Goal: Information Seeking & Learning: Compare options

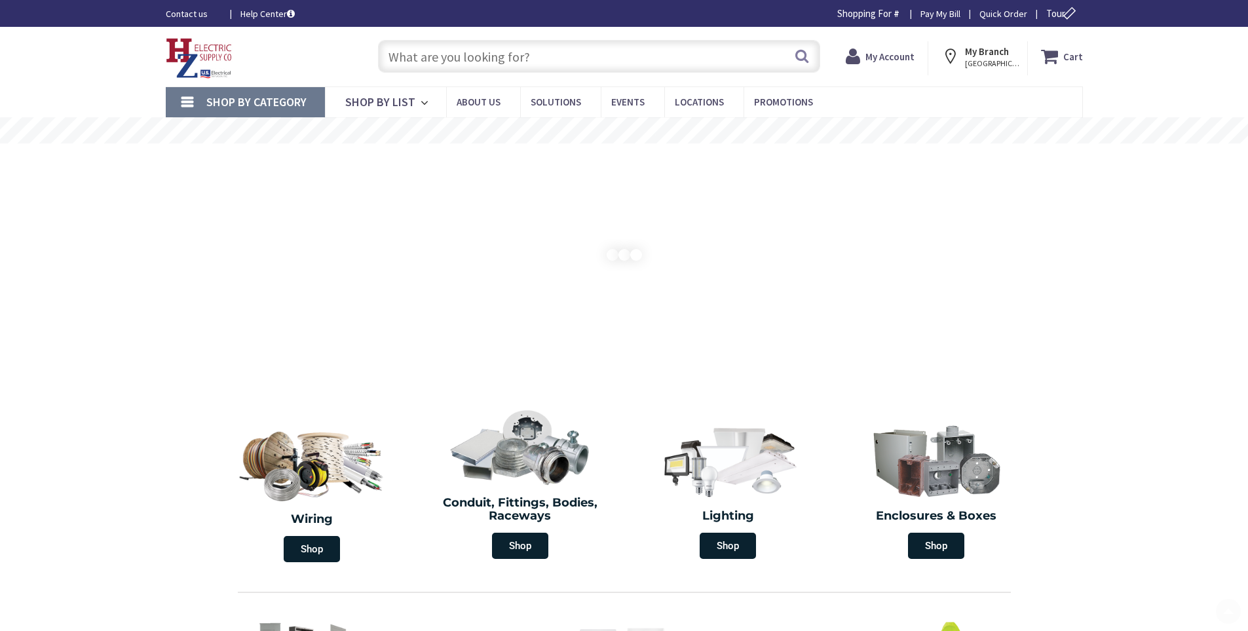
scroll to position [262, 0]
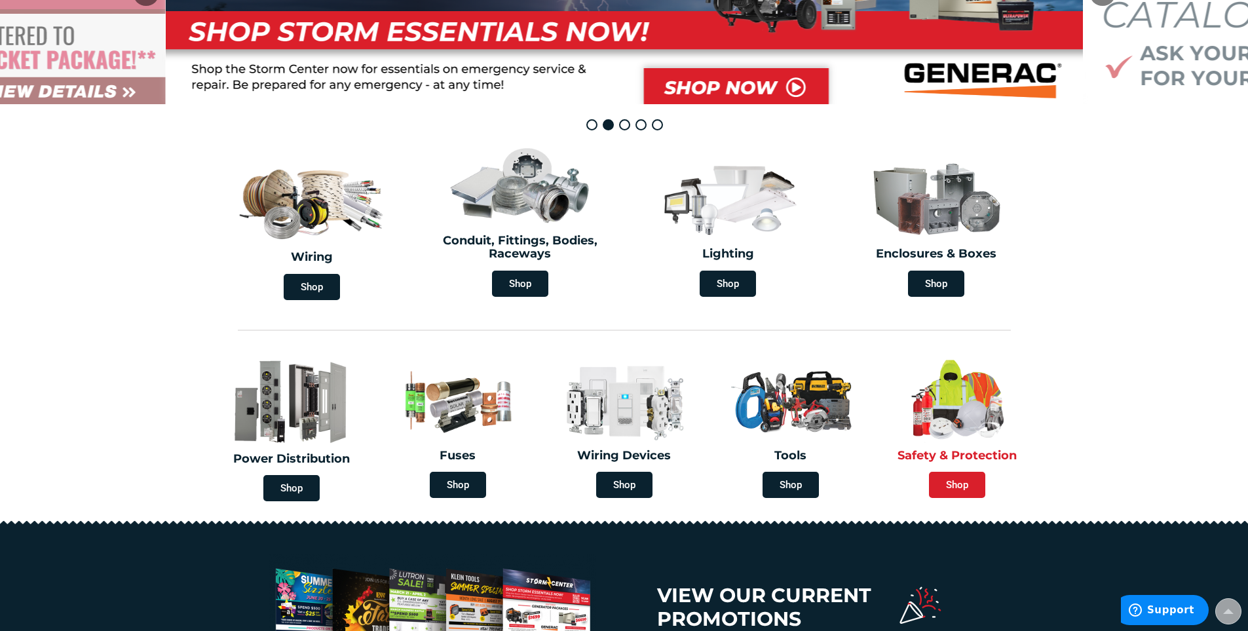
click at [962, 490] on span "Shop" at bounding box center [957, 485] width 56 height 26
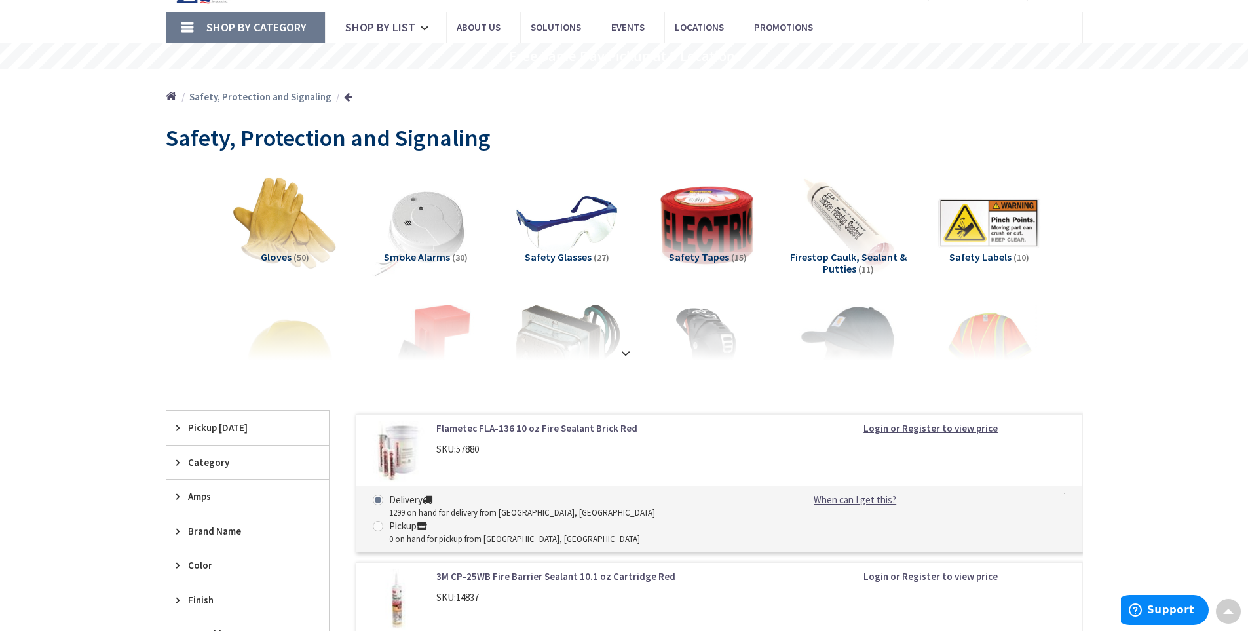
scroll to position [66, 0]
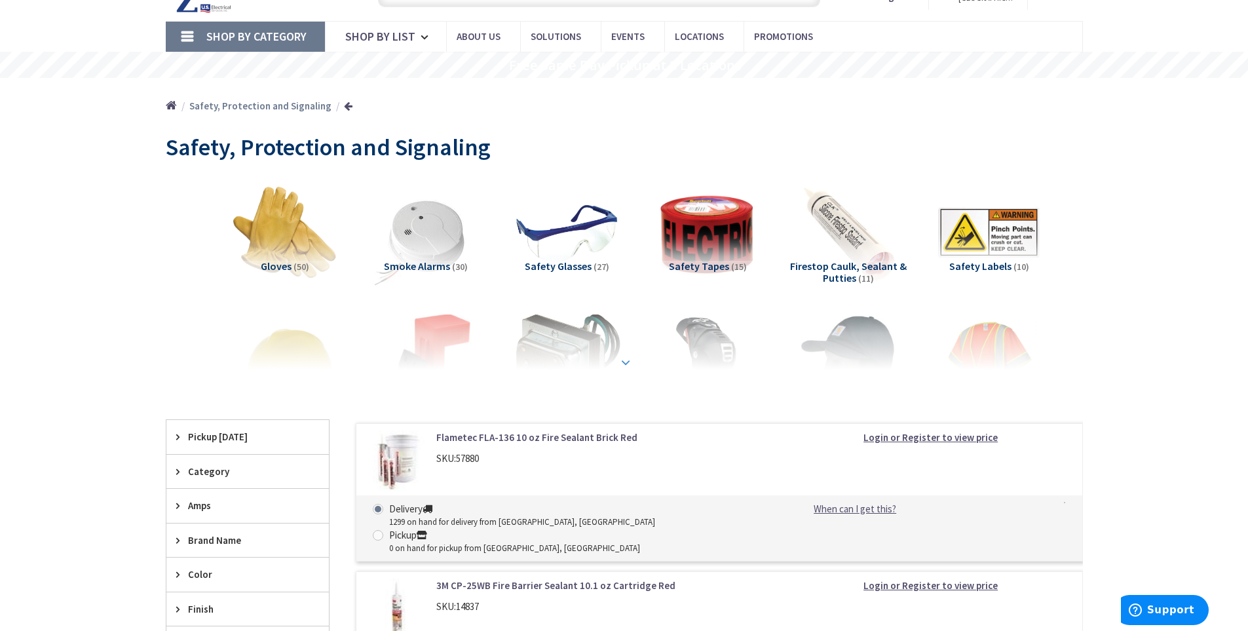
click at [438, 326] on div at bounding box center [624, 333] width 852 height 72
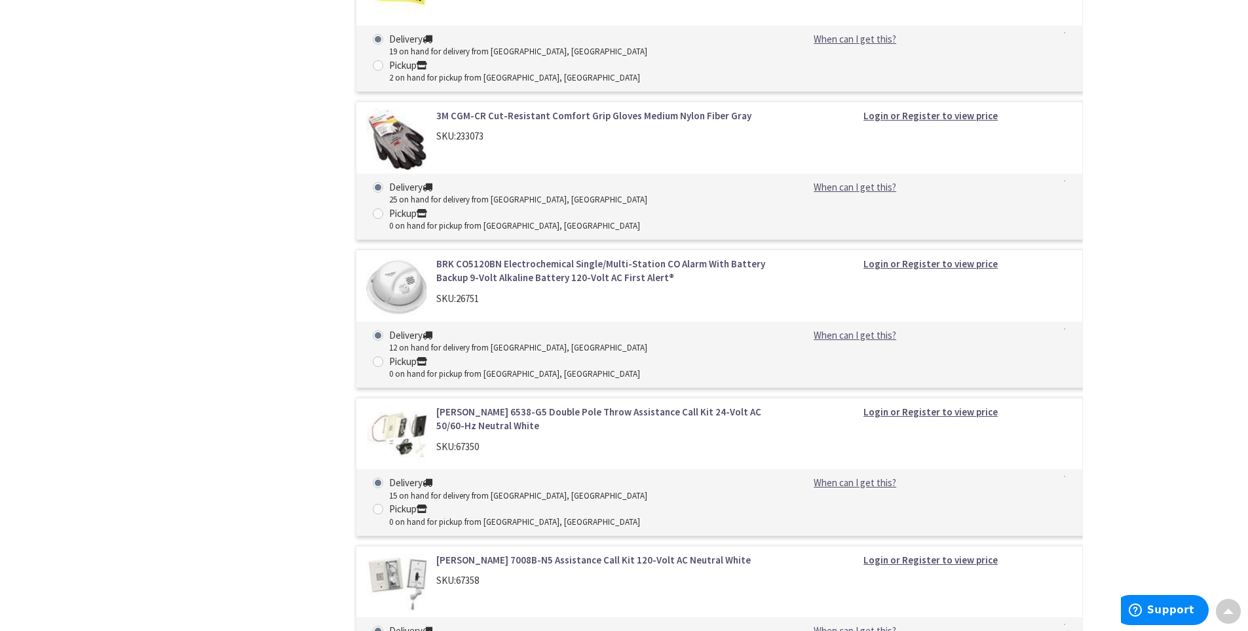
scroll to position [4979, 0]
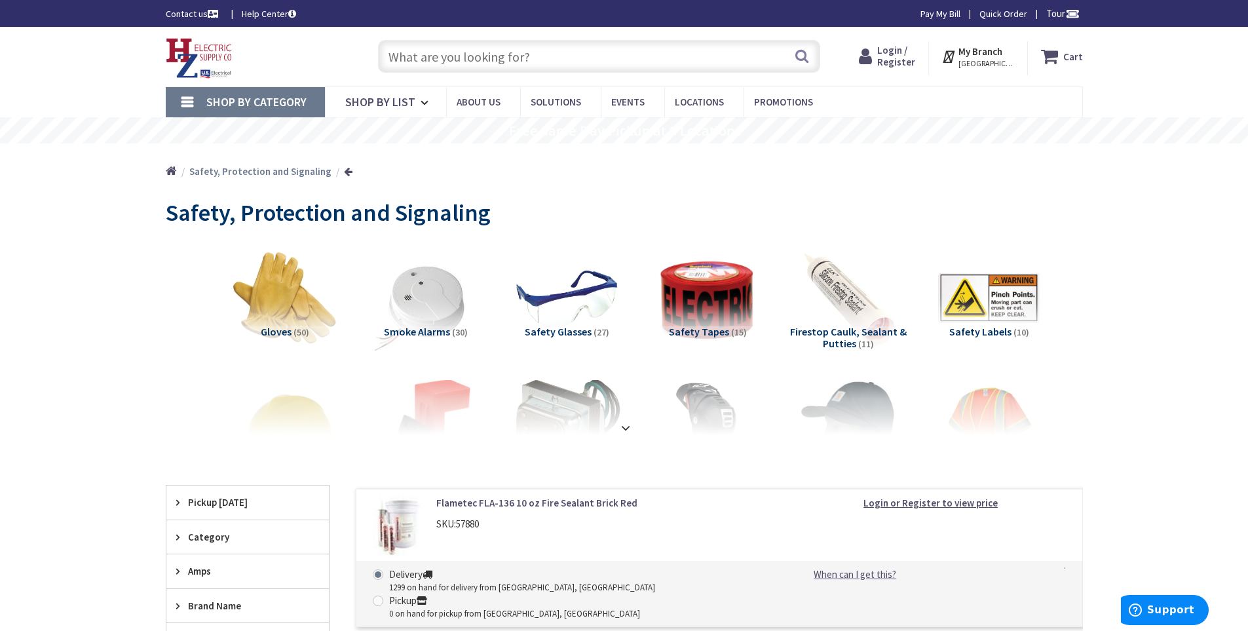
click at [453, 59] on input "text" at bounding box center [599, 56] width 442 height 33
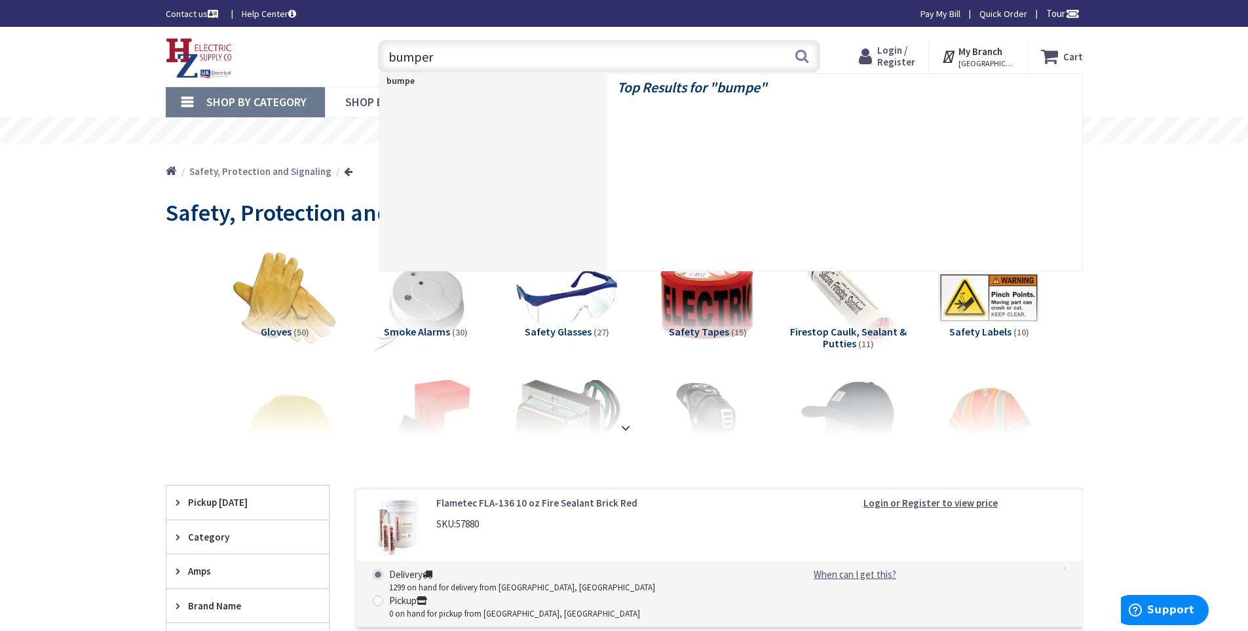
type input "bumpers"
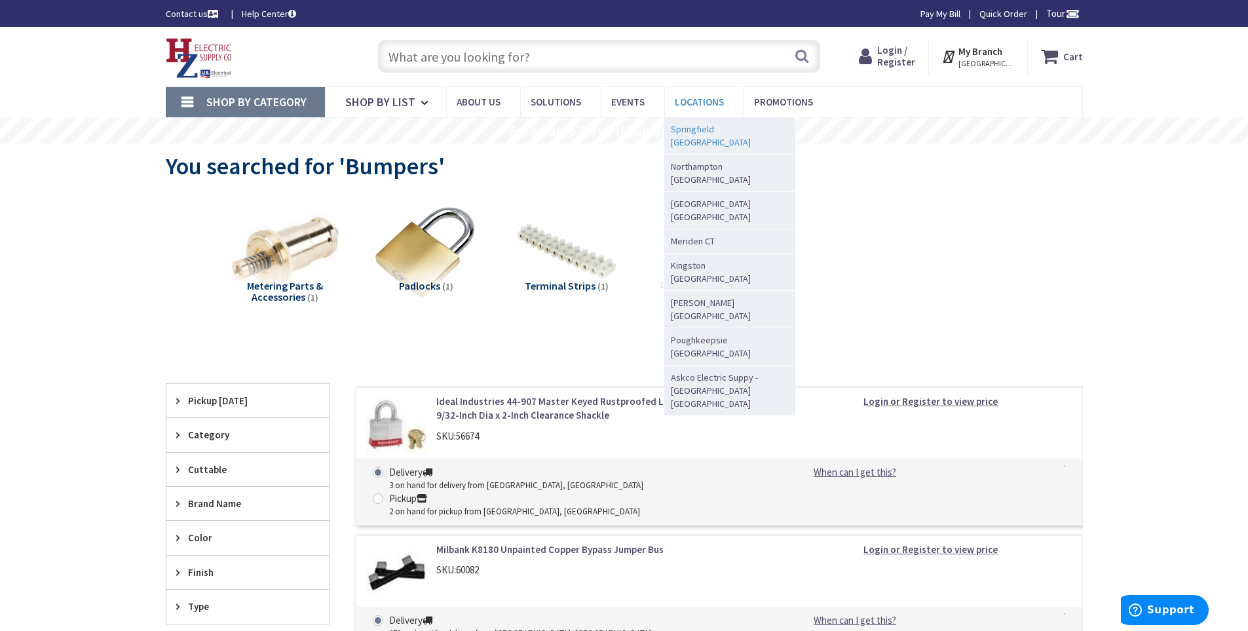
click at [700, 132] on span "Springfield [GEOGRAPHIC_DATA]" at bounding box center [726, 136] width 111 height 26
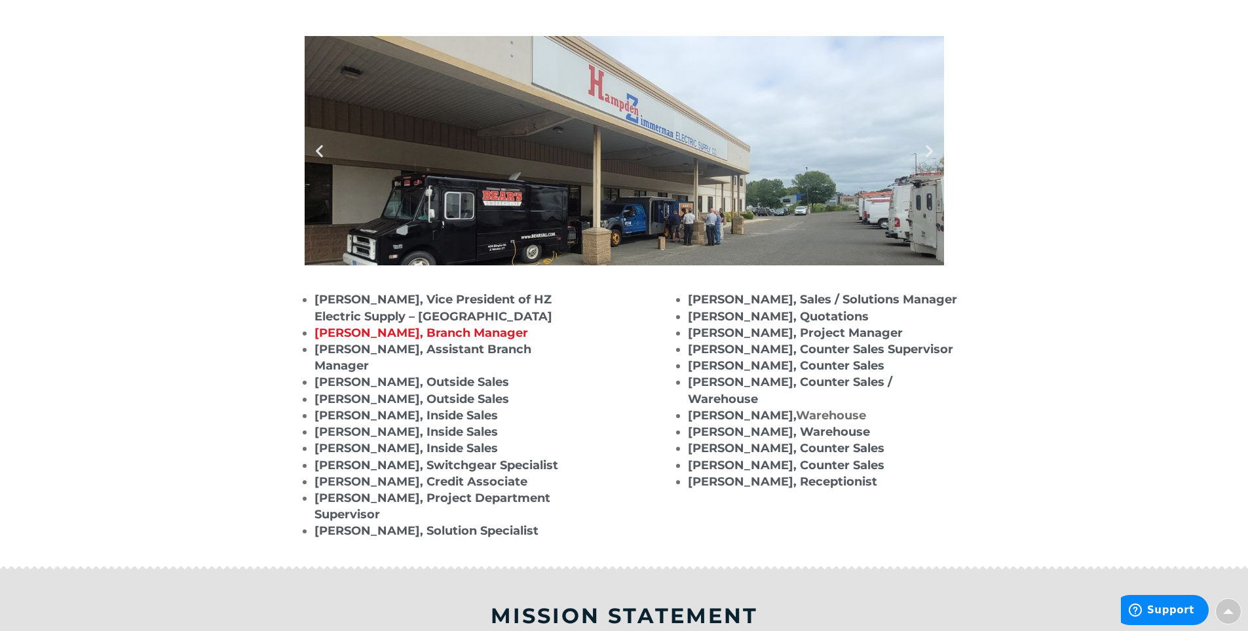
scroll to position [1310, 0]
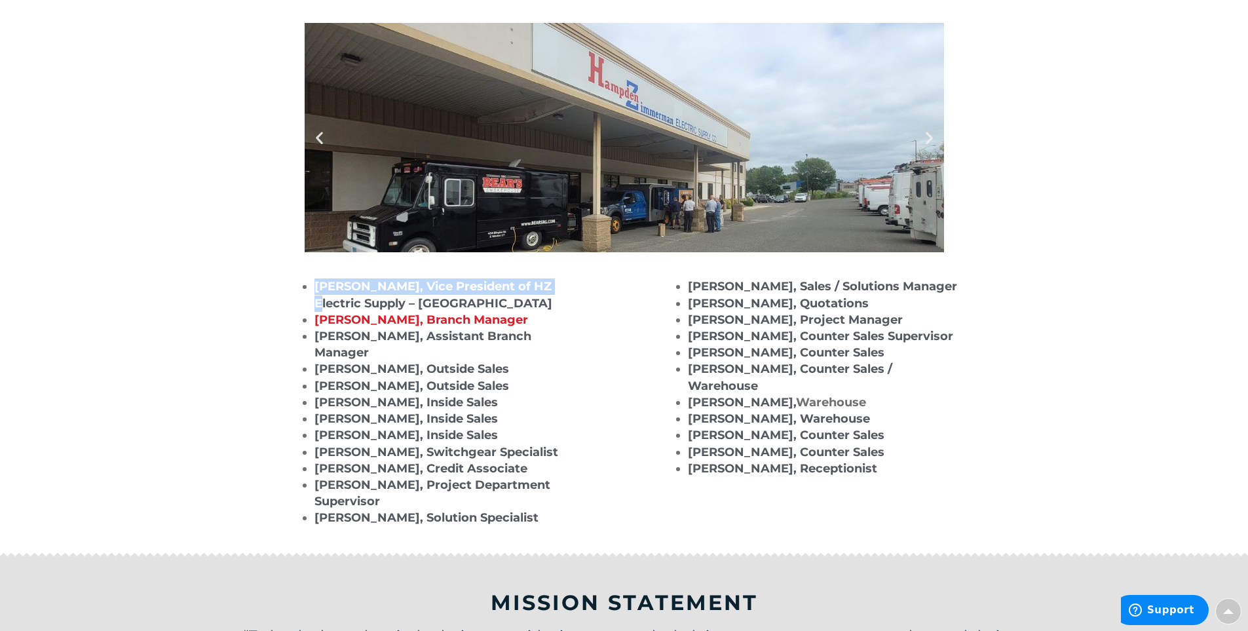
drag, startPoint x: 314, startPoint y: 286, endPoint x: 542, endPoint y: 286, distance: 227.3
click at [542, 286] on span "Glen Desjardins, Vice President of HZ Electric Supply – Western Mass" at bounding box center [433, 294] width 238 height 31
click at [551, 287] on li "[PERSON_NAME], Vice President of HZ Electric Supply – [GEOGRAPHIC_DATA]" at bounding box center [450, 294] width 273 height 33
drag, startPoint x: 315, startPoint y: 283, endPoint x: 506, endPoint y: 307, distance: 192.7
click at [506, 307] on li "[PERSON_NAME], Vice President of HZ Electric Supply – [GEOGRAPHIC_DATA]" at bounding box center [450, 294] width 273 height 33
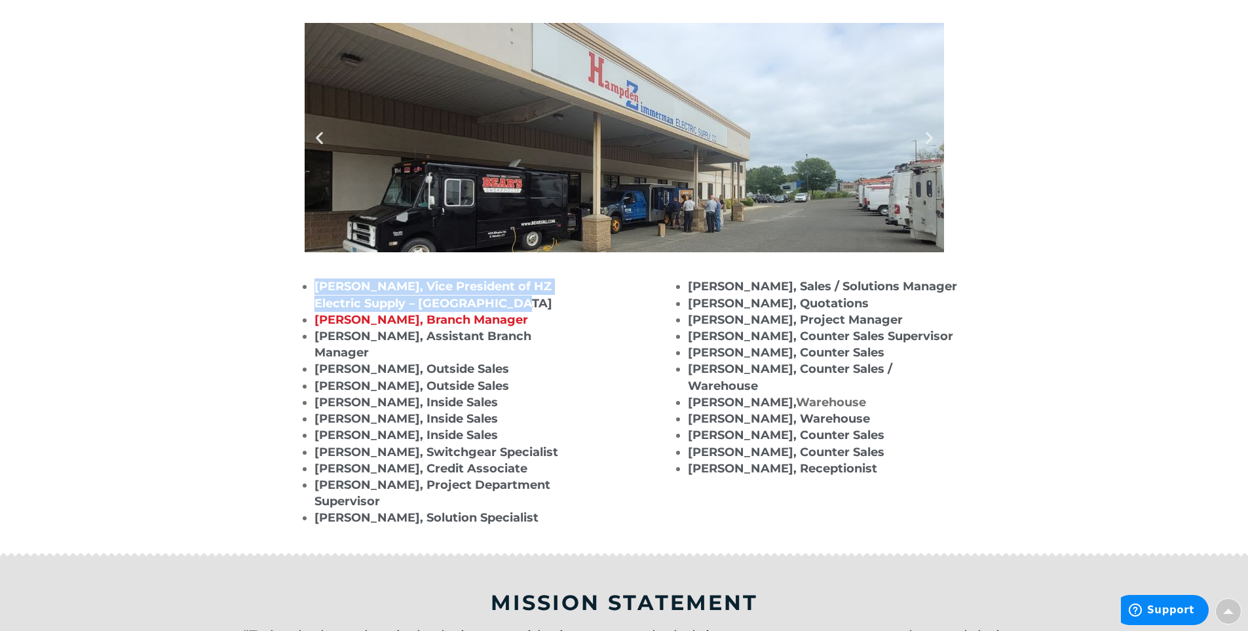
click at [238, 259] on section "Glen Desjardins, Vice President of HZ Electric Supply – Western Mass Mark Melik…" at bounding box center [624, 405] width 1248 height 293
click at [535, 306] on li "[PERSON_NAME], Vice President of HZ Electric Supply – [GEOGRAPHIC_DATA]" at bounding box center [450, 294] width 273 height 33
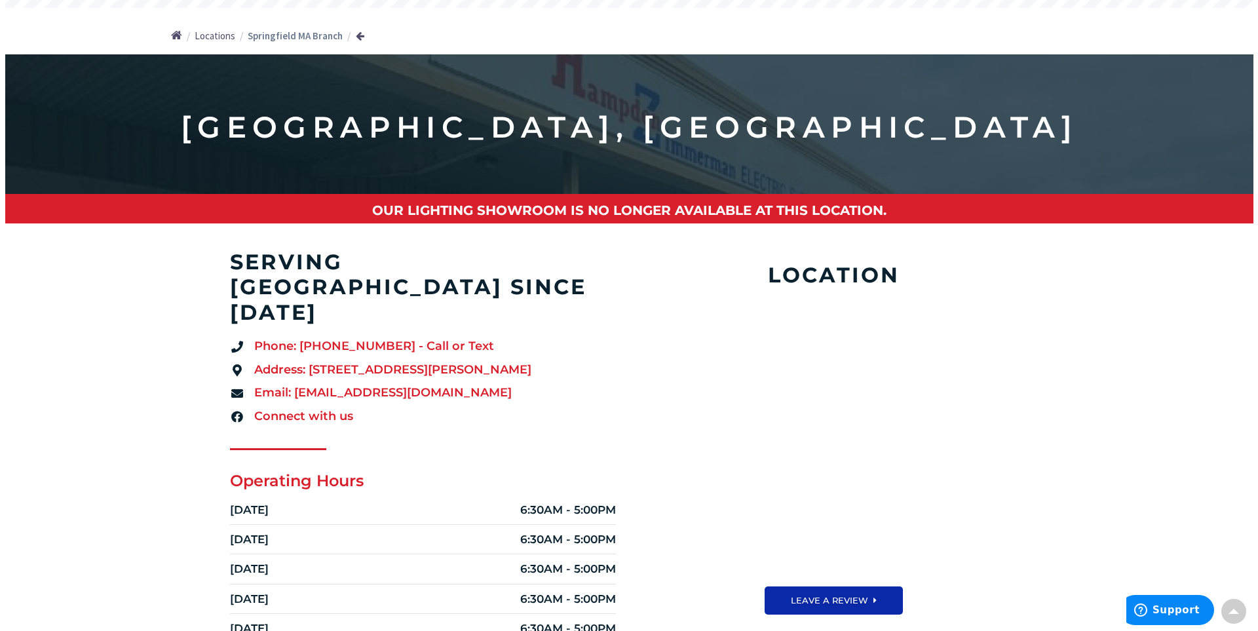
scroll to position [0, 0]
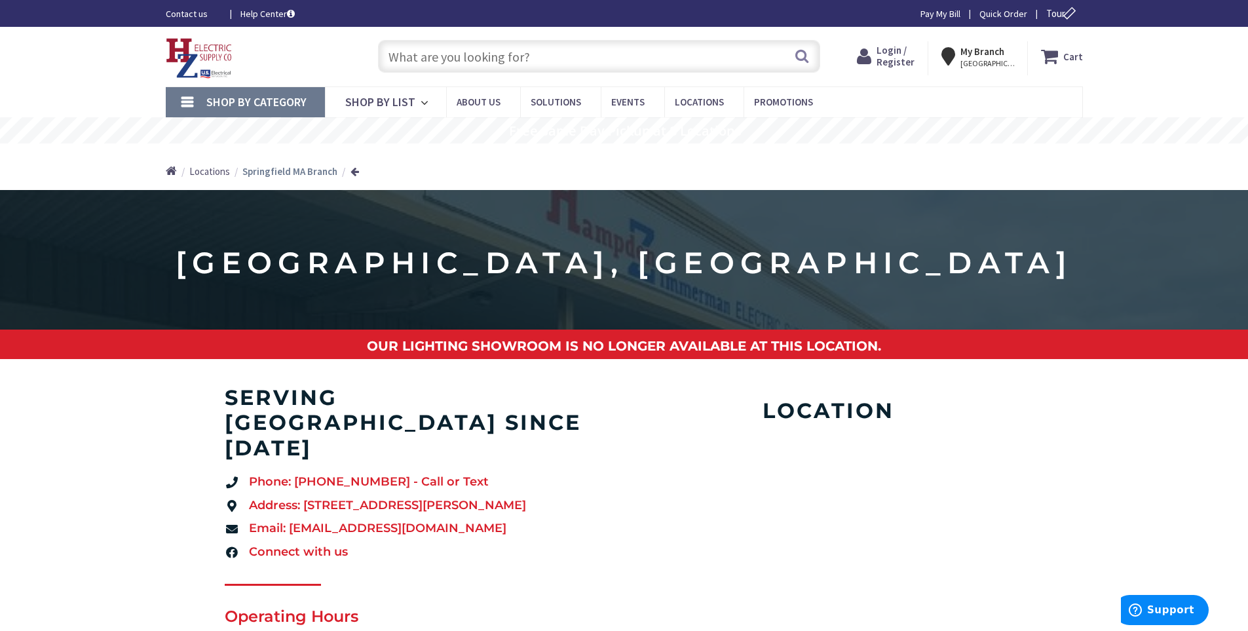
click at [988, 53] on strong "My Branch" at bounding box center [982, 51] width 44 height 12
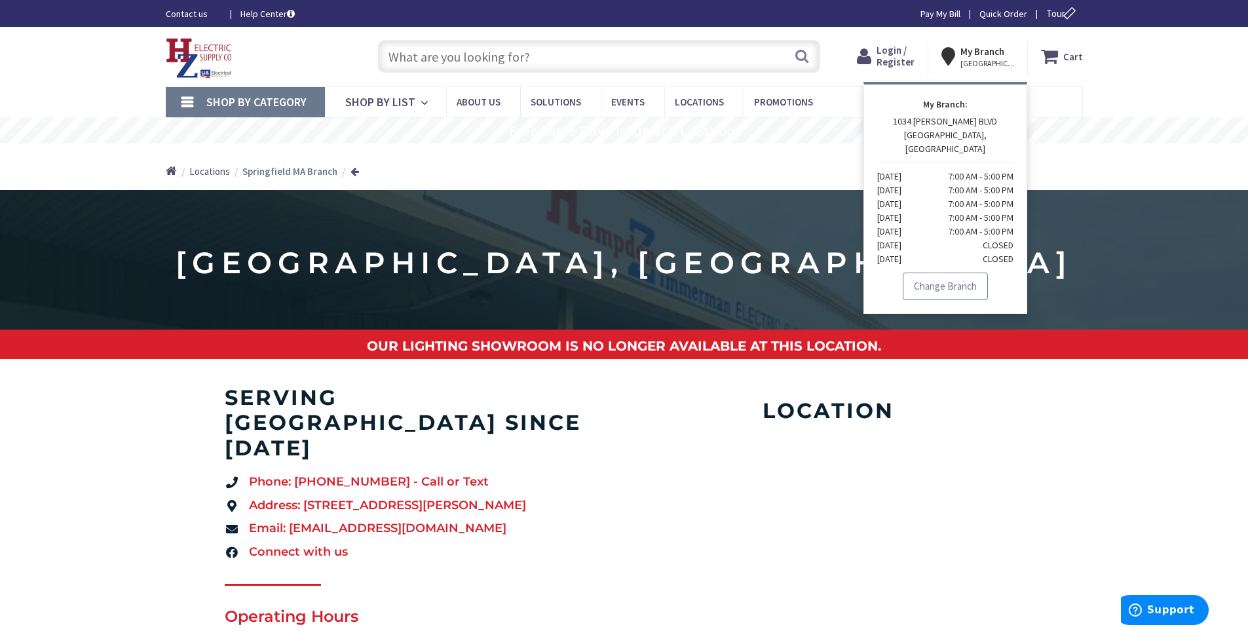
click at [947, 280] on link "Change Branch" at bounding box center [945, 287] width 85 height 28
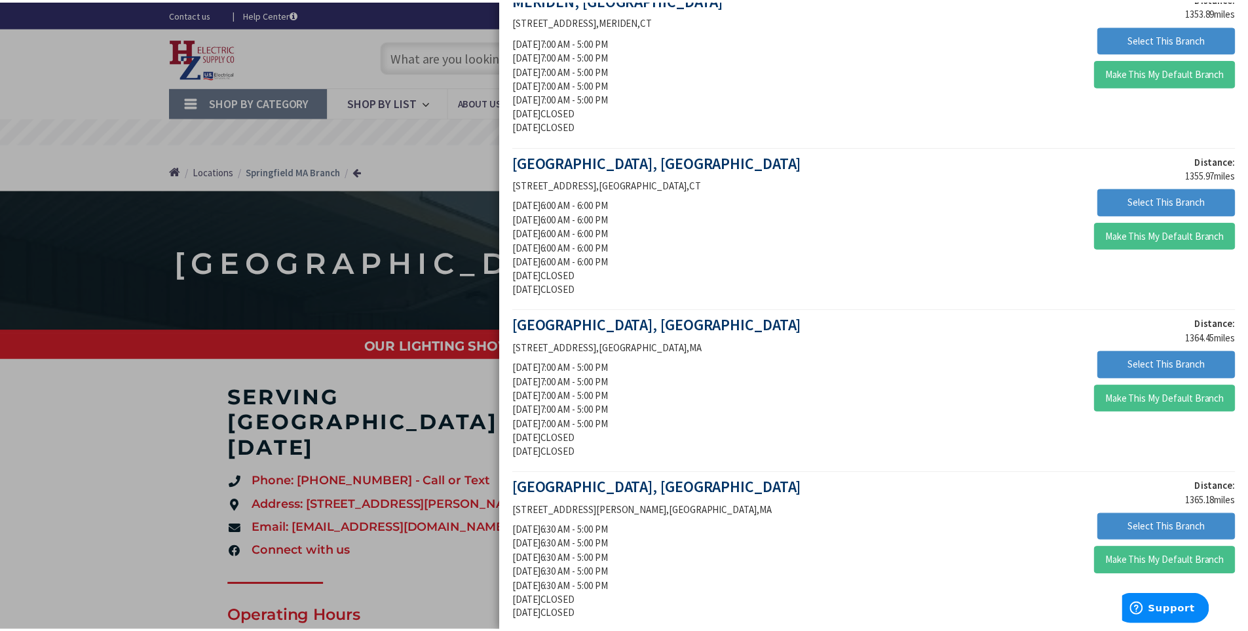
scroll to position [953, 0]
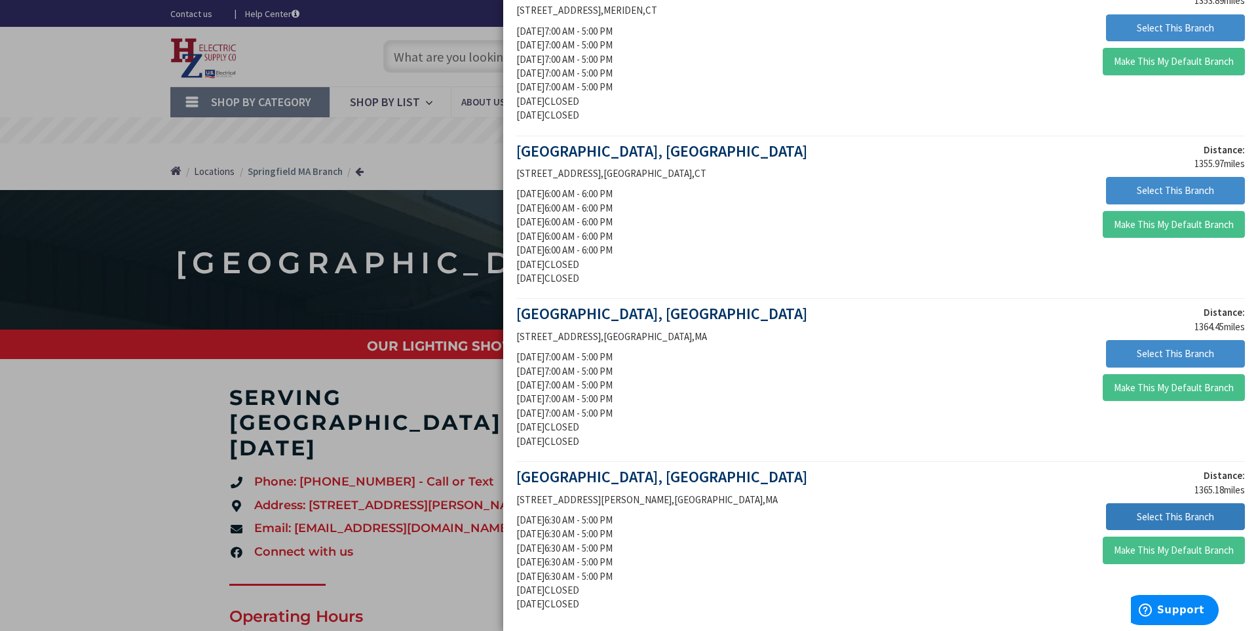
click at [1115, 519] on button "Select This Branch" at bounding box center [1175, 517] width 139 height 28
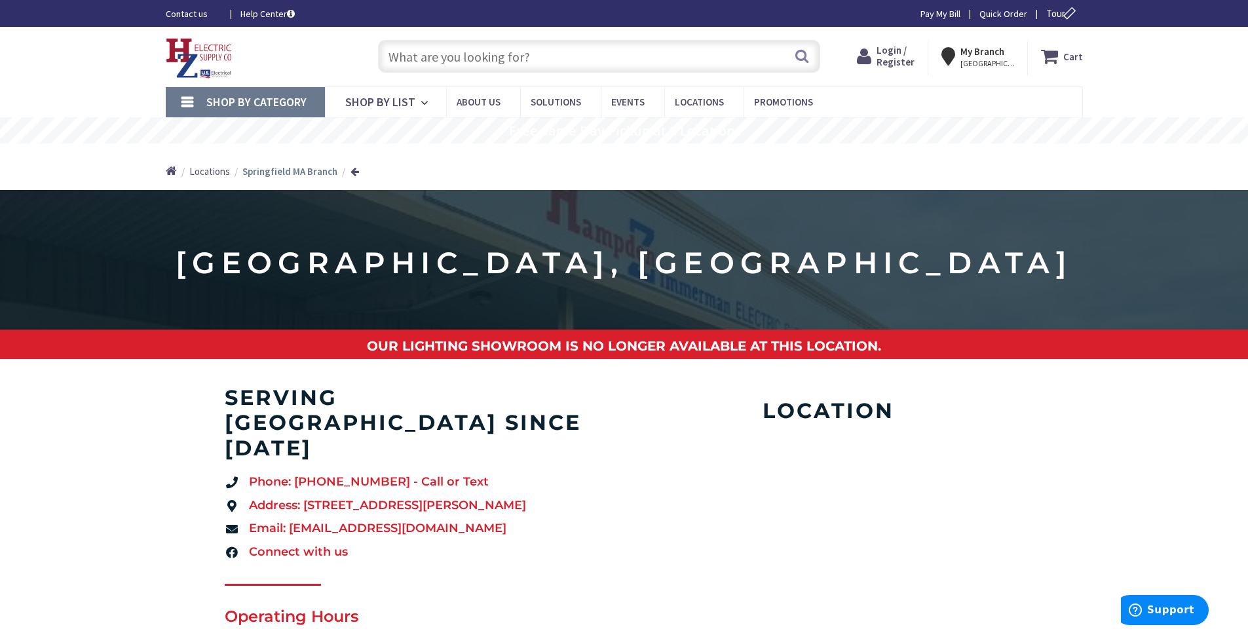
click at [593, 71] on input "text" at bounding box center [599, 56] width 442 height 33
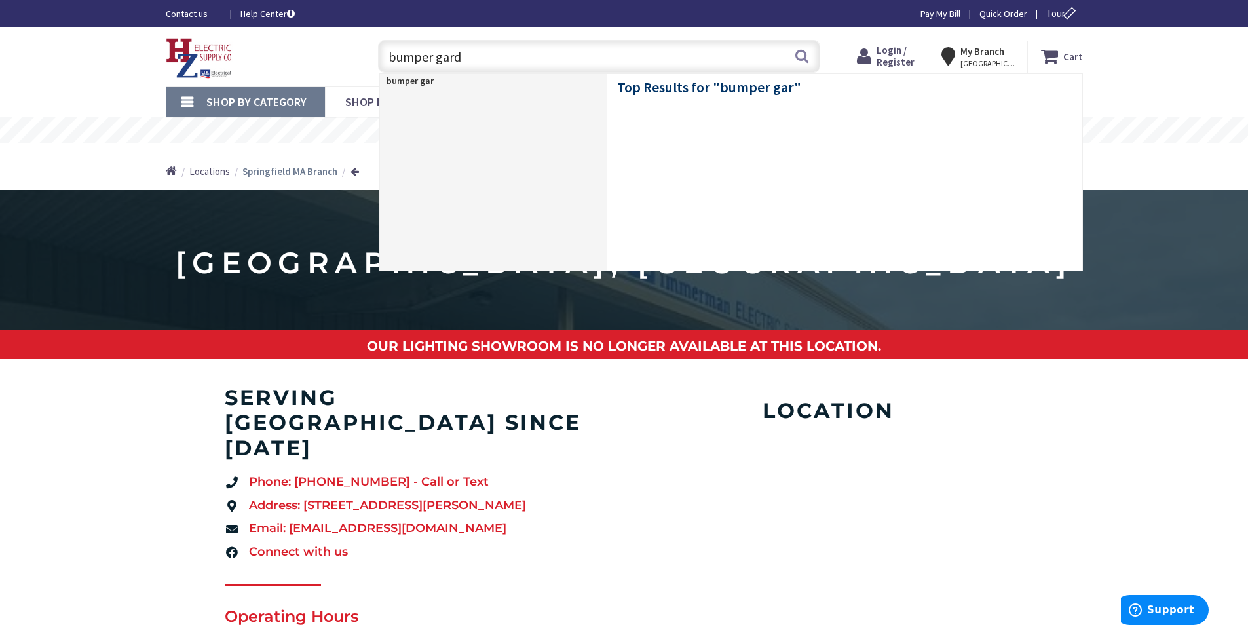
type input "bumper gards"
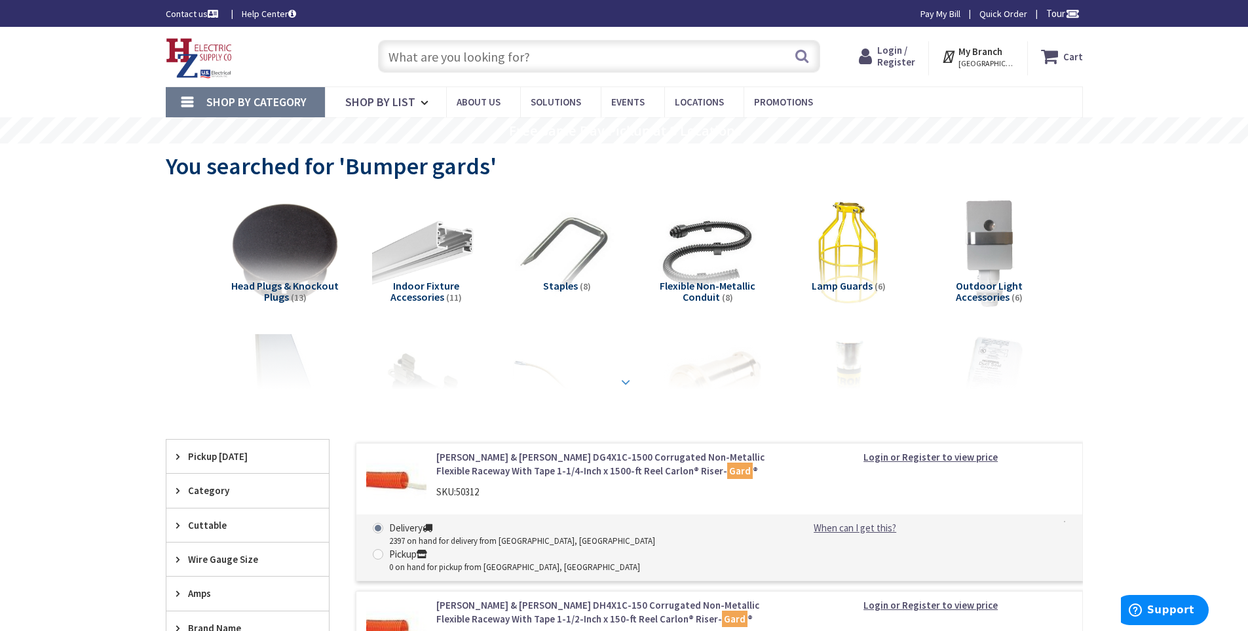
click at [631, 379] on strong at bounding box center [626, 382] width 16 height 14
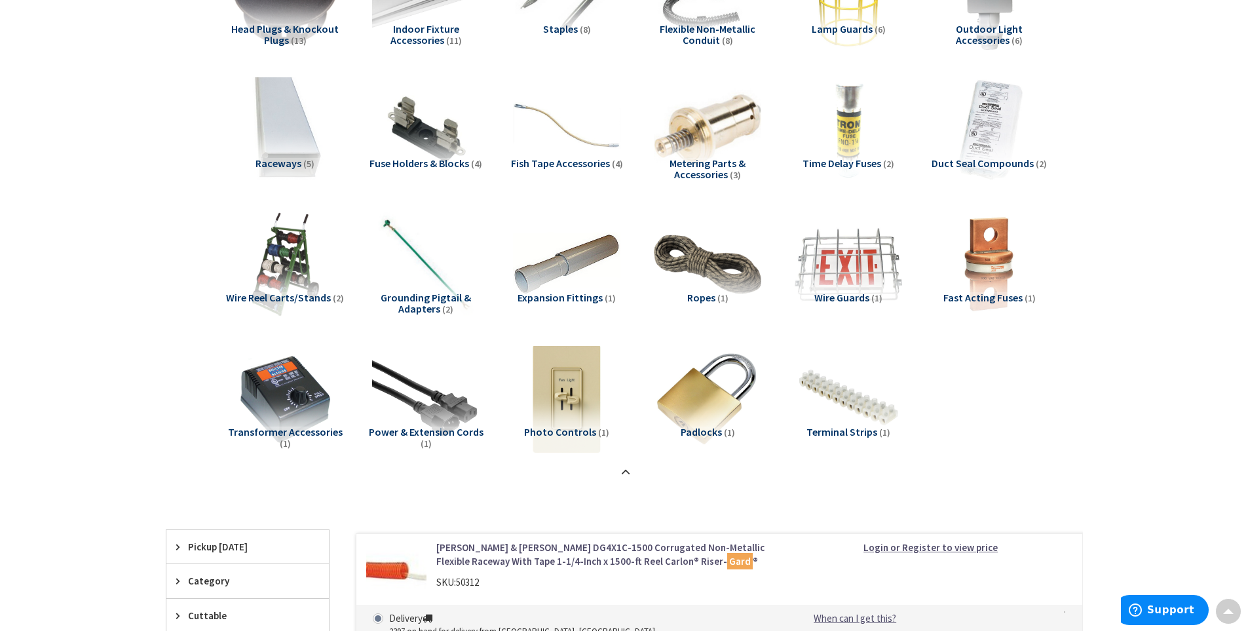
scroll to position [262, 0]
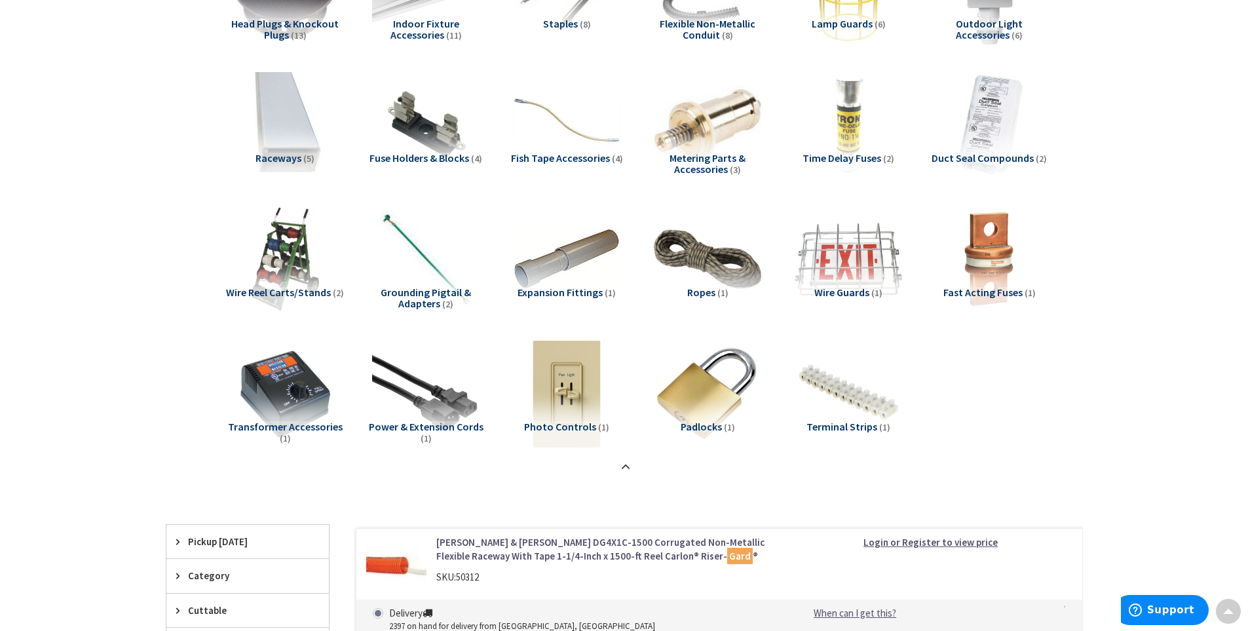
click at [833, 290] on span "Wire Guards" at bounding box center [841, 292] width 55 height 13
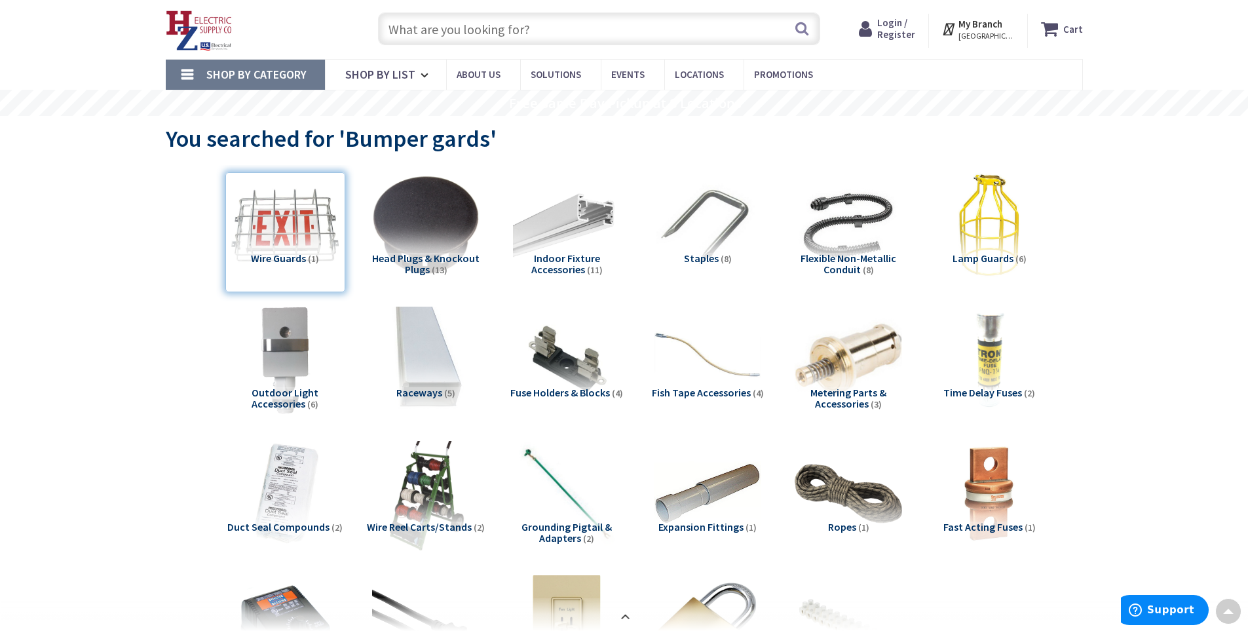
scroll to position [20, 0]
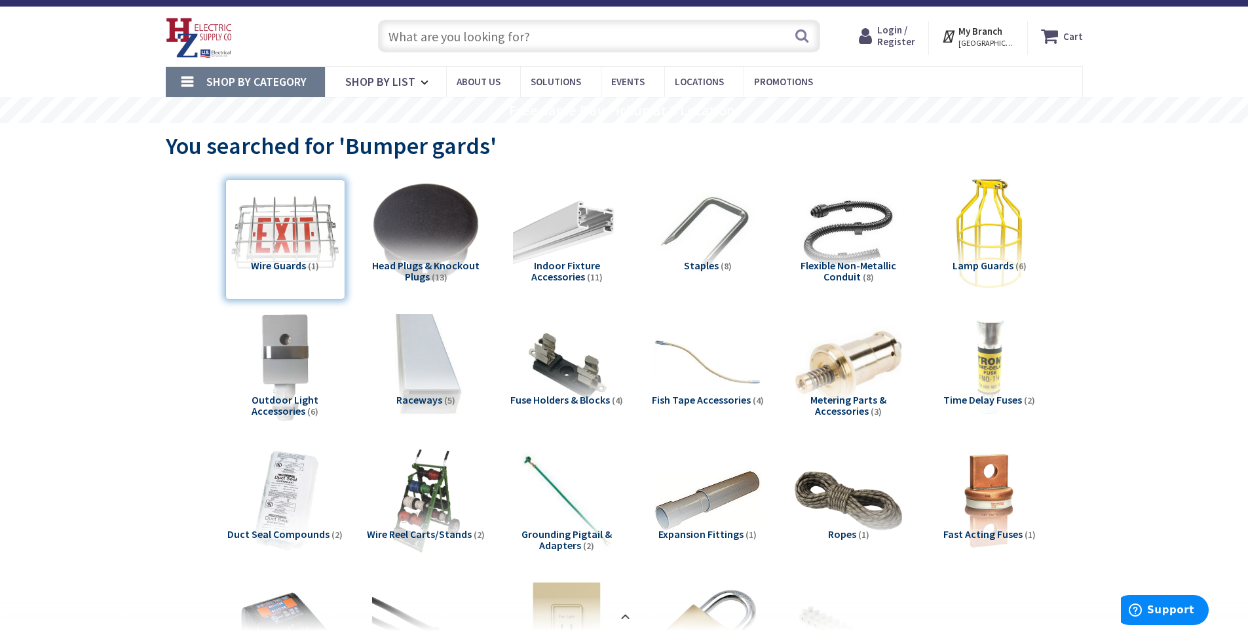
click at [993, 255] on img at bounding box center [989, 232] width 119 height 119
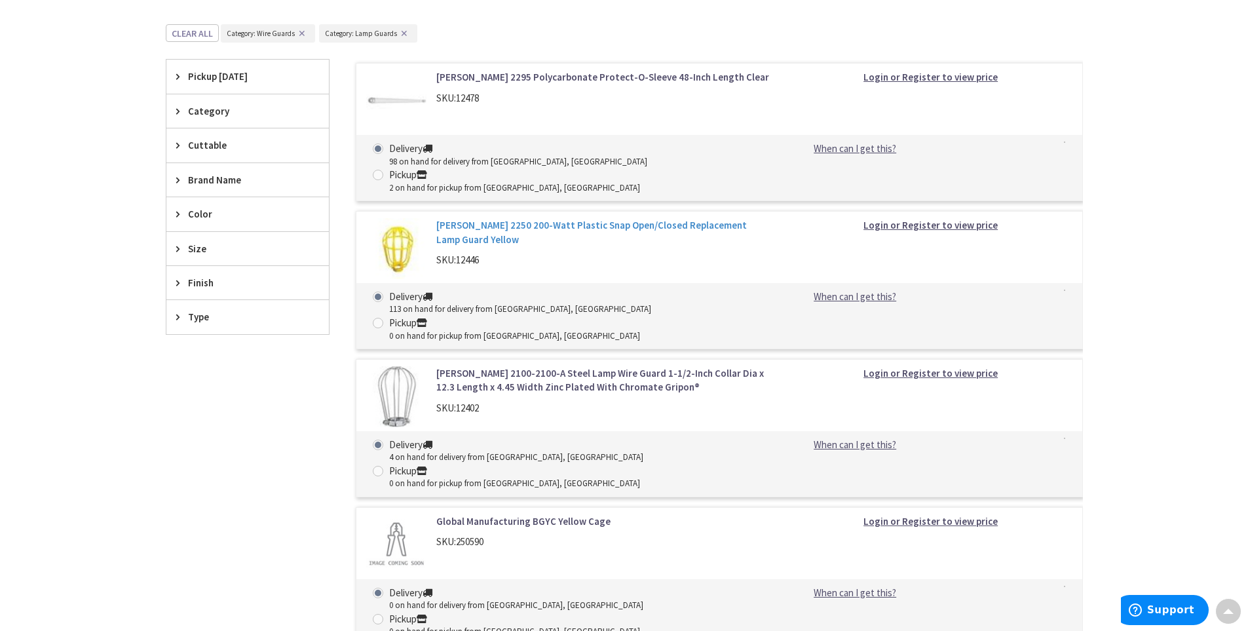
scroll to position [632, 0]
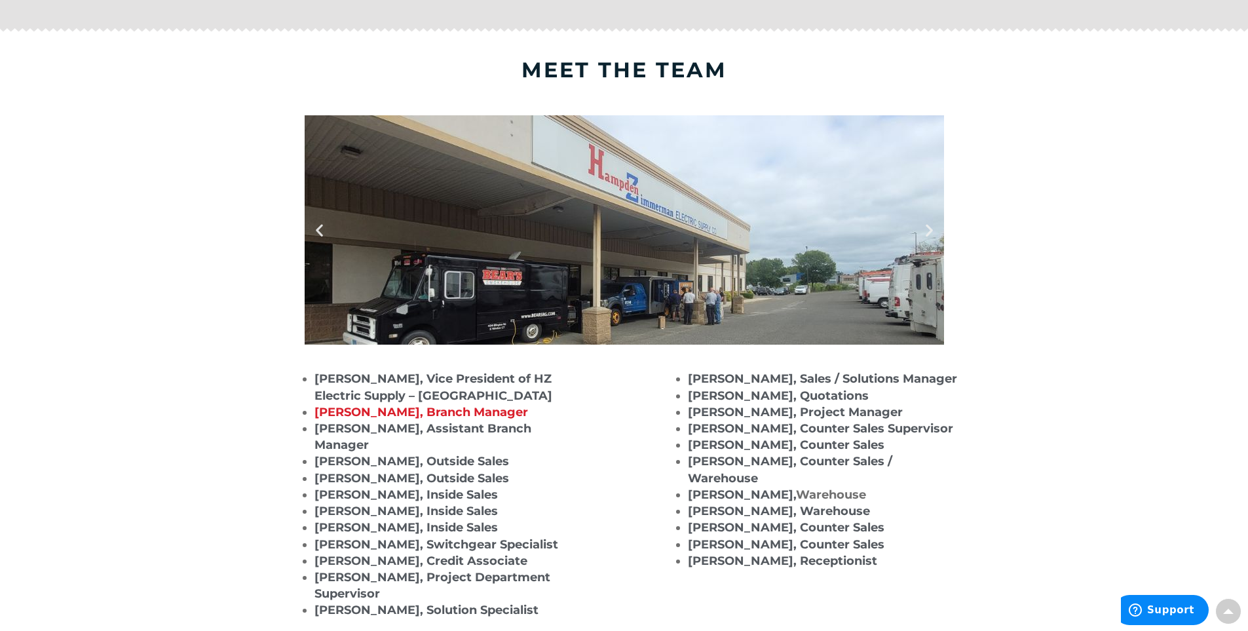
scroll to position [759, 0]
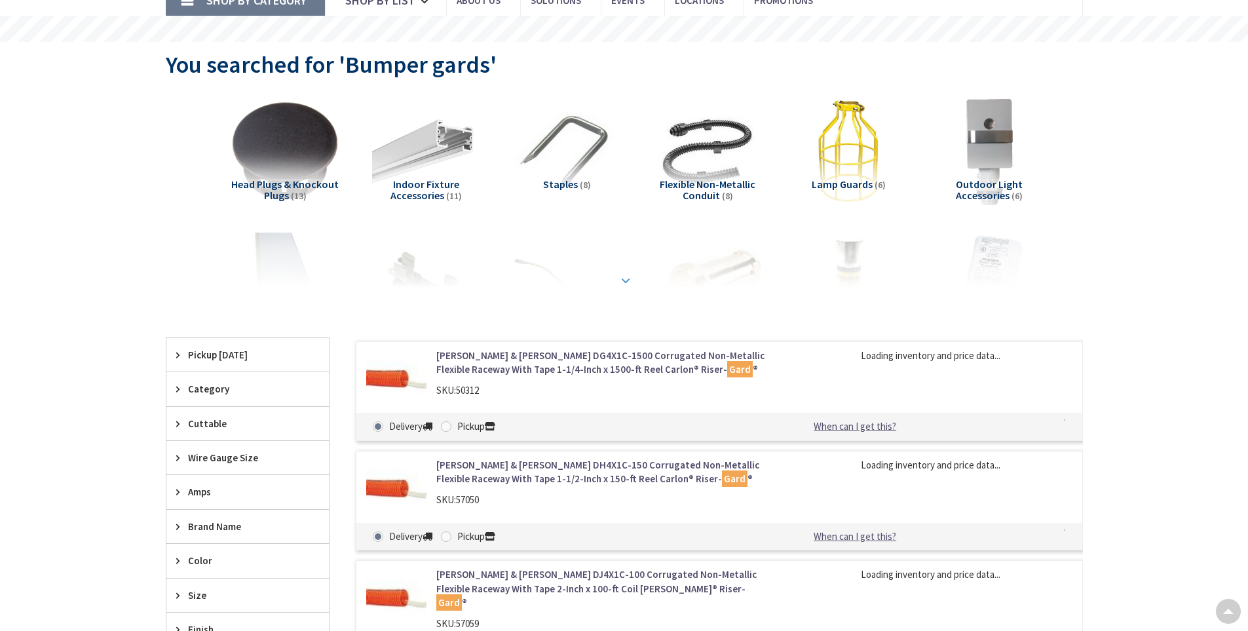
click at [624, 279] on strong at bounding box center [626, 280] width 16 height 14
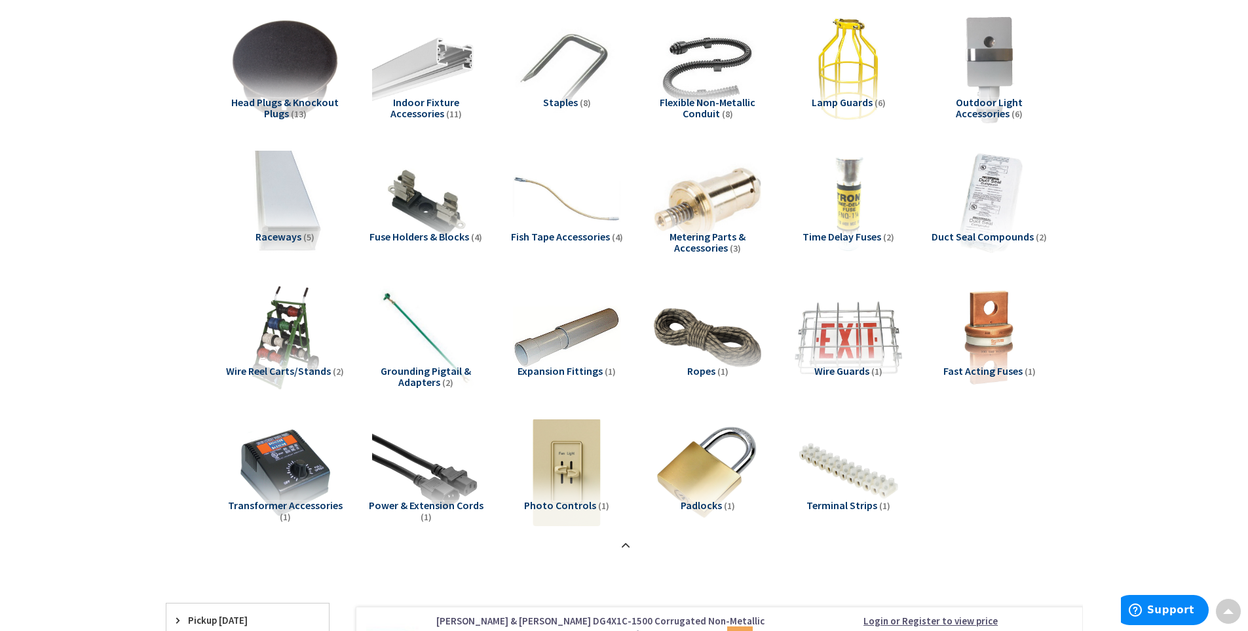
scroll to position [167, 0]
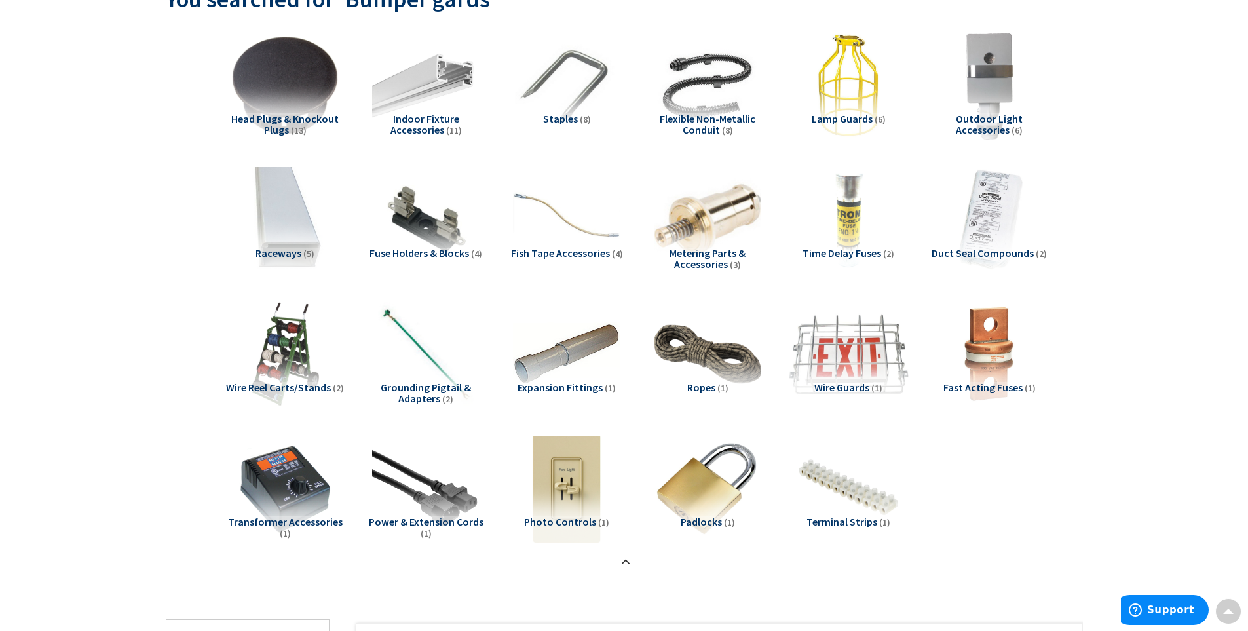
click at [833, 326] on img at bounding box center [848, 354] width 119 height 119
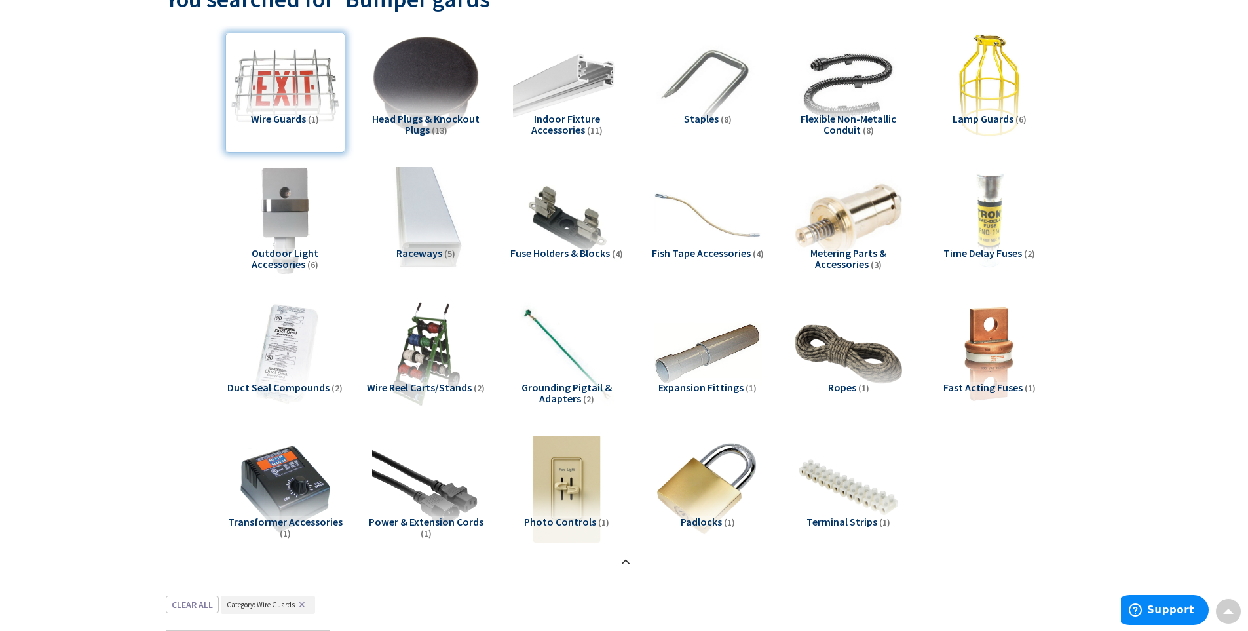
scroll to position [675, 0]
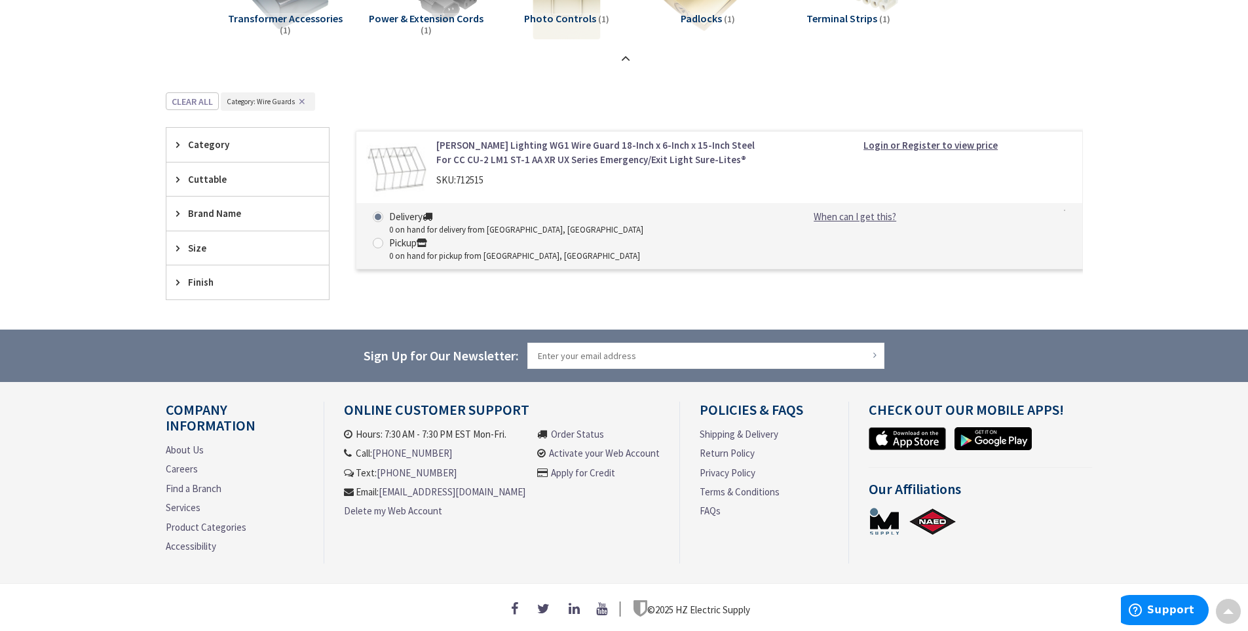
click at [202, 245] on span "Size" at bounding box center [241, 248] width 107 height 14
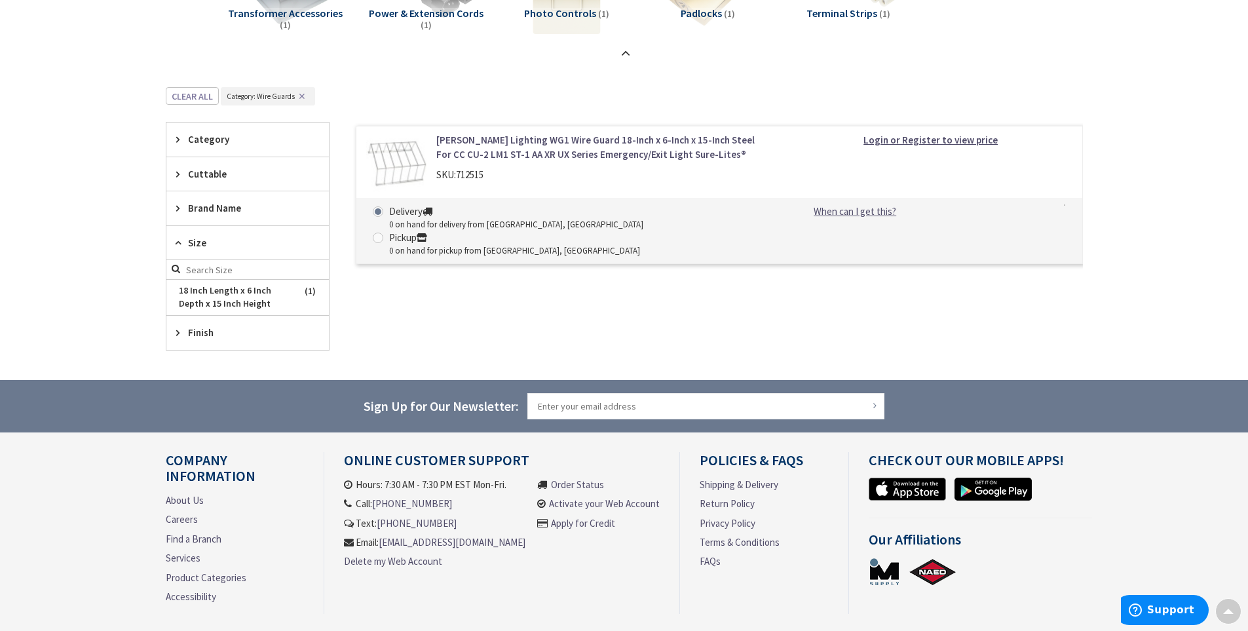
click at [202, 245] on span "Size" at bounding box center [241, 243] width 107 height 14
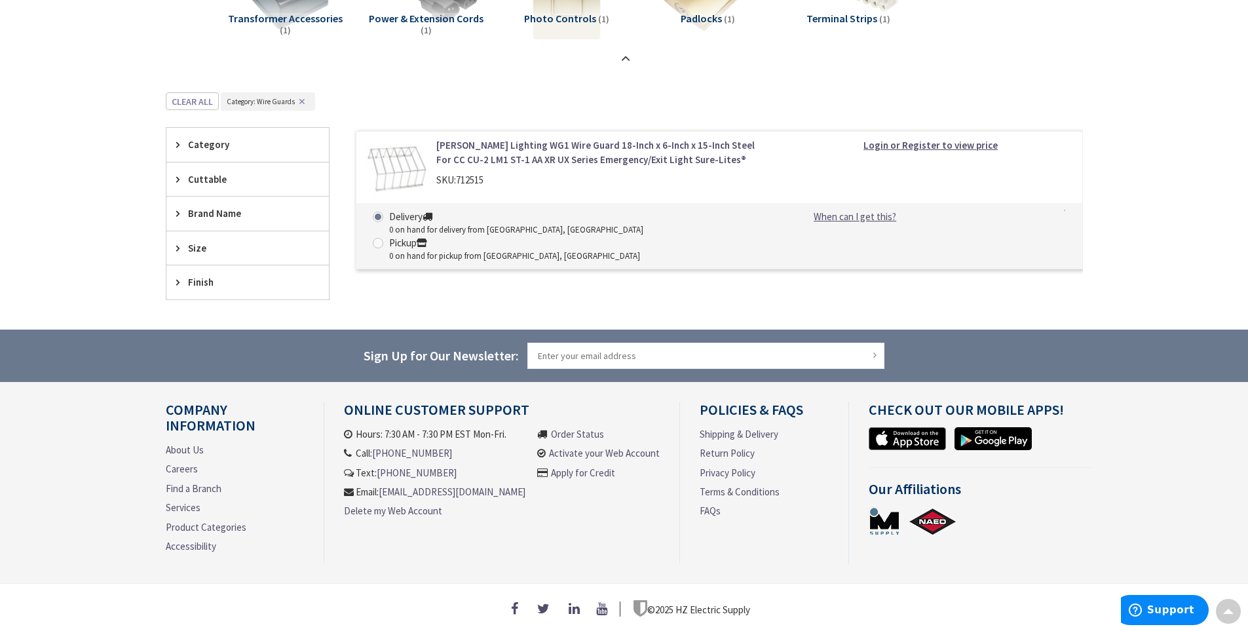
click at [207, 241] on span "Size" at bounding box center [241, 248] width 107 height 14
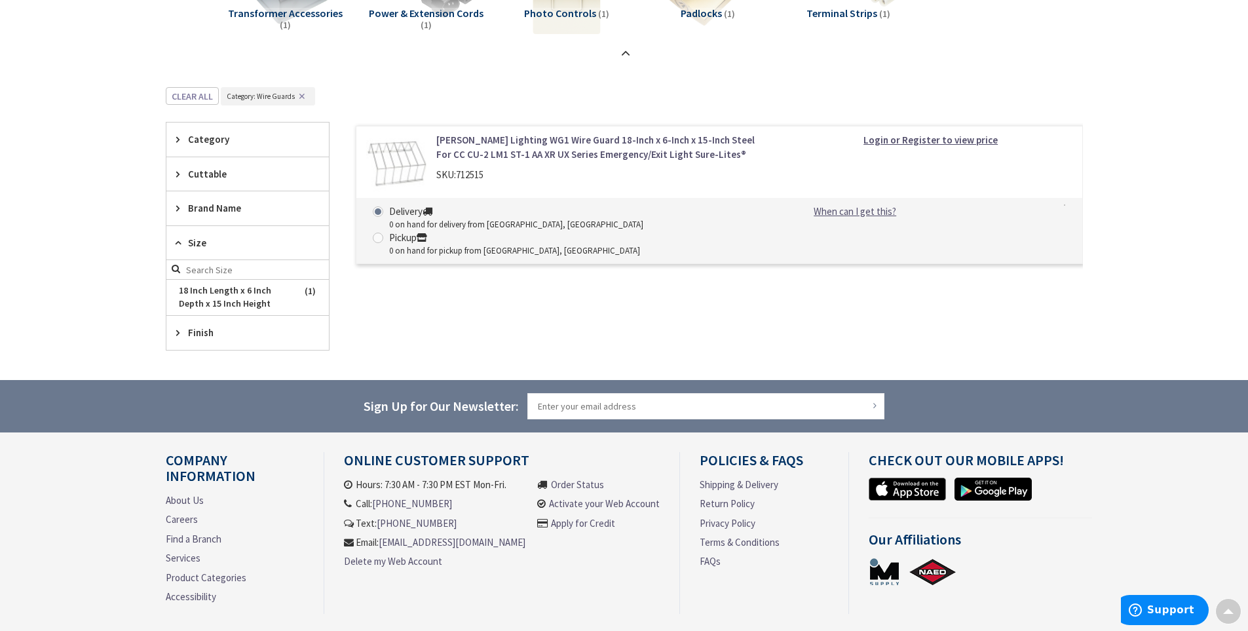
click at [207, 240] on span "Size" at bounding box center [241, 243] width 107 height 14
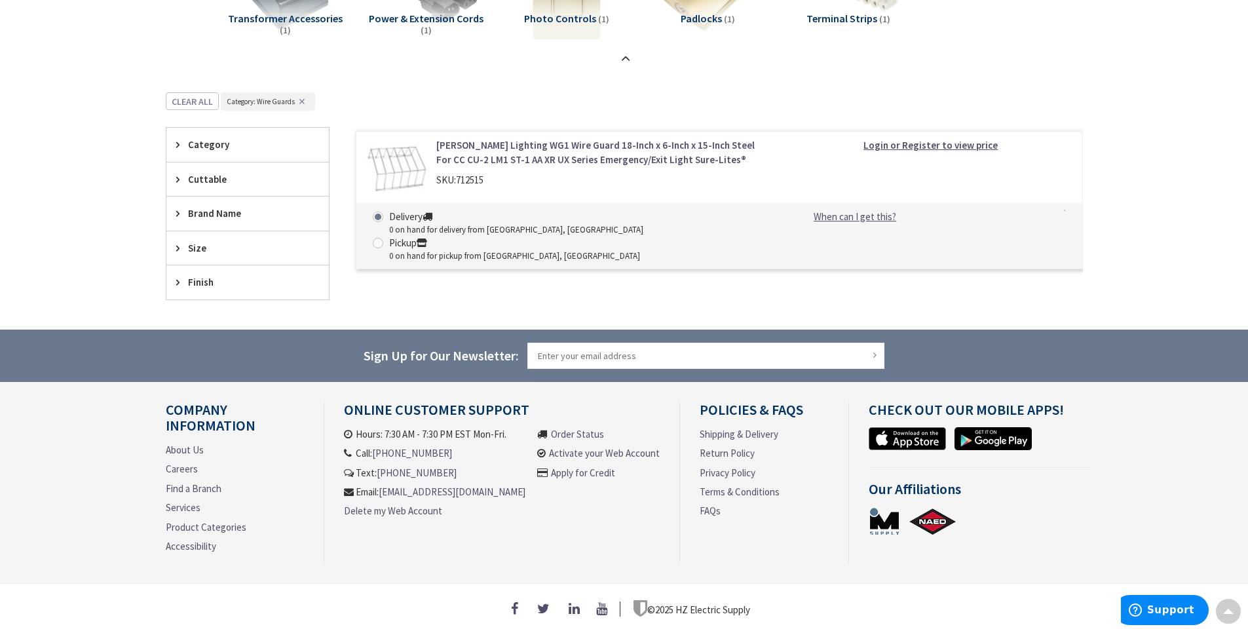
click at [221, 208] on span "Brand Name" at bounding box center [241, 213] width 107 height 14
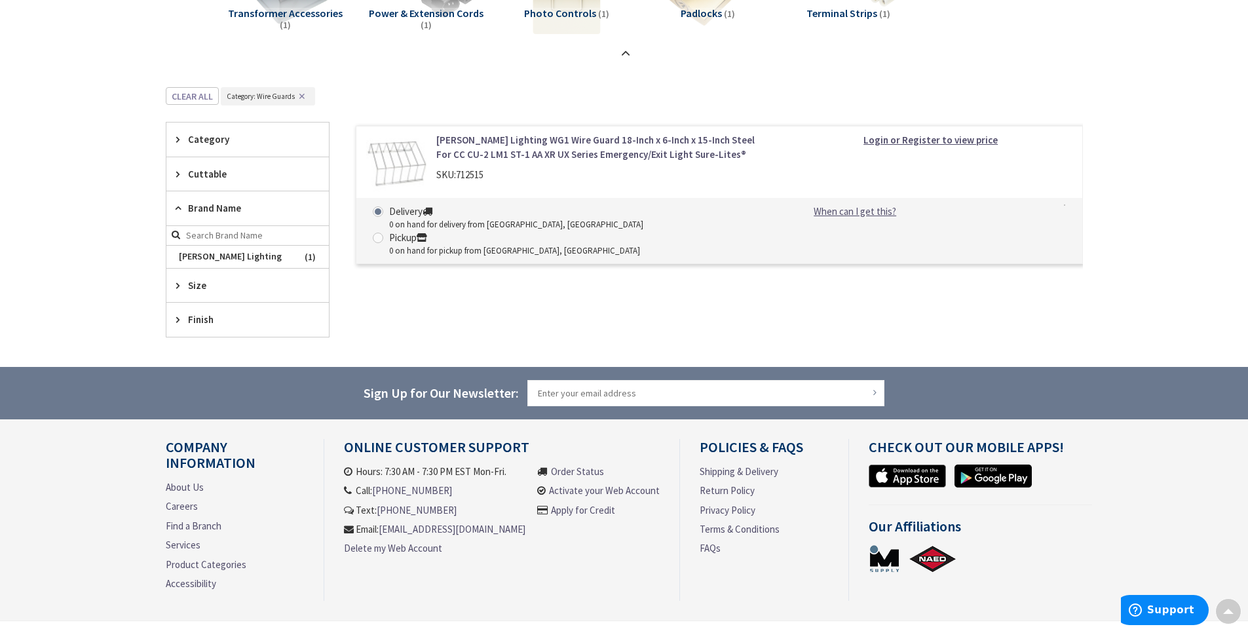
click at [221, 208] on span "Brand Name" at bounding box center [241, 208] width 107 height 14
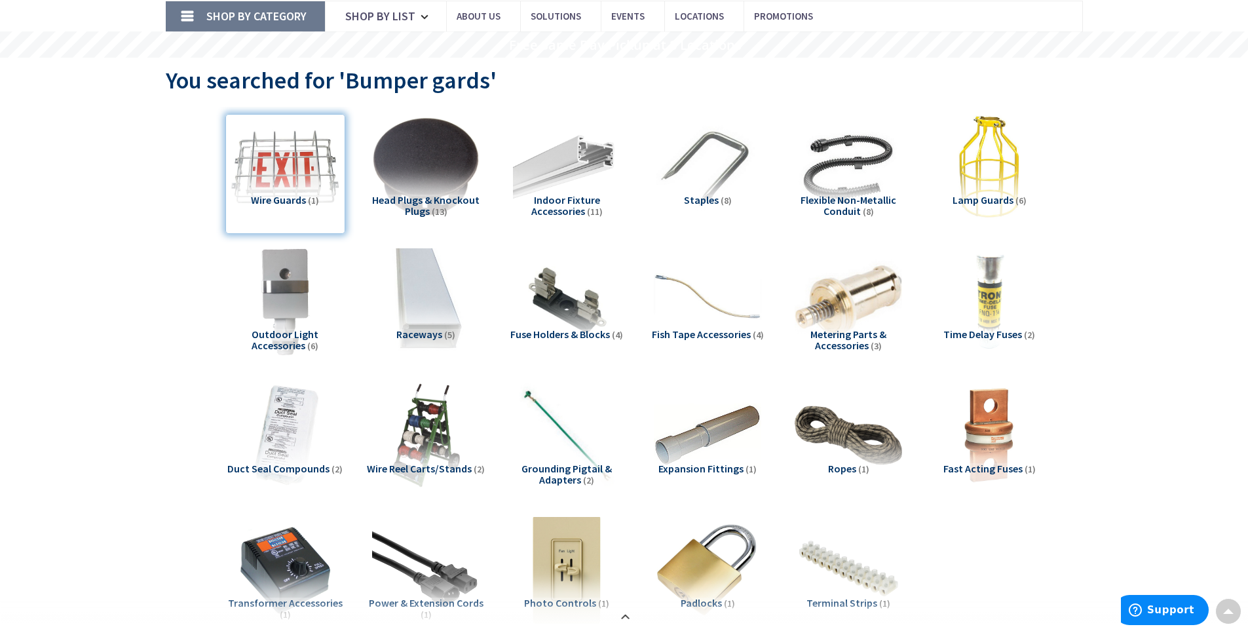
scroll to position [0, 0]
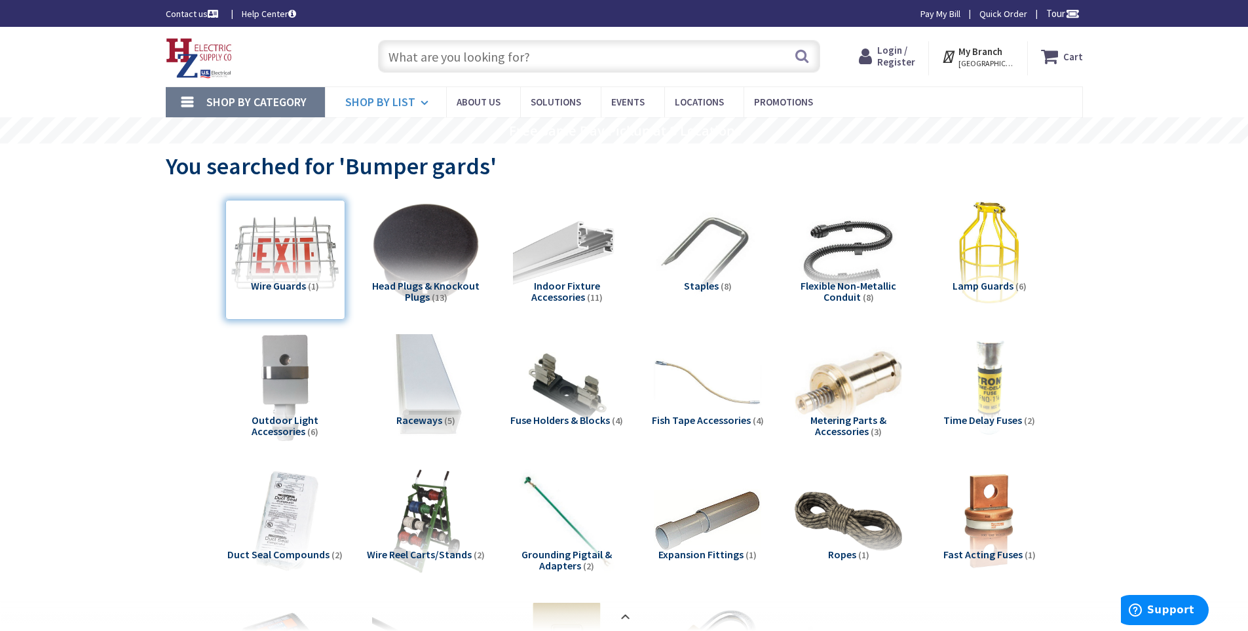
click at [404, 102] on span "Shop By List" at bounding box center [380, 101] width 70 height 15
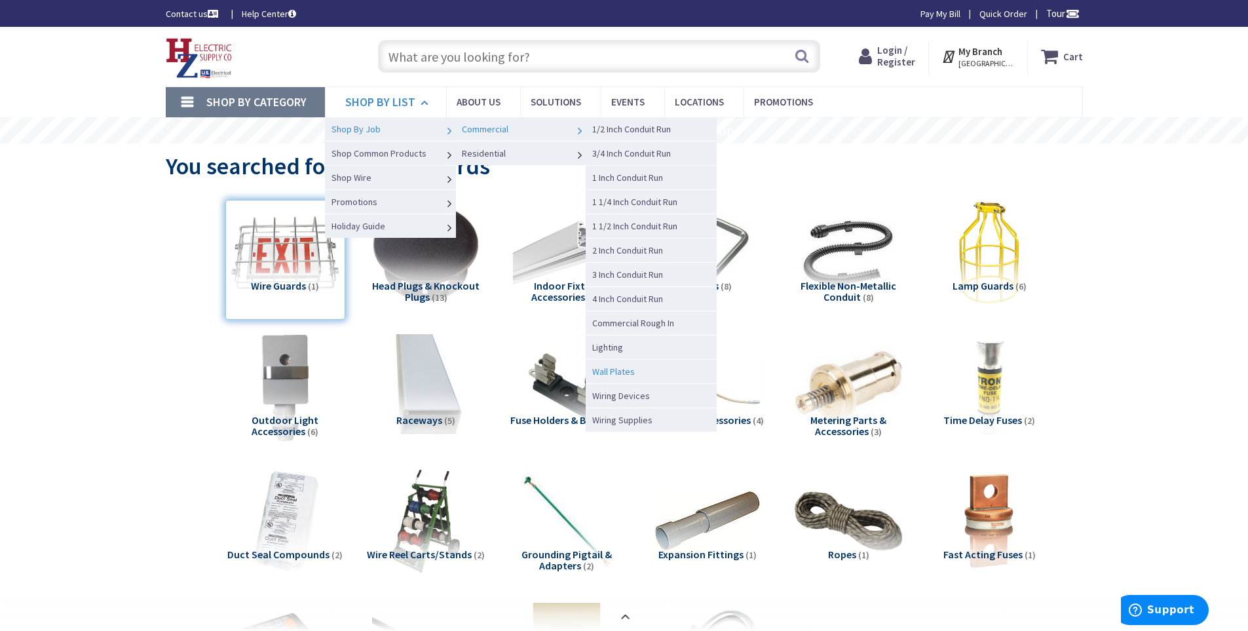
click at [630, 370] on span "Wall Plates" at bounding box center [613, 372] width 43 height 12
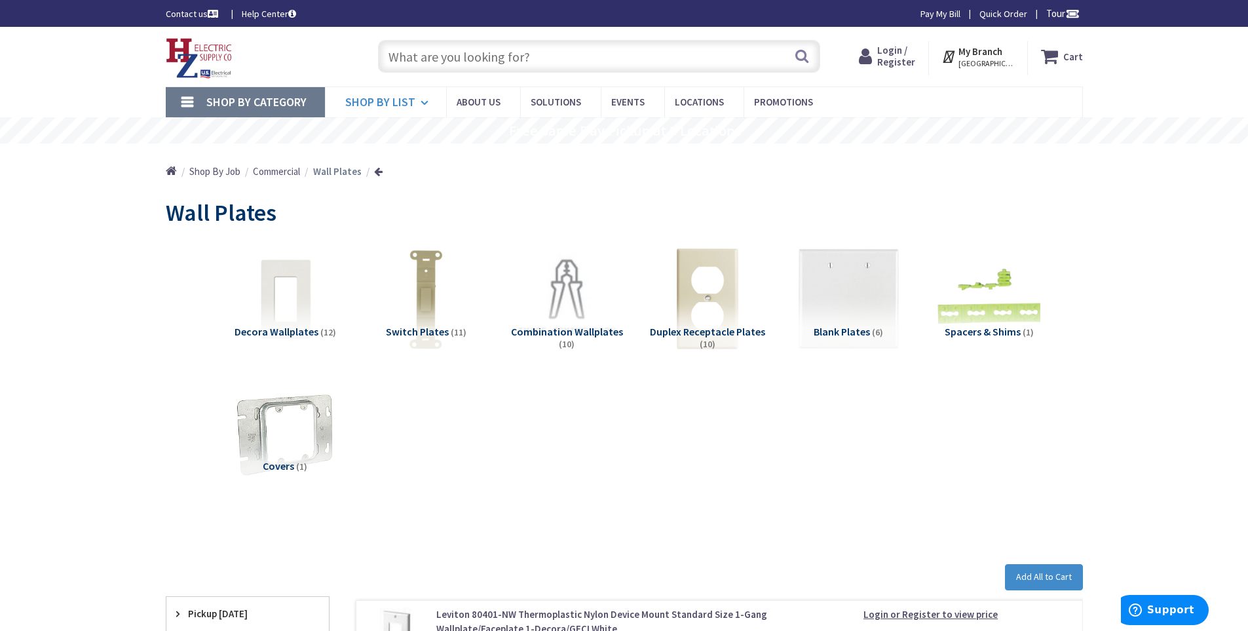
click at [373, 105] on span "Shop By List" at bounding box center [380, 101] width 70 height 15
click at [390, 115] on link "Shop By List" at bounding box center [385, 102] width 121 height 30
click at [382, 99] on span "Shop By List" at bounding box center [380, 101] width 70 height 15
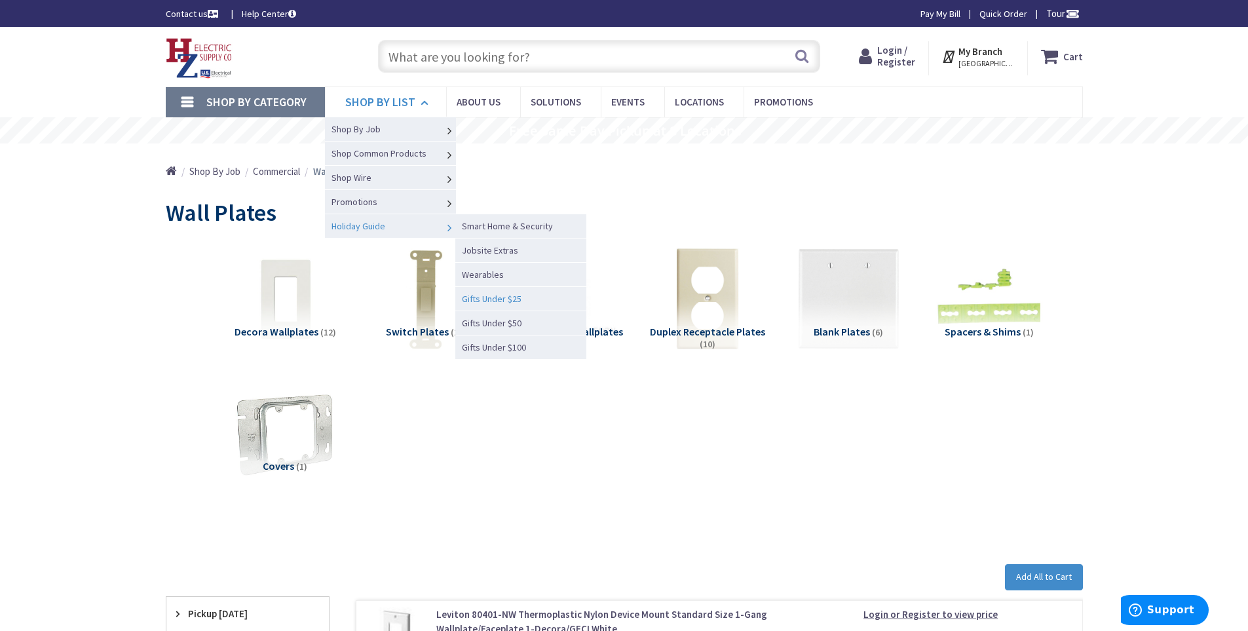
click at [478, 301] on span "Gifts Under $25" at bounding box center [492, 299] width 60 height 12
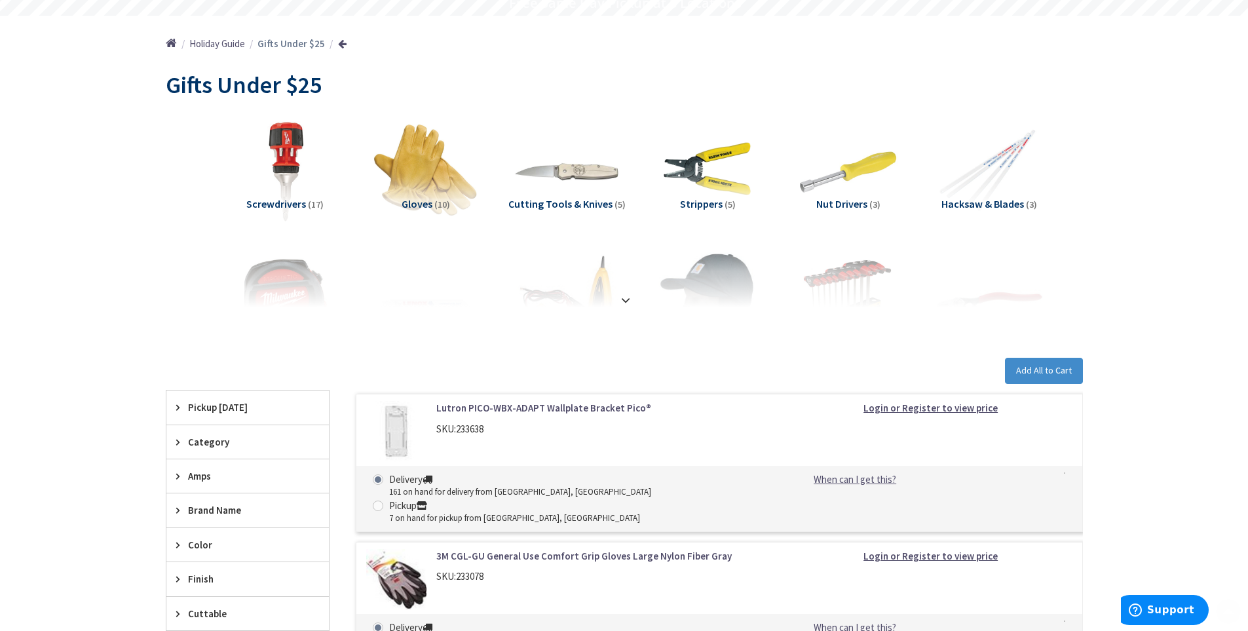
scroll to position [131, 0]
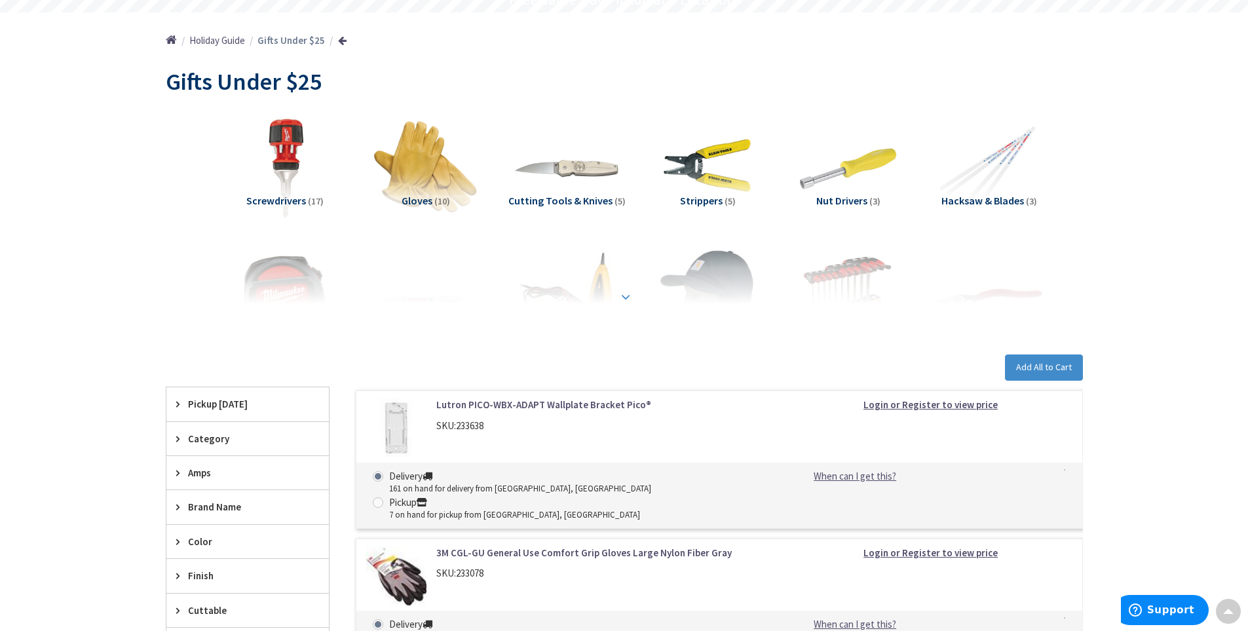
click at [620, 293] on strong at bounding box center [626, 297] width 16 height 14
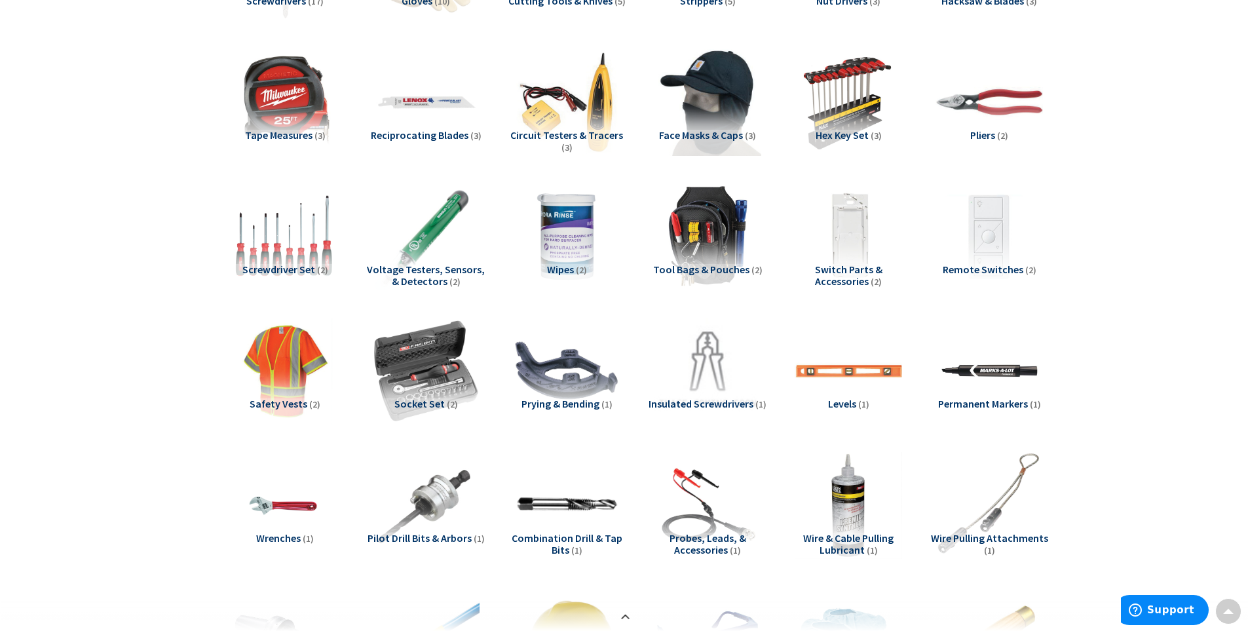
scroll to position [328, 0]
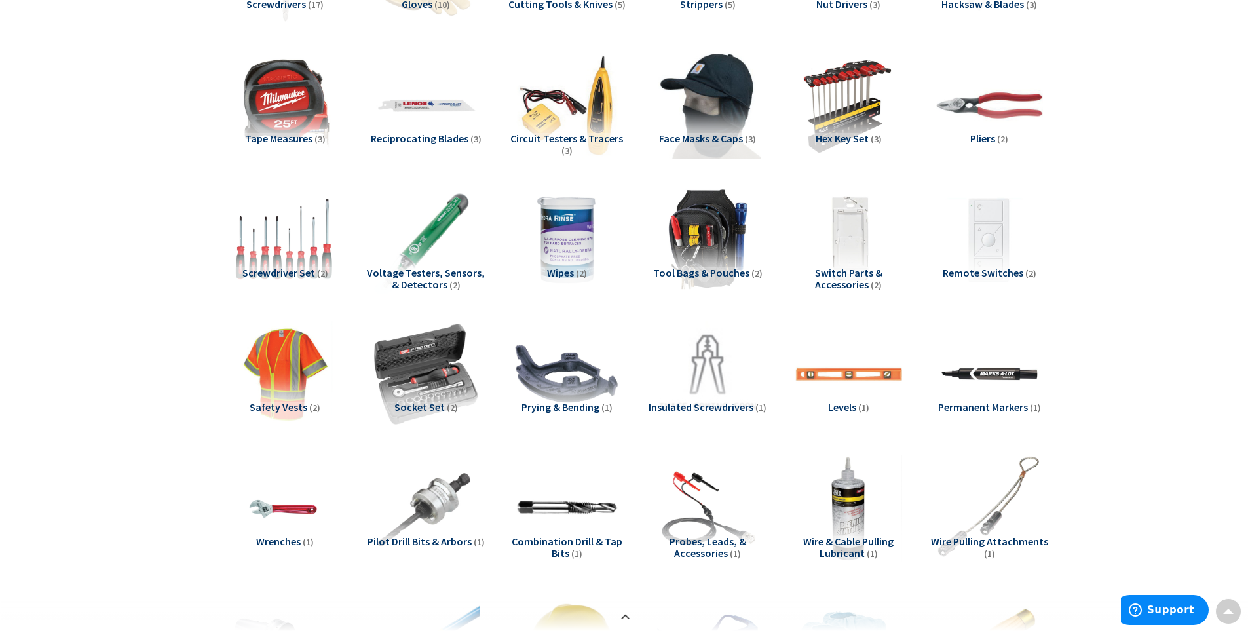
click at [419, 280] on span "Voltage Testers, Sensors, & Detectors" at bounding box center [426, 278] width 118 height 25
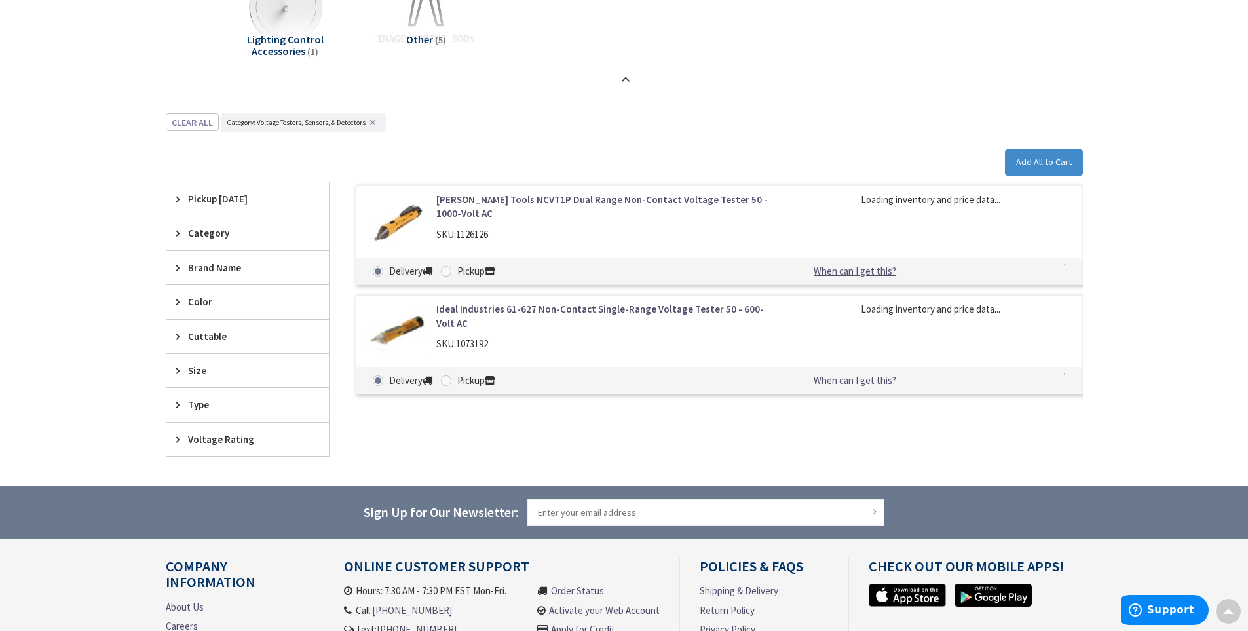
scroll to position [1211, 0]
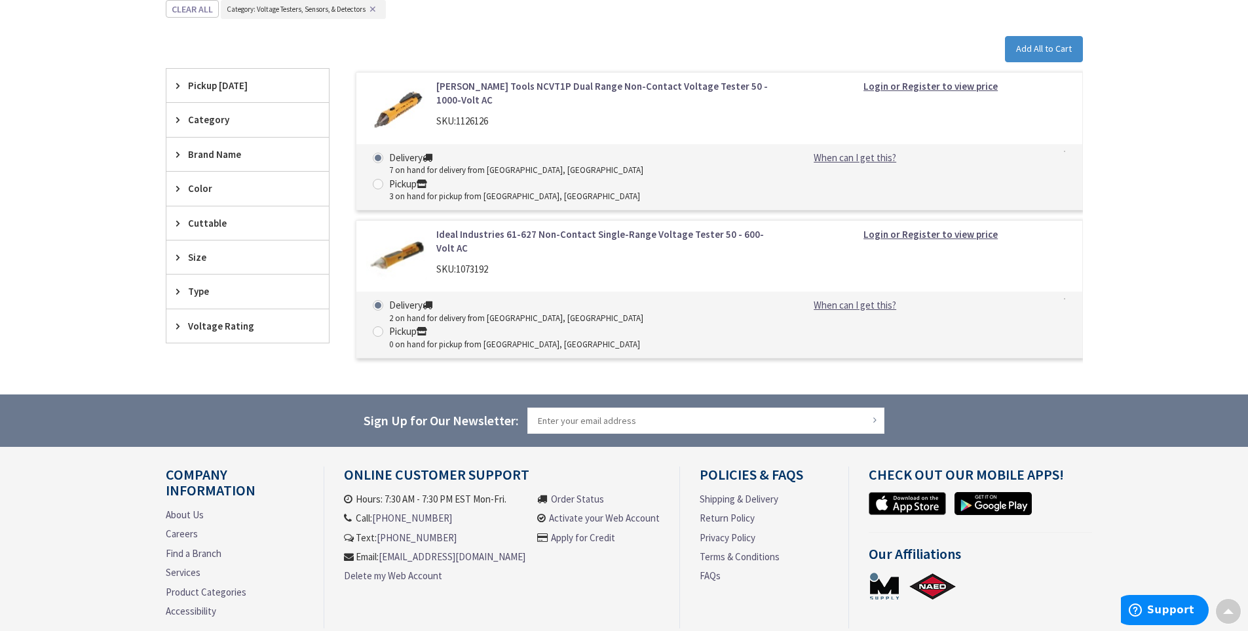
click at [462, 227] on link "Ideal Industries 61-627 Non-Contact Single-Range Voltage Tester 50 - 600-Volt AC" at bounding box center [602, 241] width 333 height 28
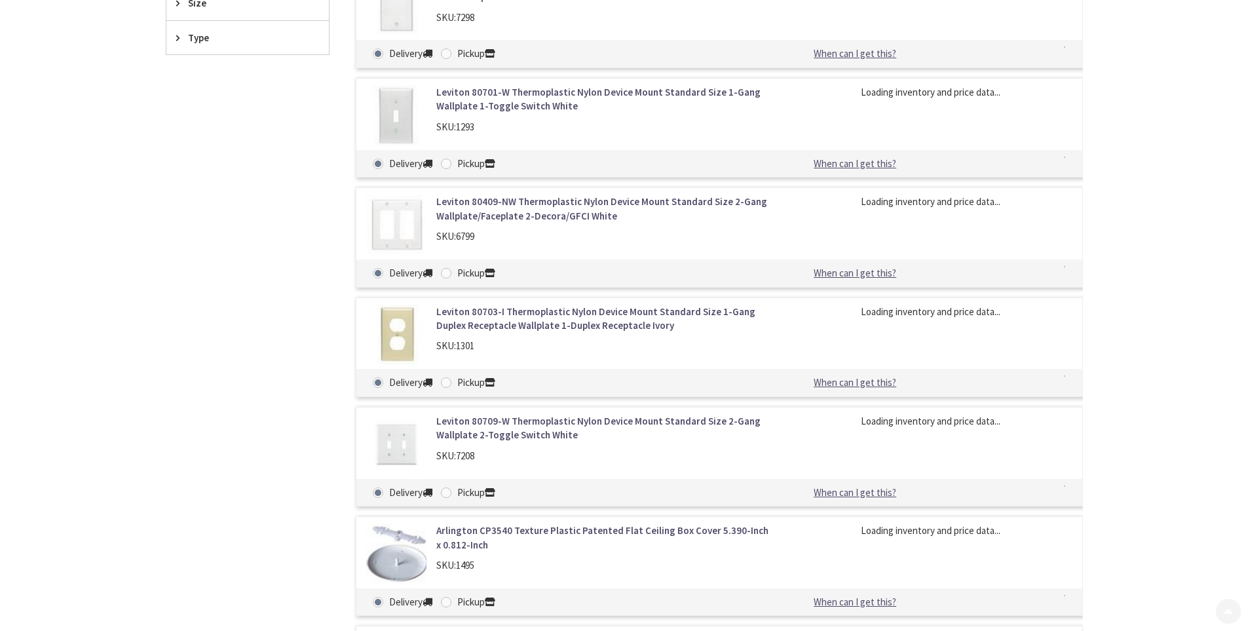
click at [506, 65] on div "Delivery Pickup When can I get this? When can I get this? Deliver - Pickup - Vi…" at bounding box center [719, 54] width 726 height 28
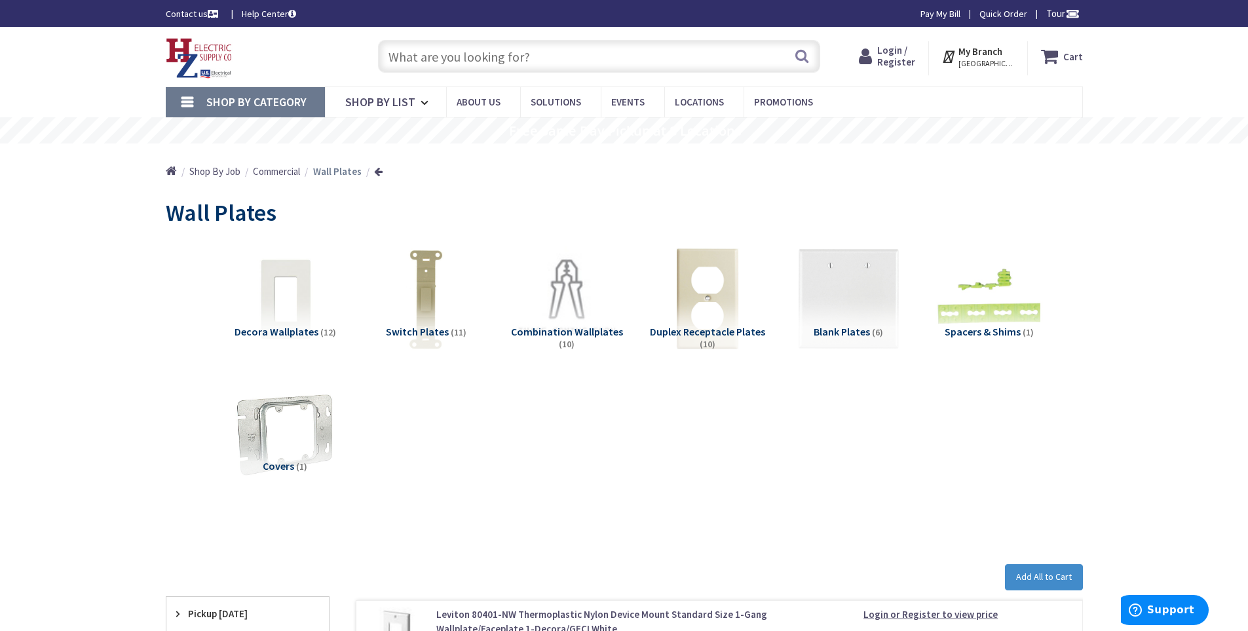
click at [523, 58] on input "text" at bounding box center [599, 56] width 442 height 33
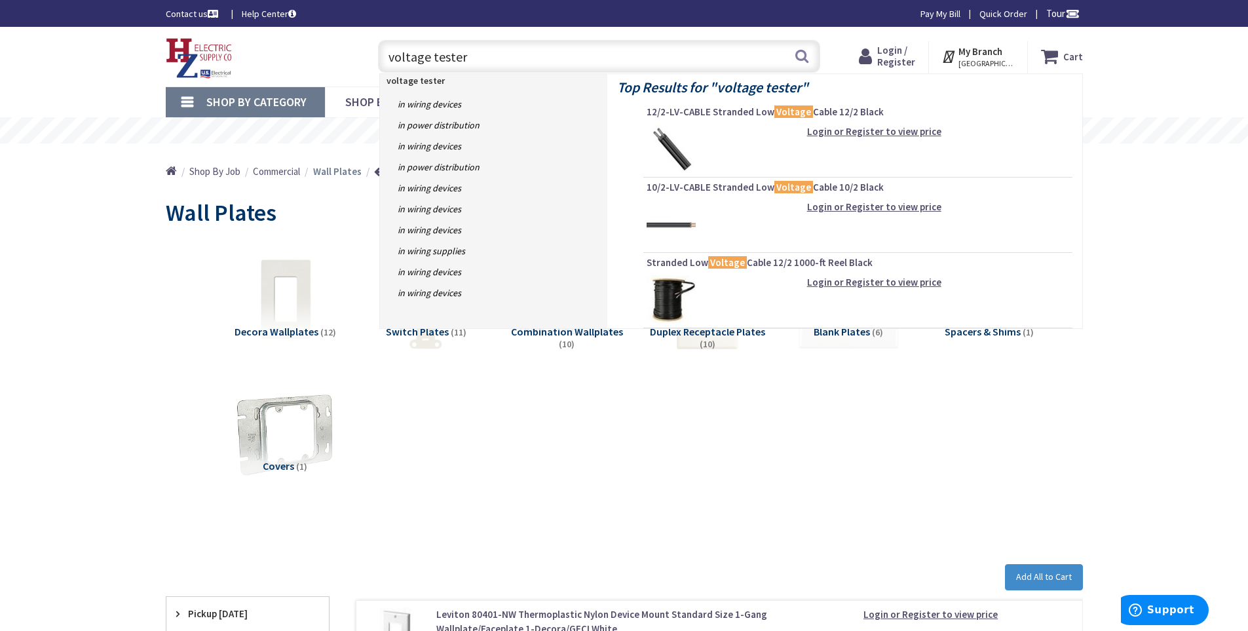
type input "voltage testers"
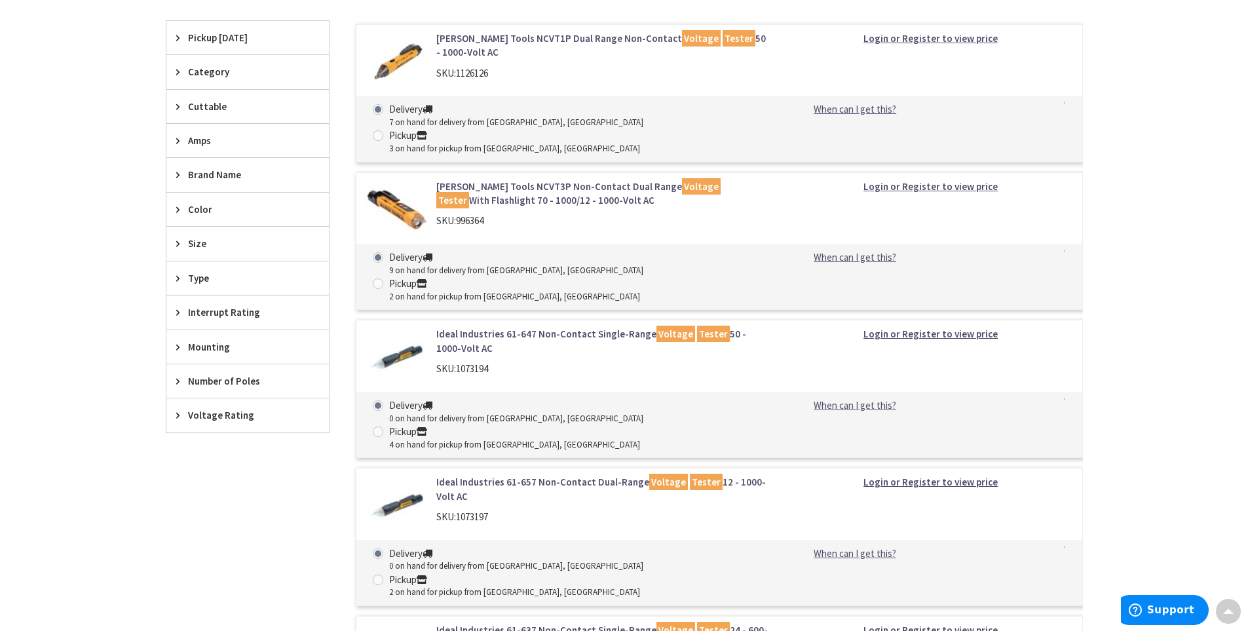
scroll to position [393, 0]
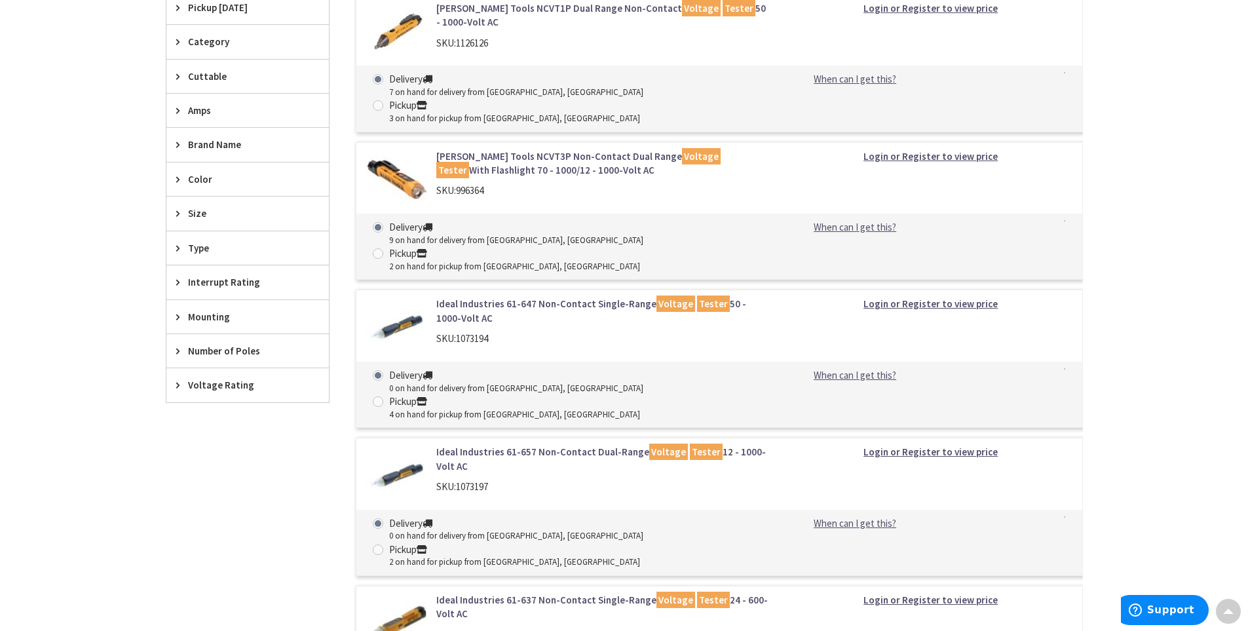
click at [487, 297] on link "Ideal Industries 61-647 Non-Contact Single-Range Voltage Tester 50 - 1000-Volt …" at bounding box center [602, 311] width 333 height 28
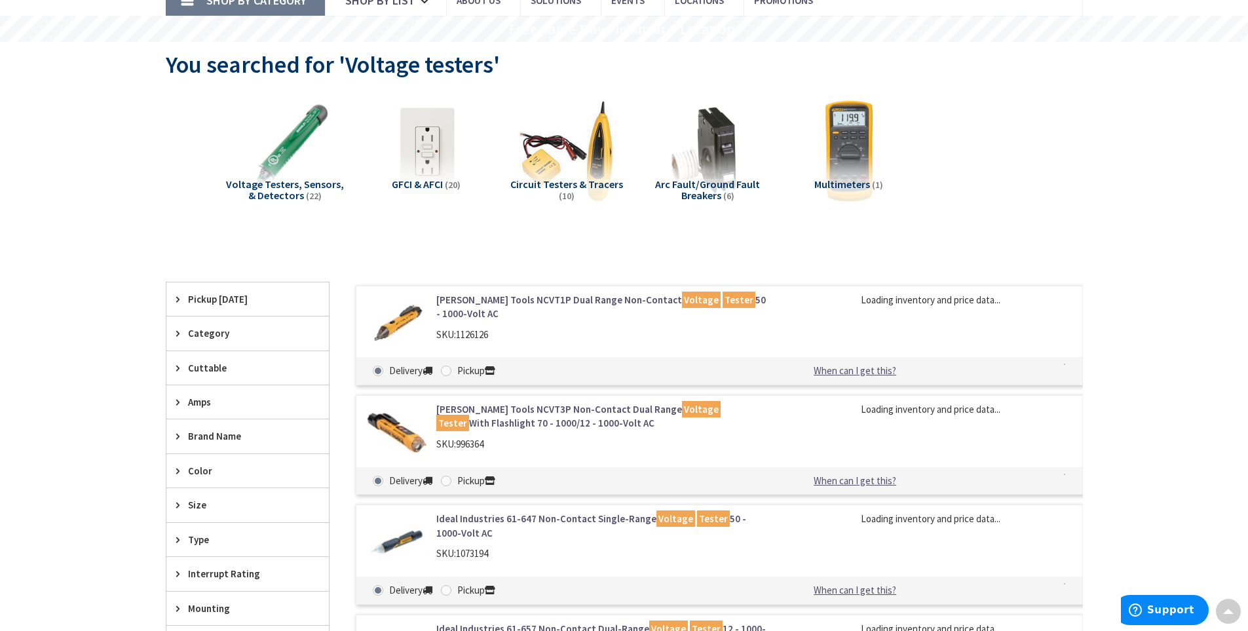
click at [484, 414] on link "Klein Tools NCVT3P Non-Contact Dual Range Voltage Tester With Flashlight 70 - 1…" at bounding box center [602, 416] width 333 height 28
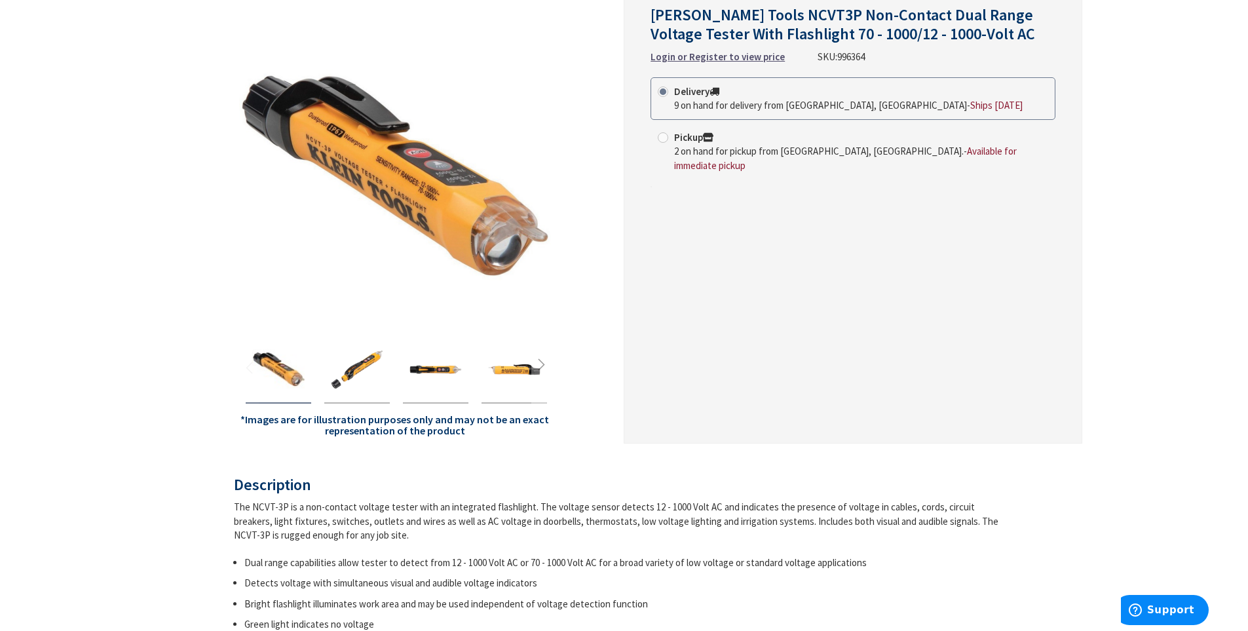
scroll to position [262, 0]
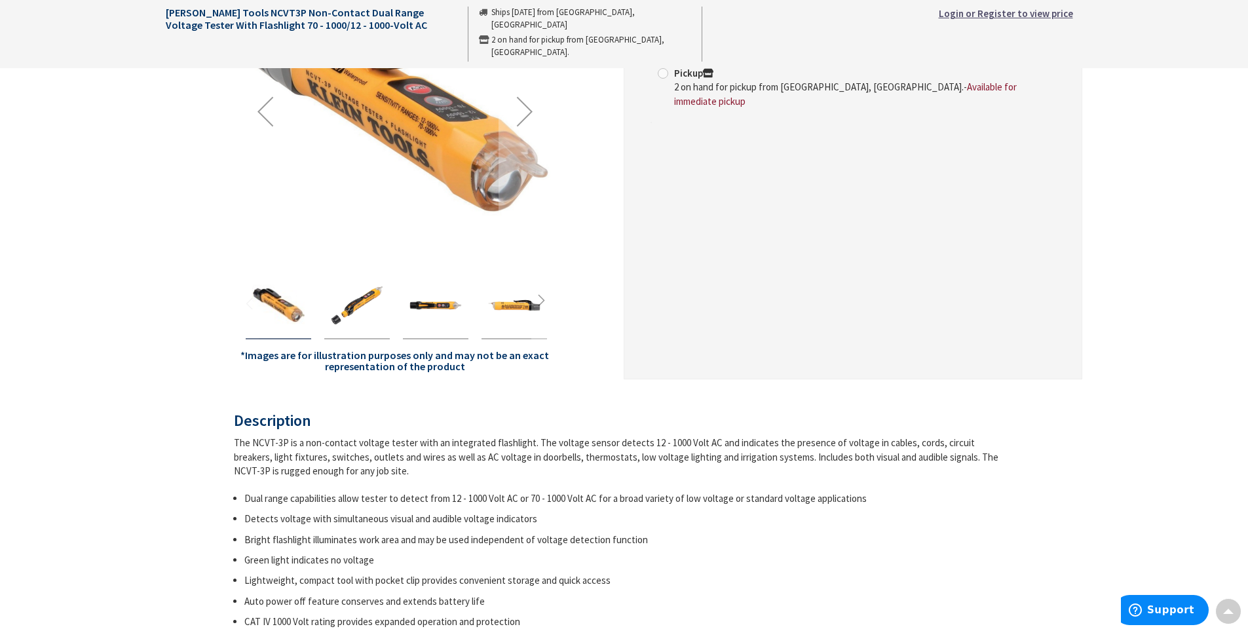
click at [444, 313] on img "Klein Tools NCVT3P Non-Contact Dual Range Voltage Tester With Flashlight 70 - 1…" at bounding box center [435, 305] width 52 height 52
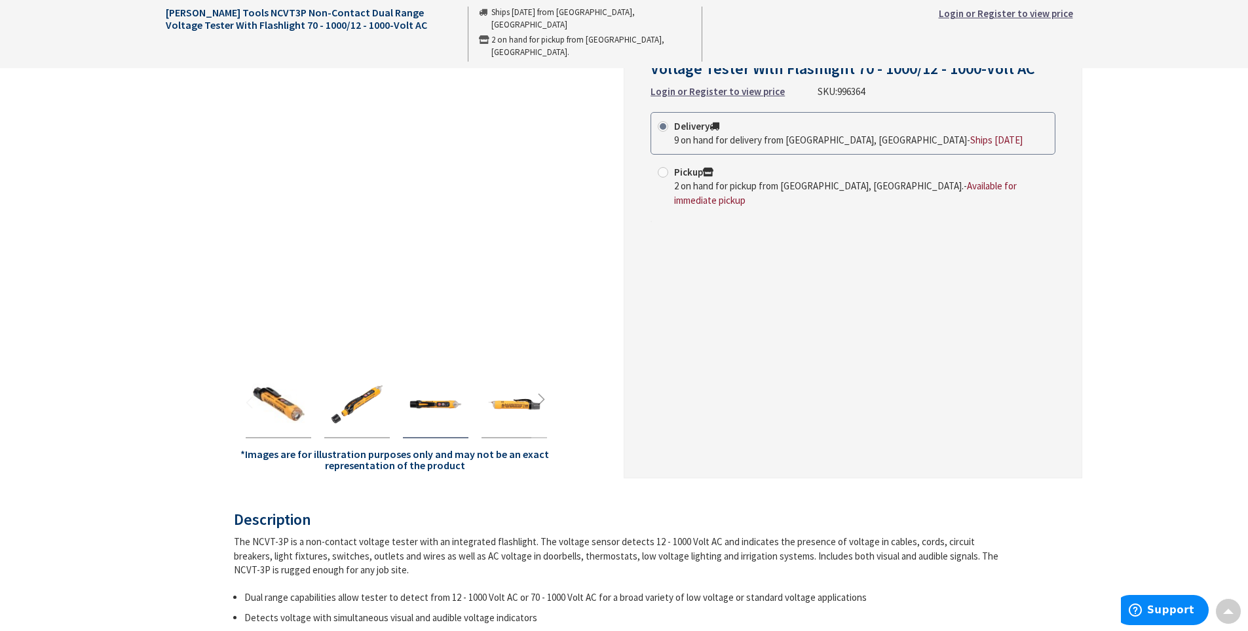
scroll to position [0, 0]
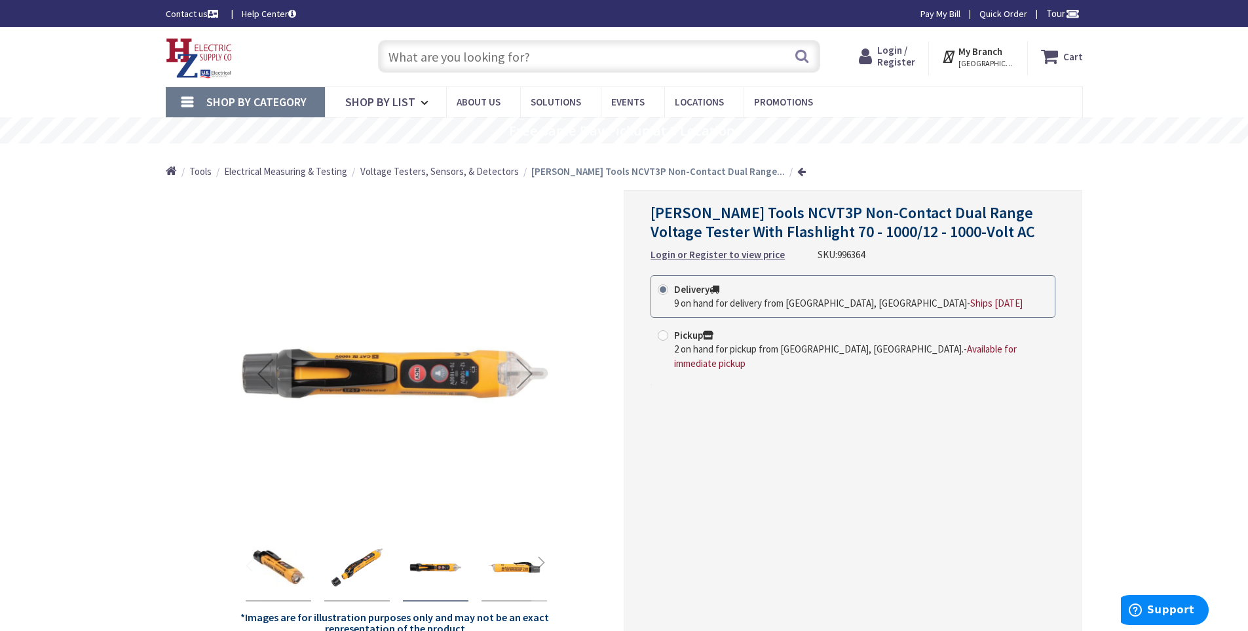
click at [279, 569] on img "Klein Tools NCVT3P Non-Contact Dual Range Voltage Tester With Flashlight 70 - 1…" at bounding box center [278, 567] width 52 height 52
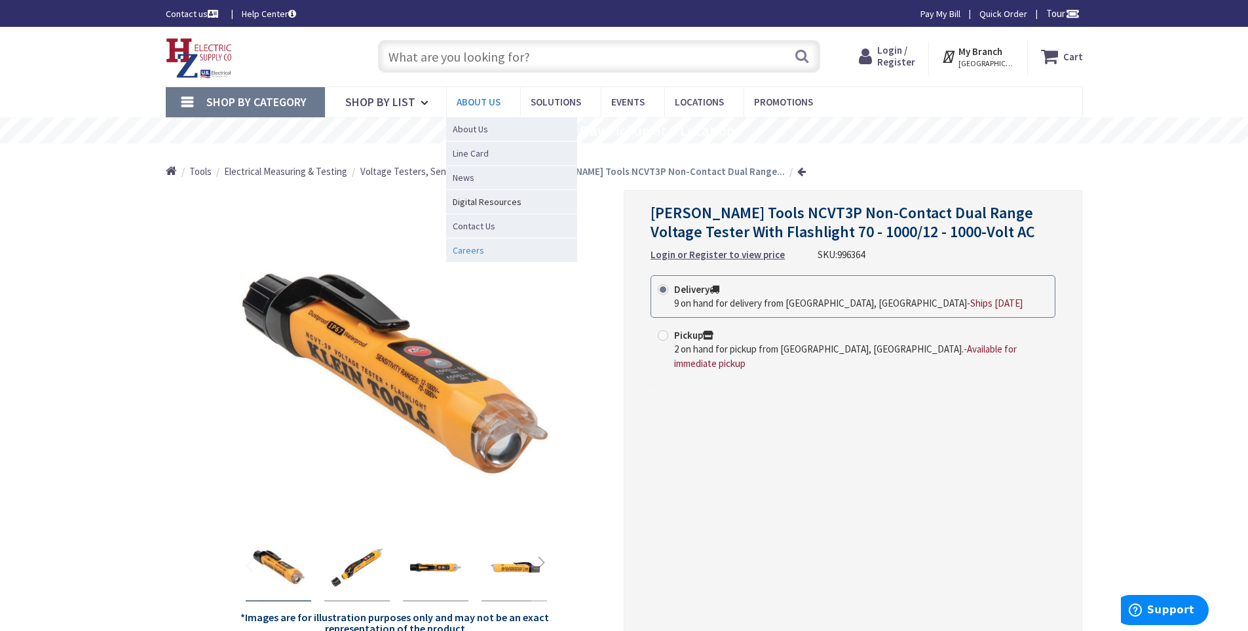
click at [468, 254] on span "Careers" at bounding box center [468, 250] width 31 height 13
click at [466, 253] on span "Careers" at bounding box center [468, 250] width 31 height 13
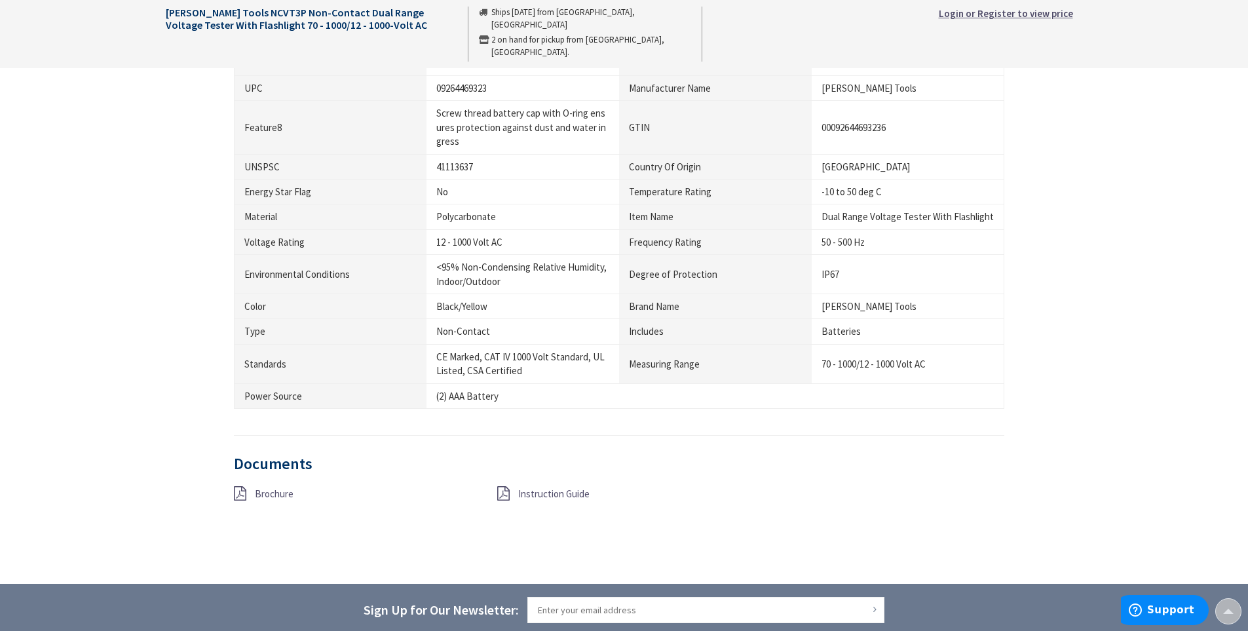
scroll to position [802, 0]
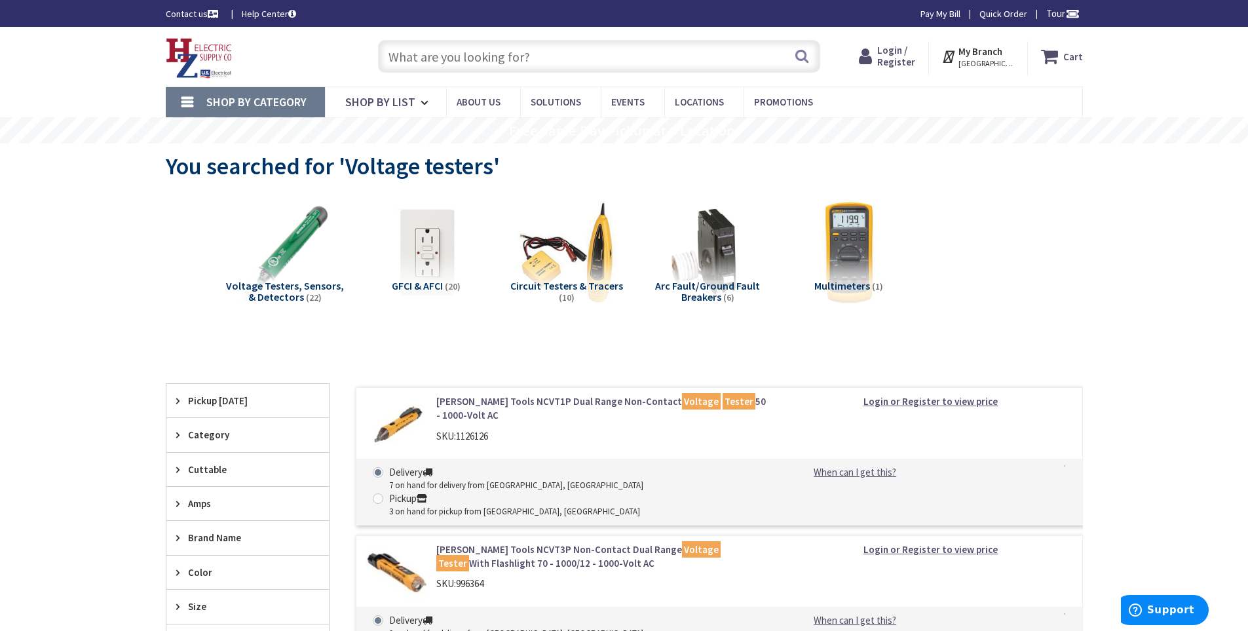
click at [626, 54] on input "text" at bounding box center [599, 56] width 442 height 33
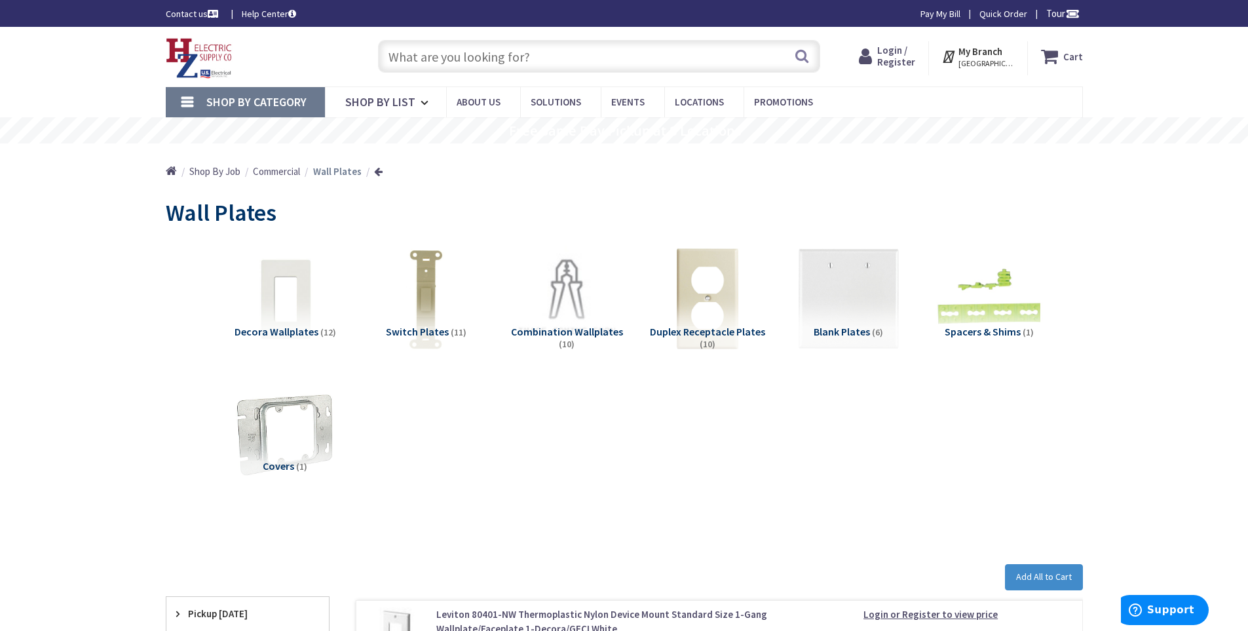
click at [599, 69] on input "text" at bounding box center [599, 56] width 442 height 33
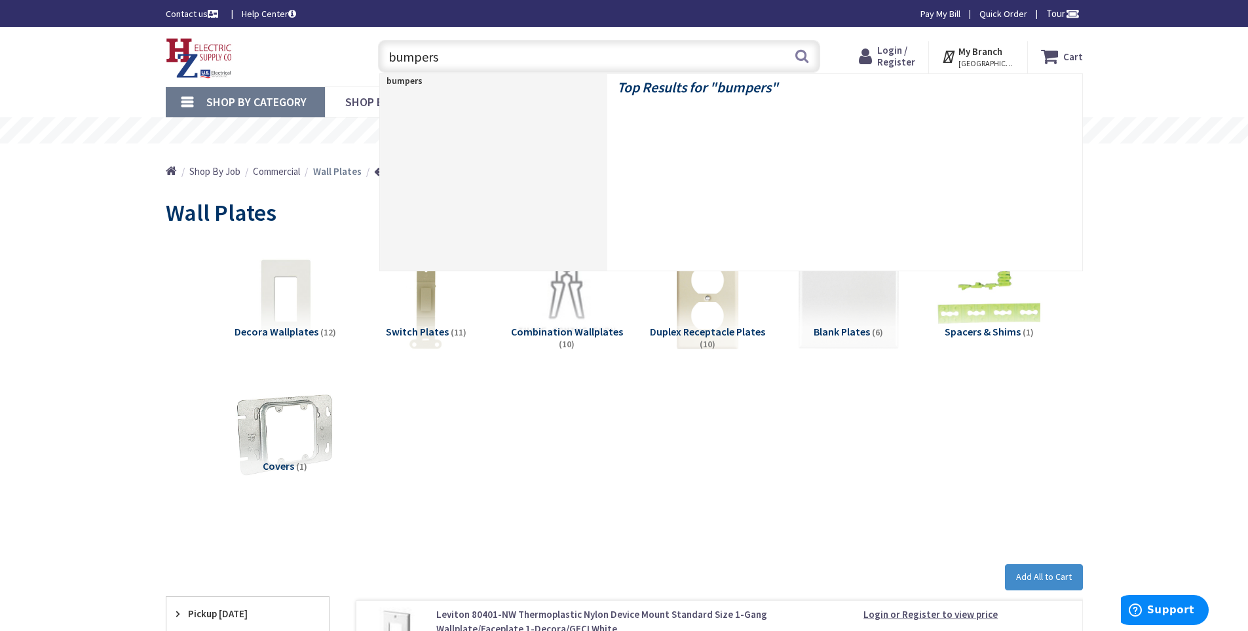
type input "bumpers"
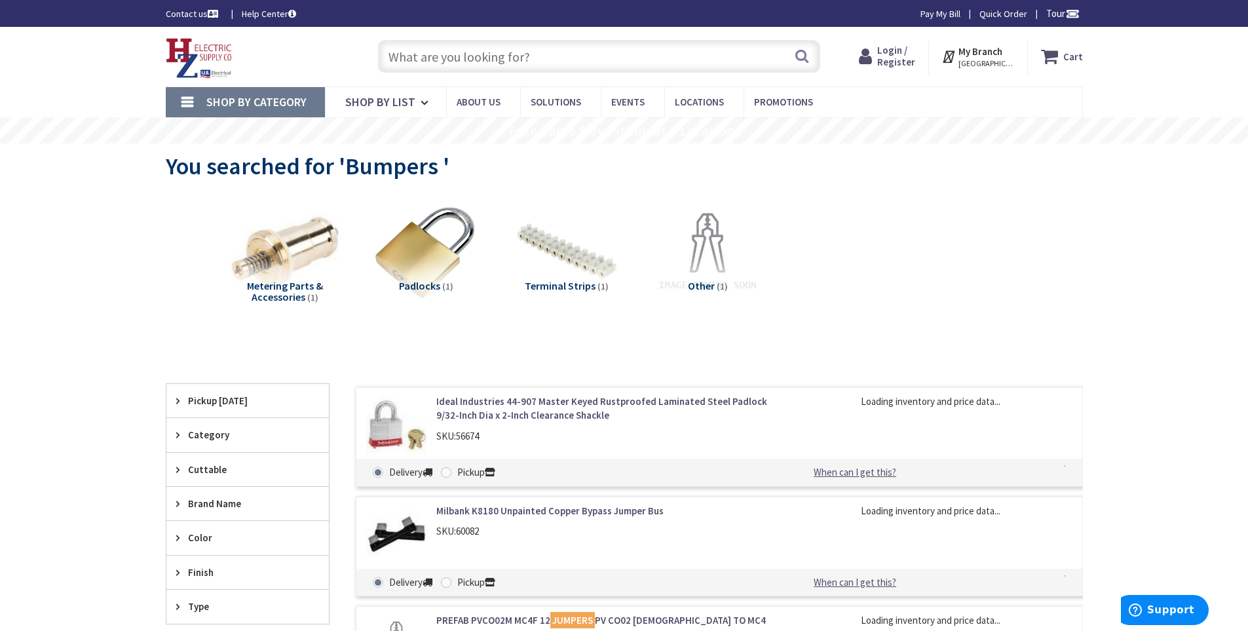
click at [539, 51] on input "text" at bounding box center [599, 56] width 442 height 33
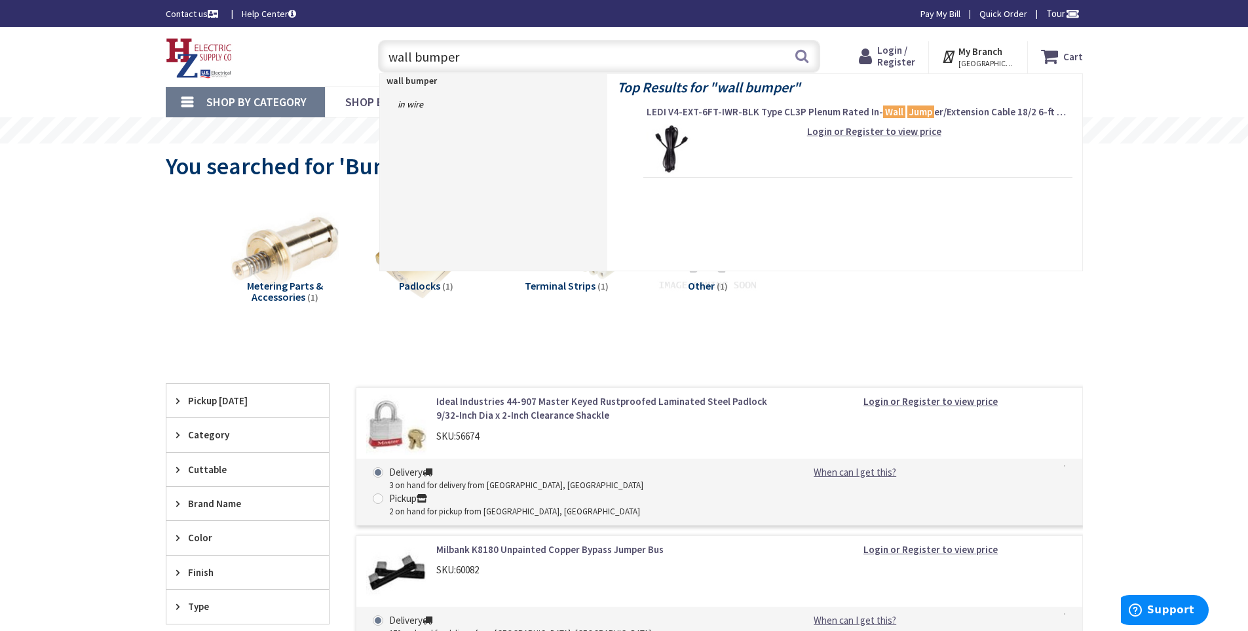
type input "wall bumpers"
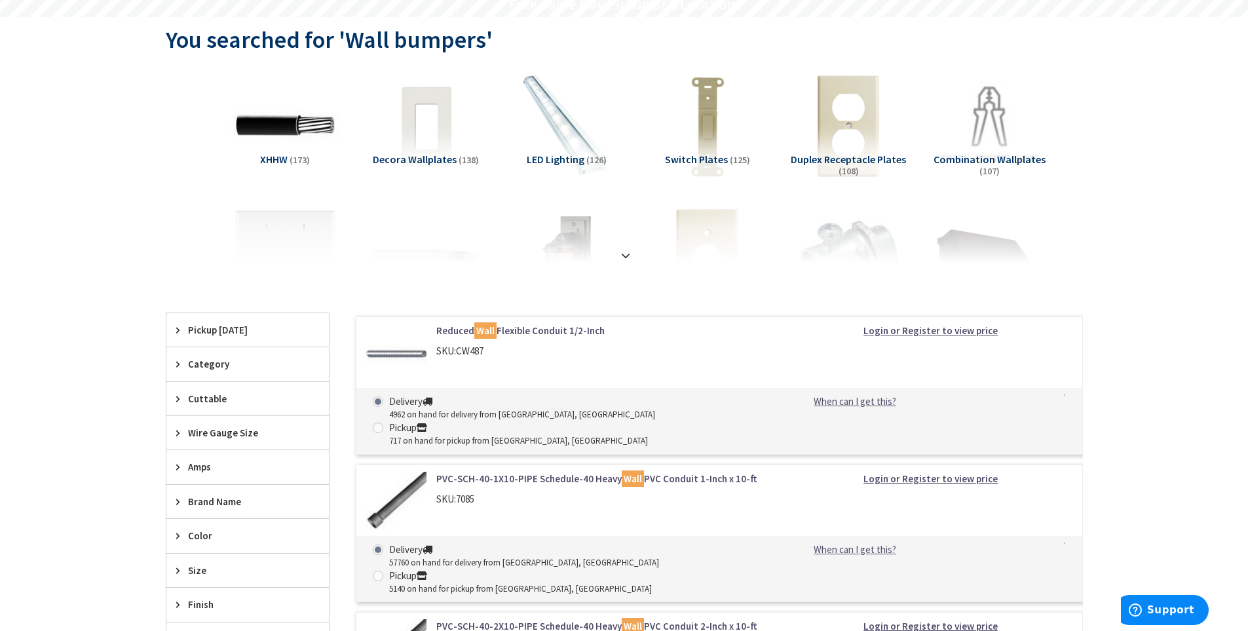
scroll to position [131, 0]
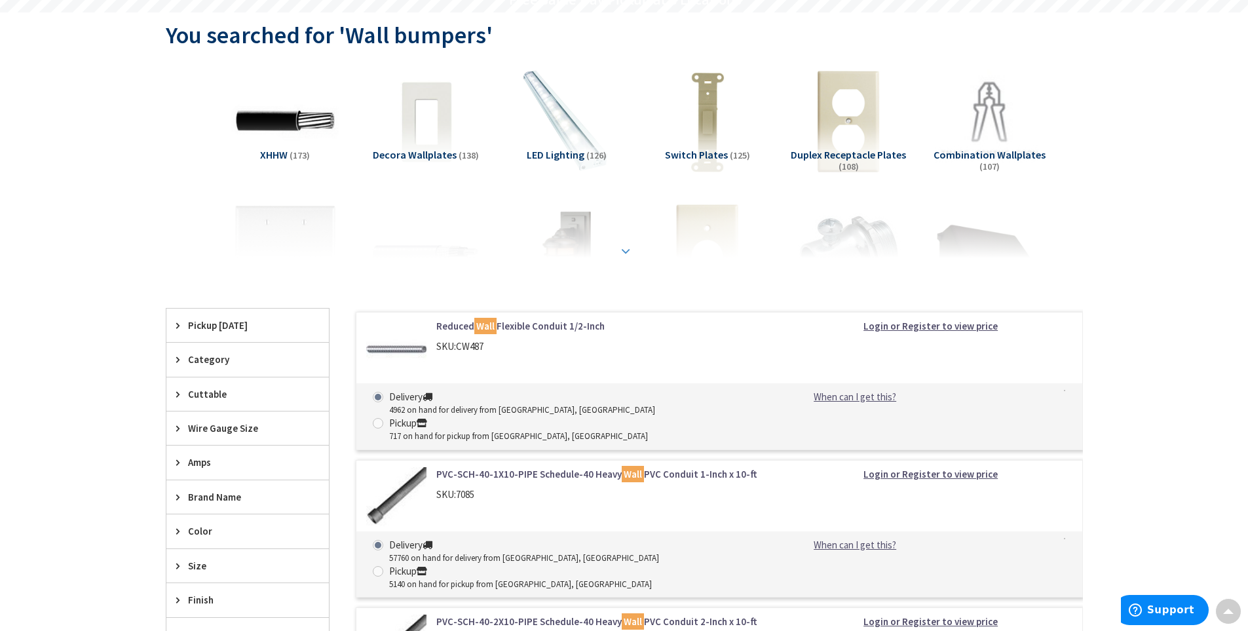
click at [622, 244] on strong at bounding box center [626, 251] width 16 height 14
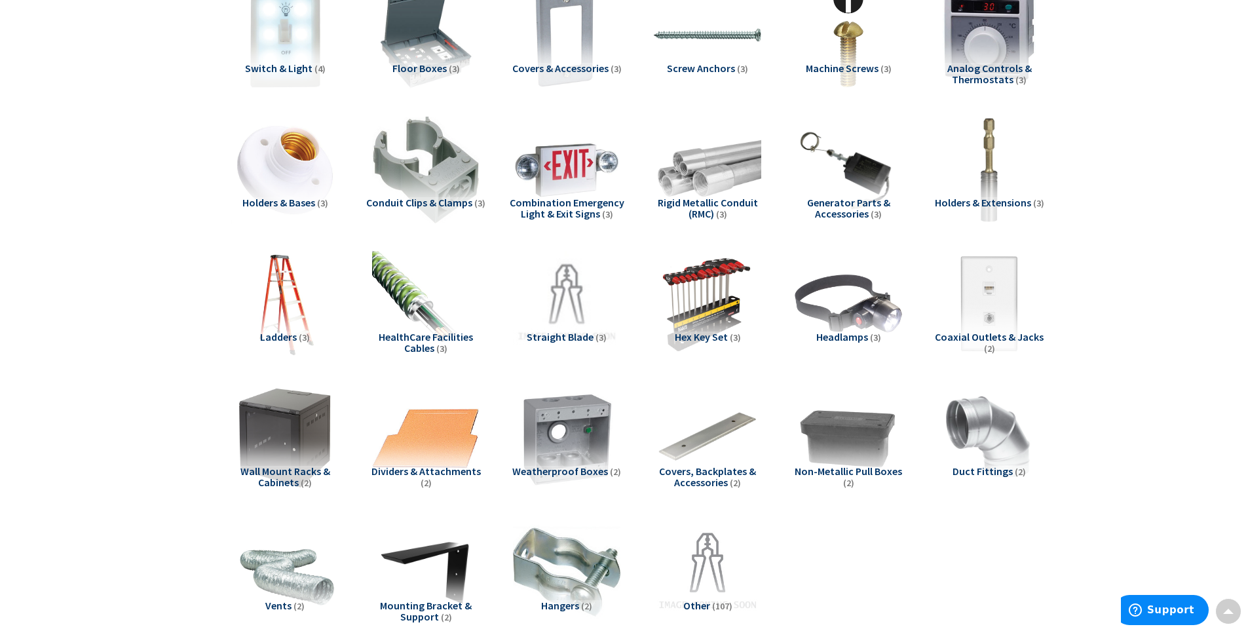
scroll to position [1900, 0]
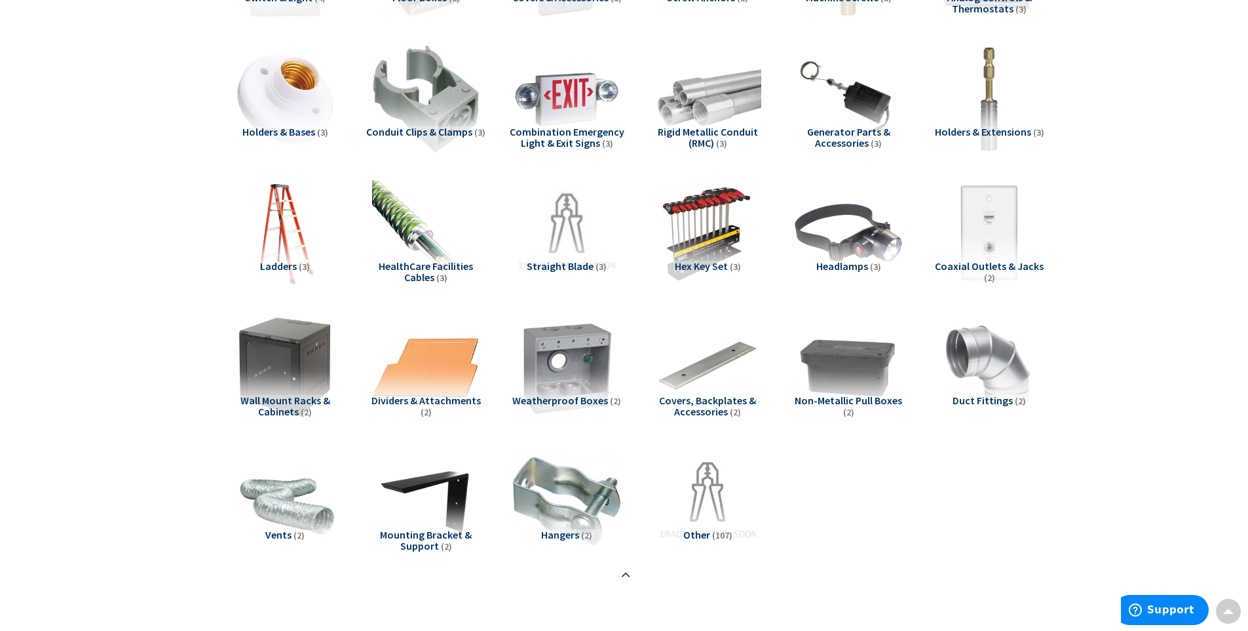
click at [459, 535] on span "Mounting Bracket & Support" at bounding box center [426, 540] width 92 height 25
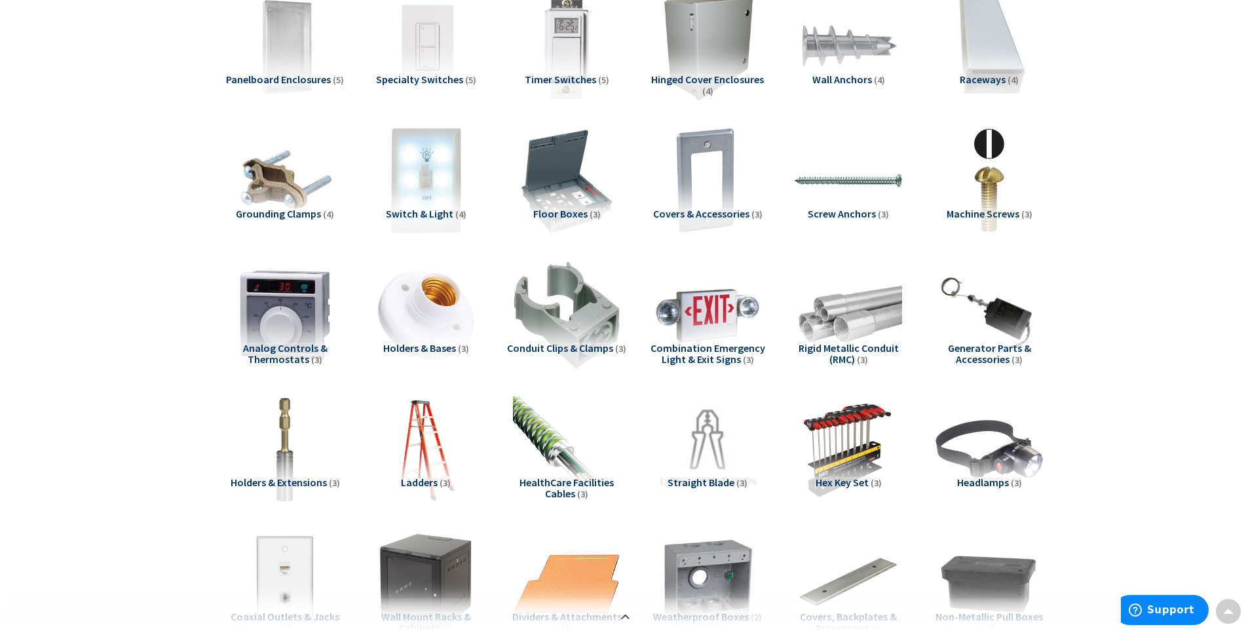
scroll to position [1683, 0]
click at [258, 361] on span "Analog Controls & Thermostats" at bounding box center [285, 354] width 85 height 25
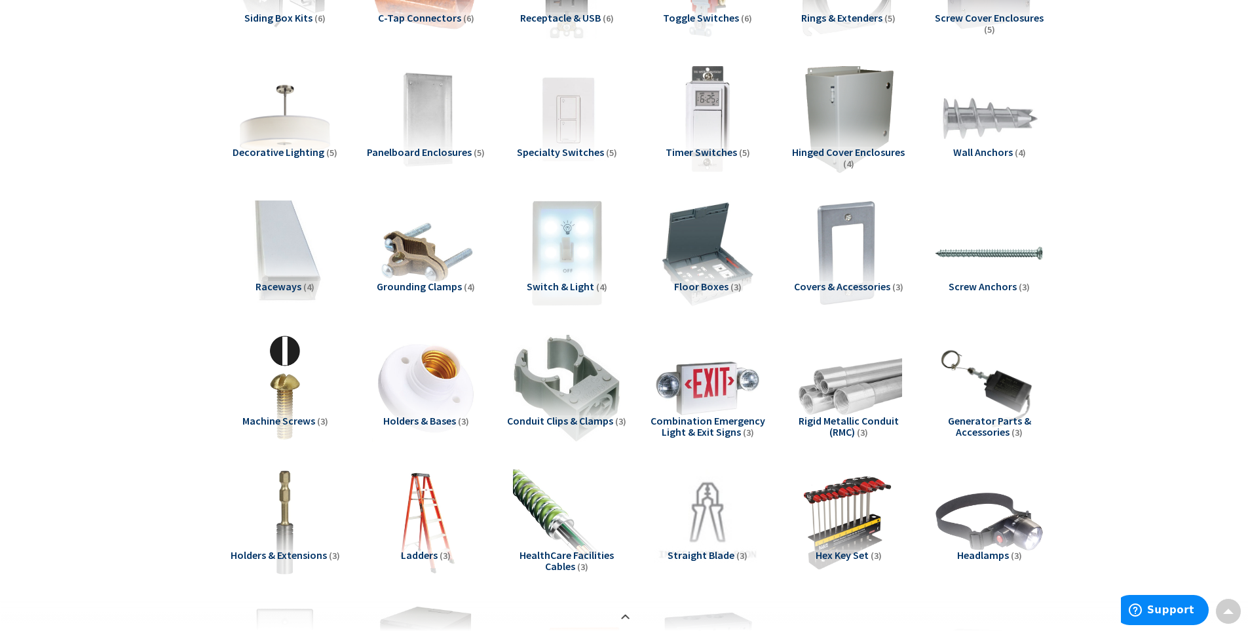
scroll to position [1526, 0]
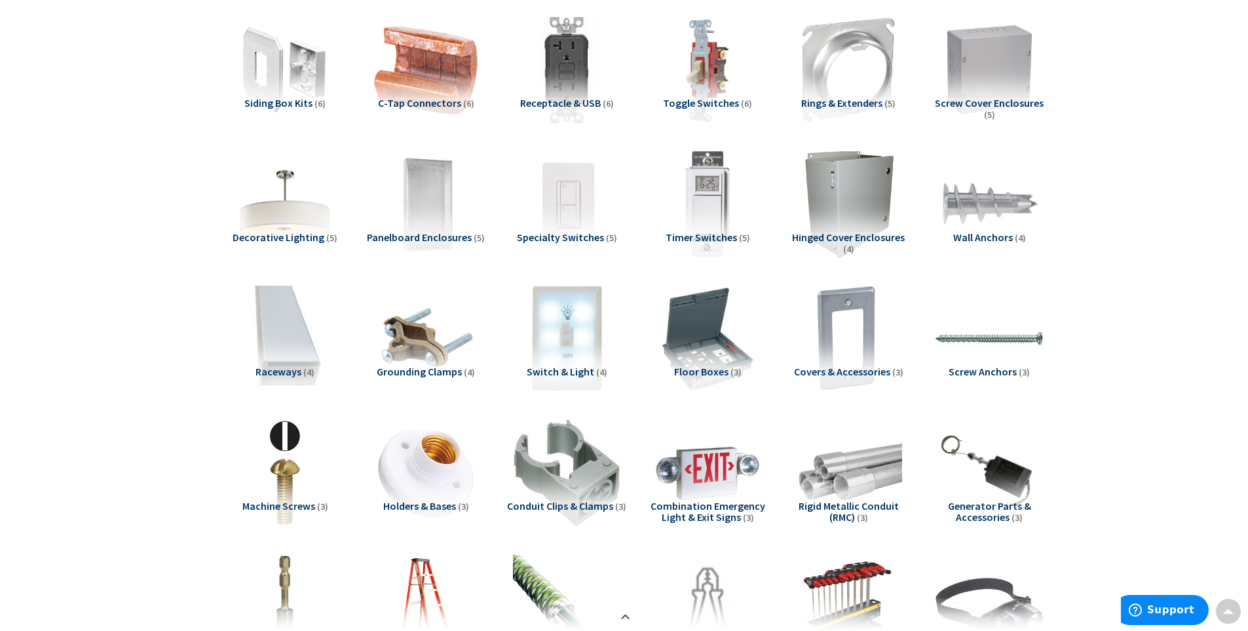
click at [966, 105] on span "Screw Cover Enclosures" at bounding box center [989, 102] width 109 height 13
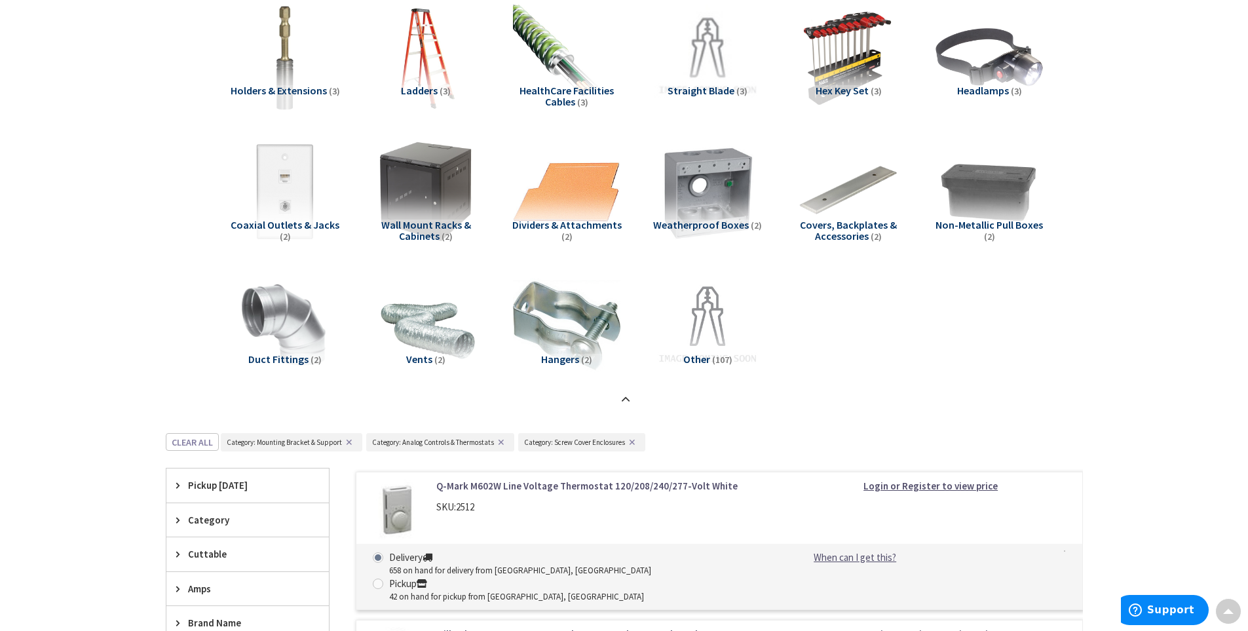
scroll to position [2181, 0]
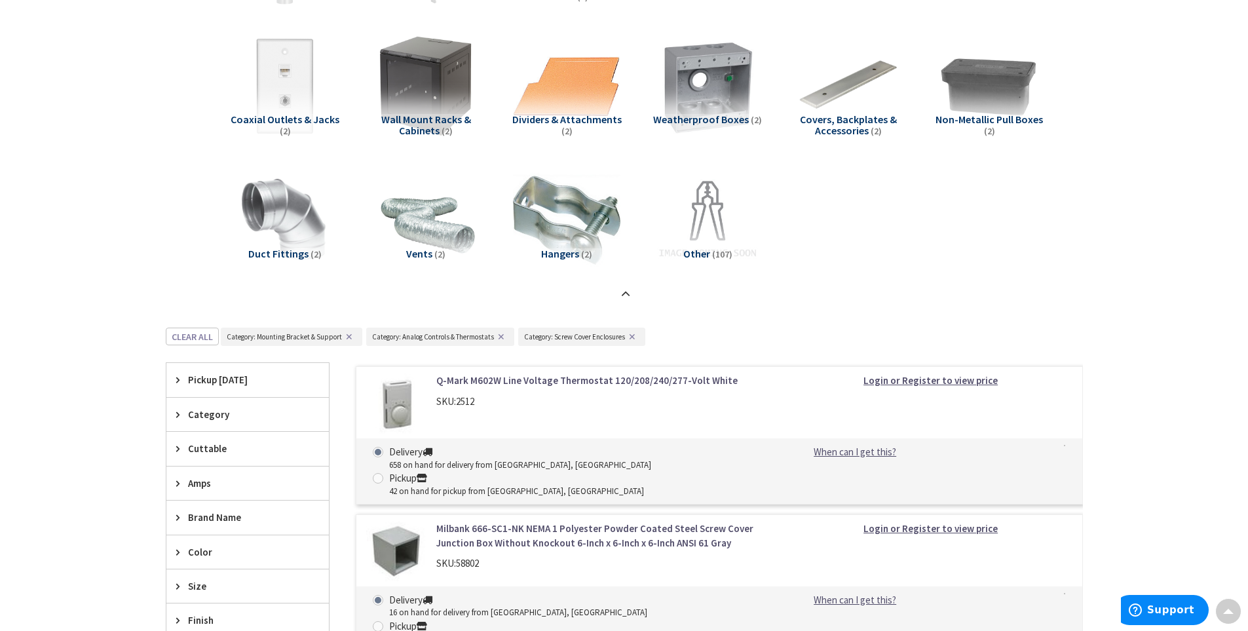
click at [349, 335] on button "✕" at bounding box center [349, 336] width 14 height 9
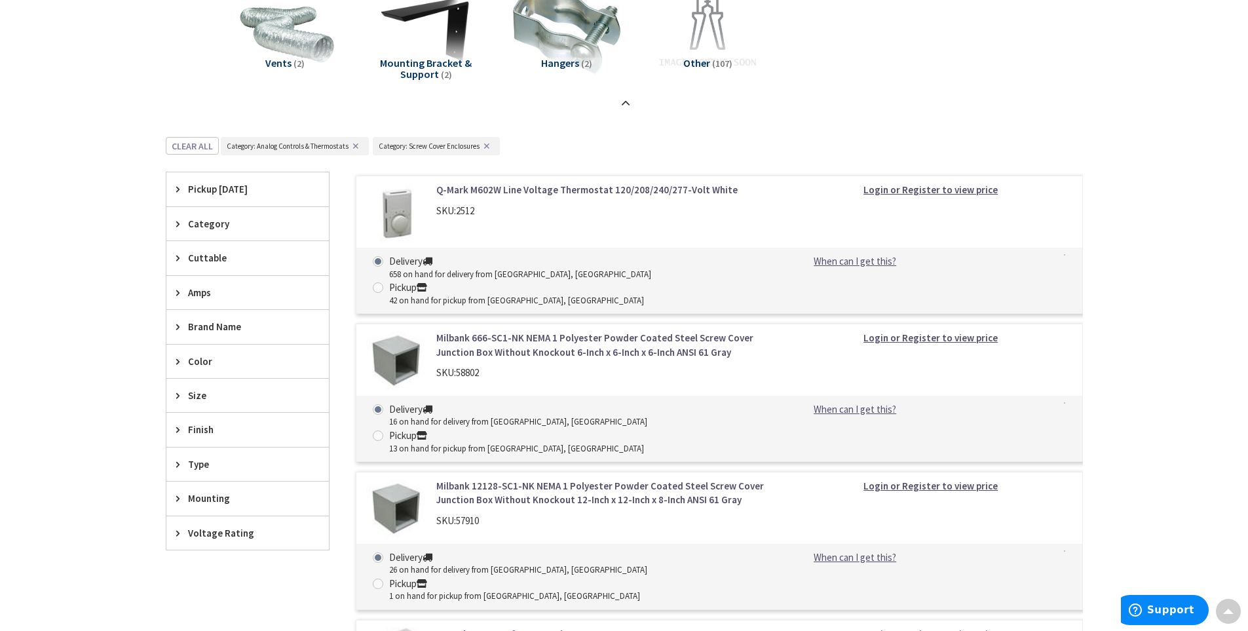
scroll to position [2309, 0]
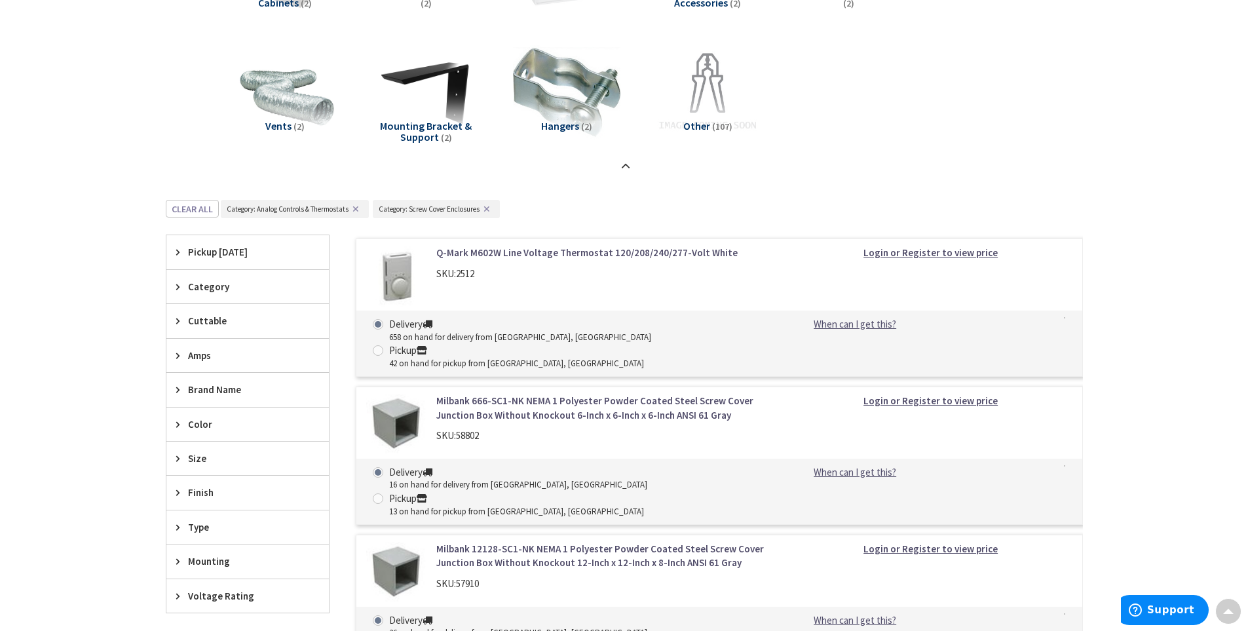
click at [356, 210] on button "✕" at bounding box center [356, 208] width 14 height 9
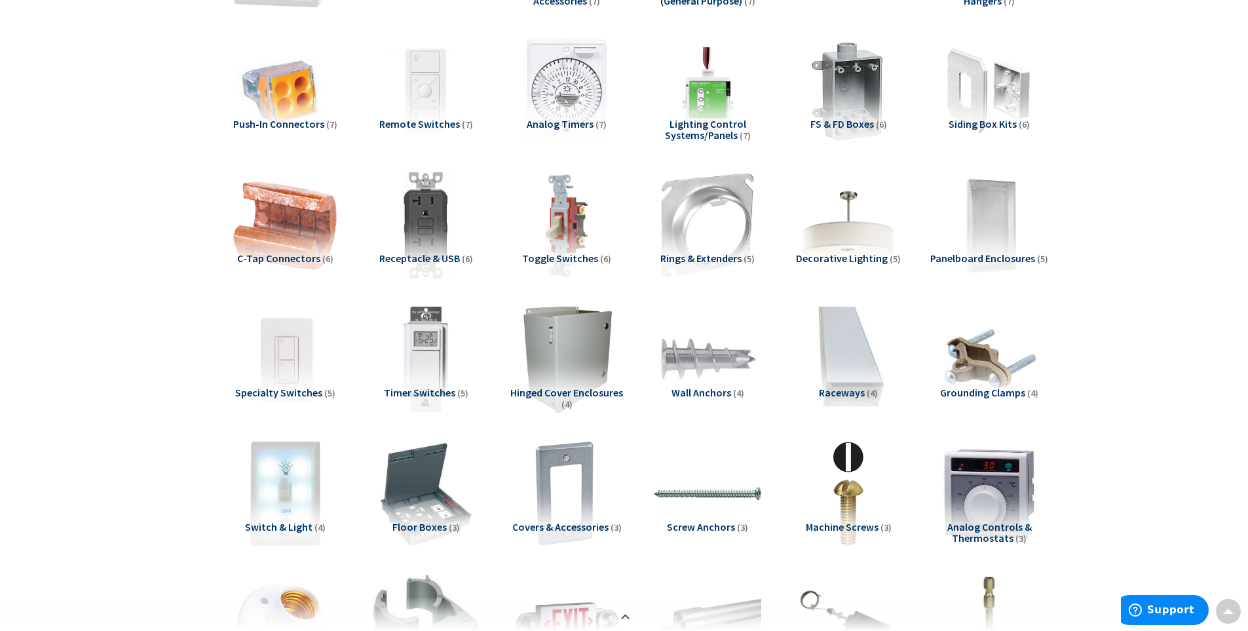
scroll to position [1288, 0]
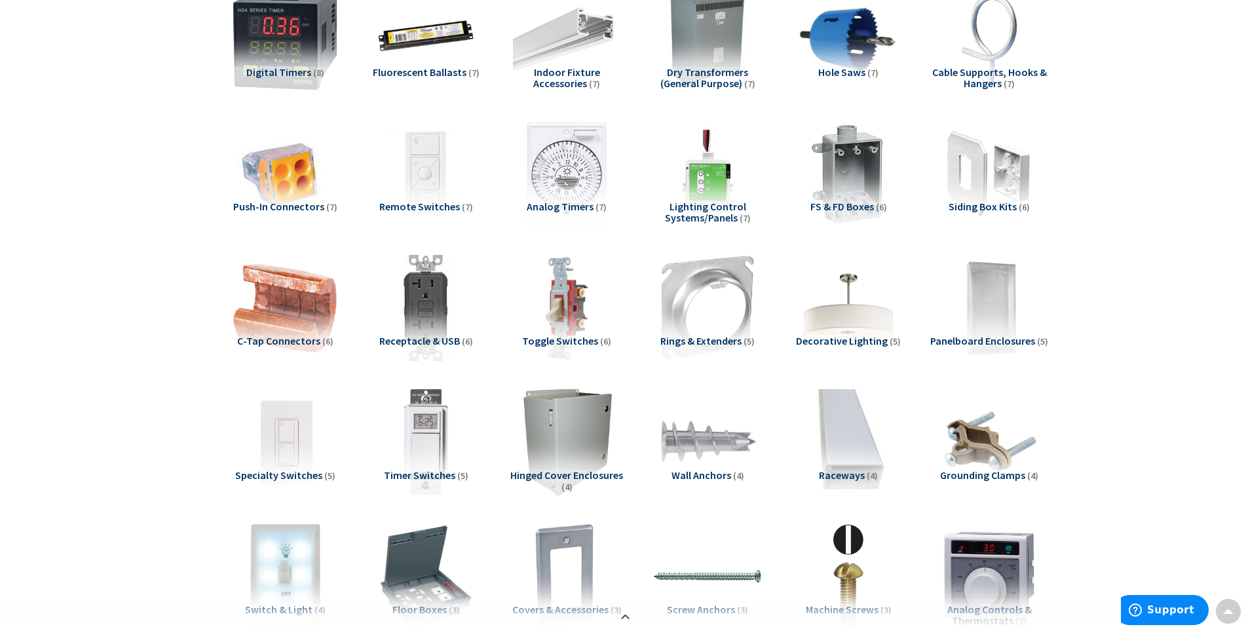
click at [969, 345] on span "Panelboard Enclosures" at bounding box center [982, 340] width 105 height 13
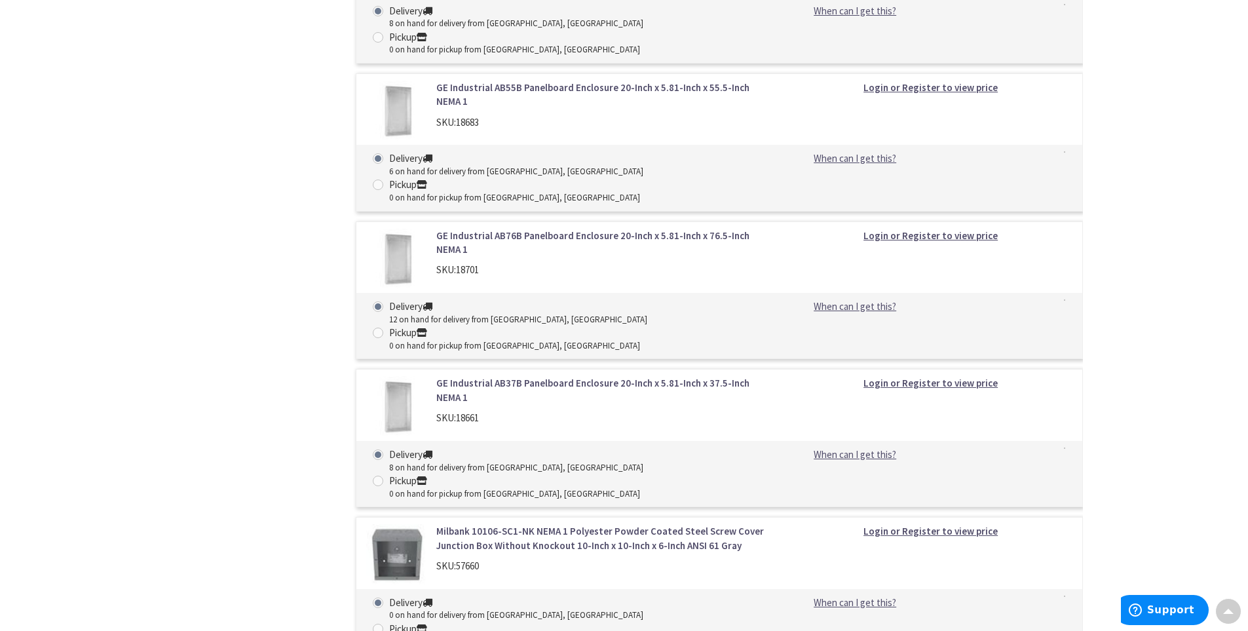
scroll to position [3032, 0]
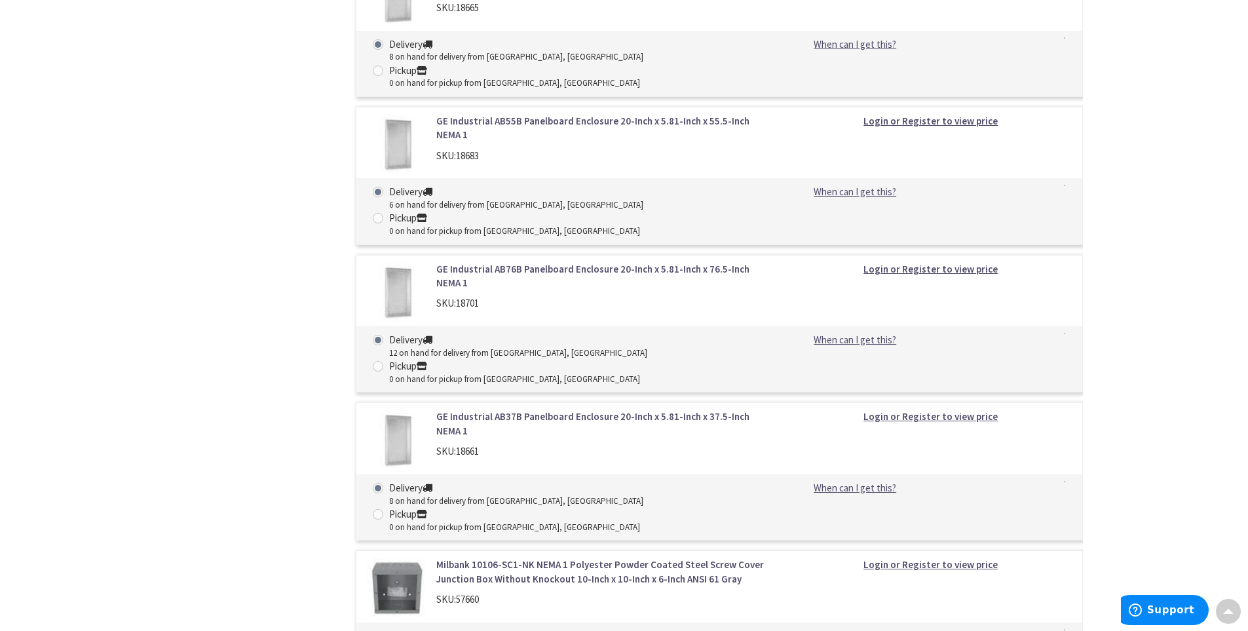
click at [507, 409] on link "GE Industrial AB37B Panelboard Enclosure 20-Inch x 5.81-Inch x 37.5-Inch NEMA 1" at bounding box center [602, 423] width 333 height 28
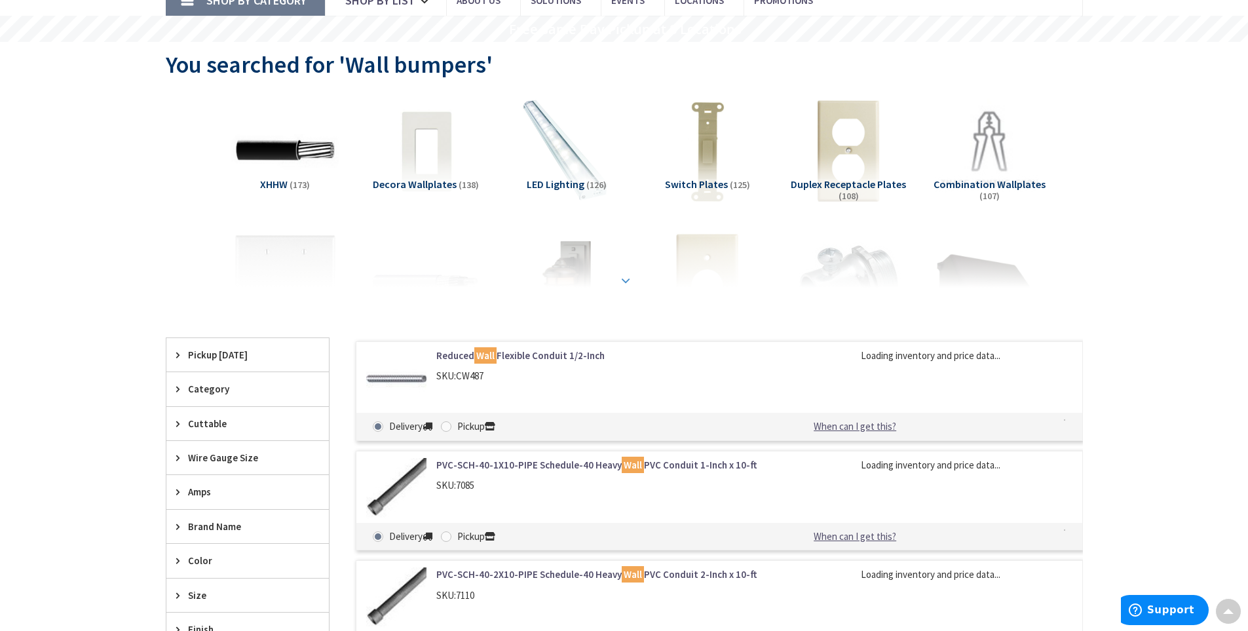
click at [630, 279] on strong at bounding box center [626, 280] width 16 height 14
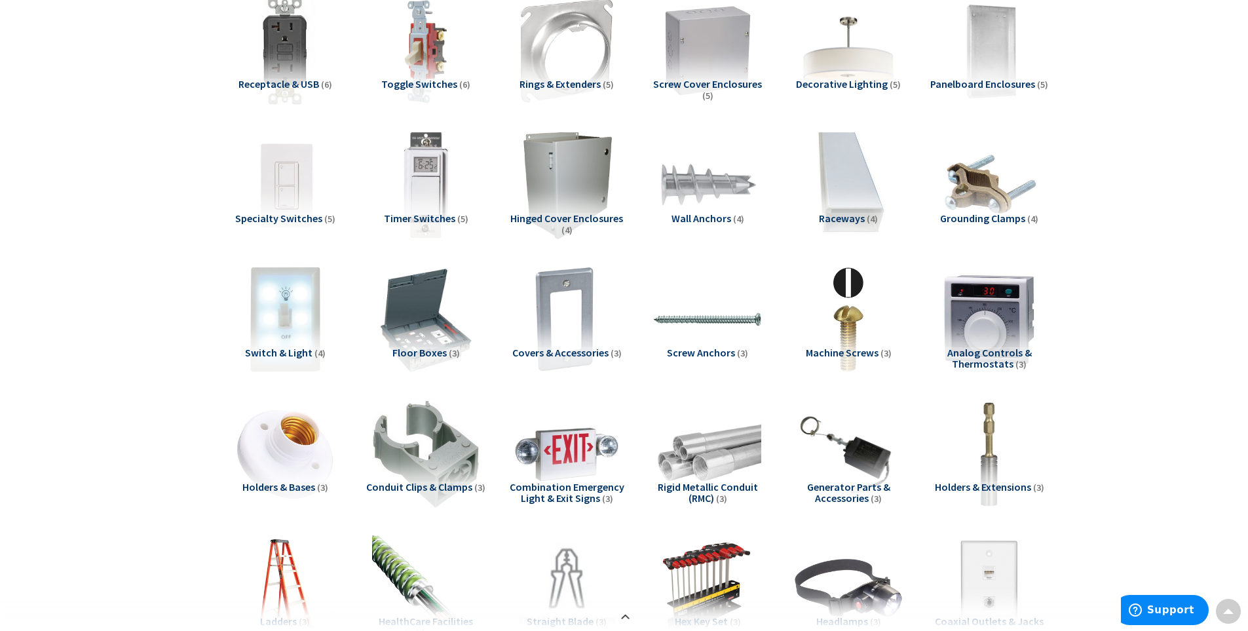
scroll to position [1608, 0]
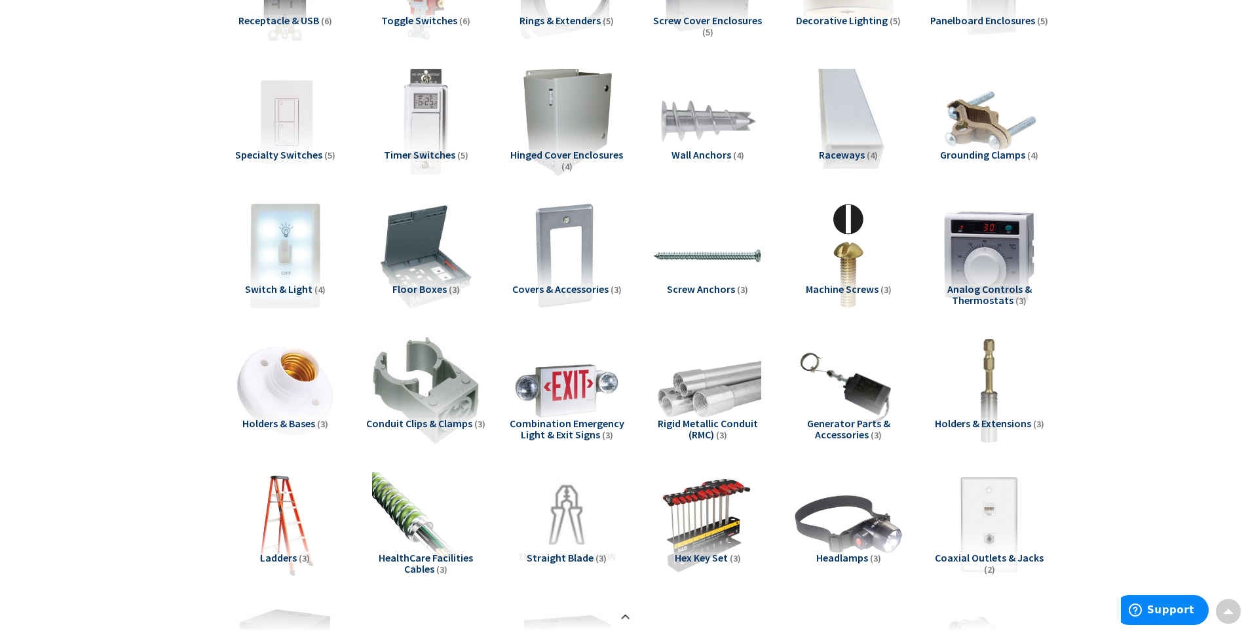
click at [971, 292] on span "Analog Controls & Thermostats" at bounding box center [989, 294] width 85 height 25
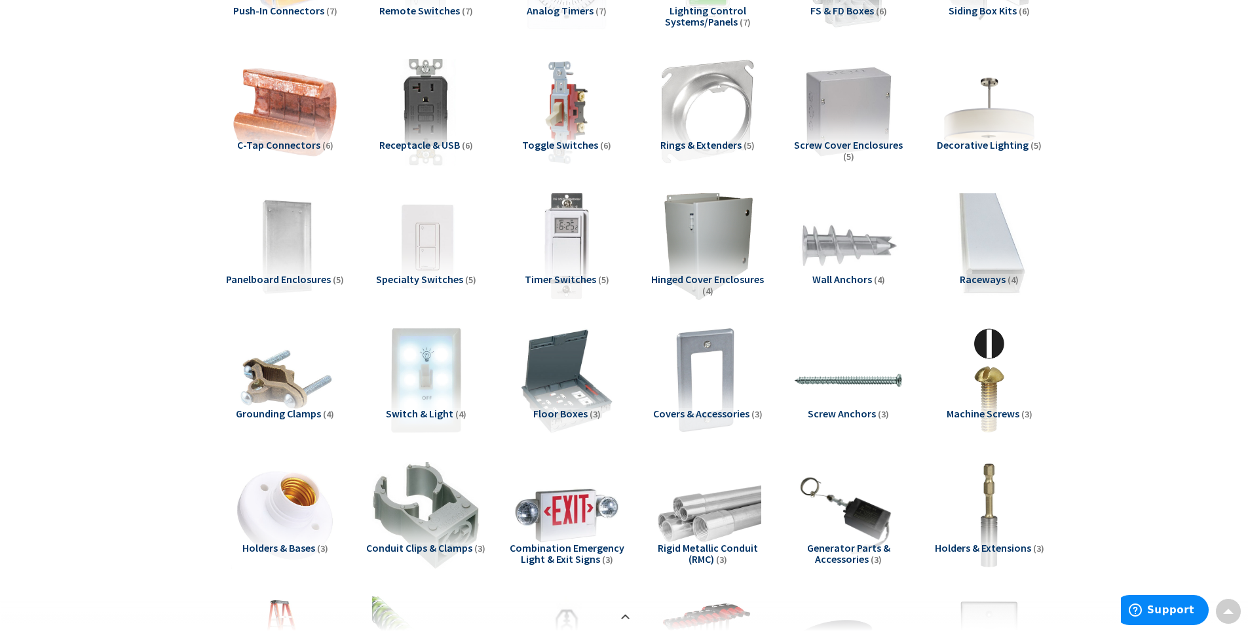
scroll to position [1460, 0]
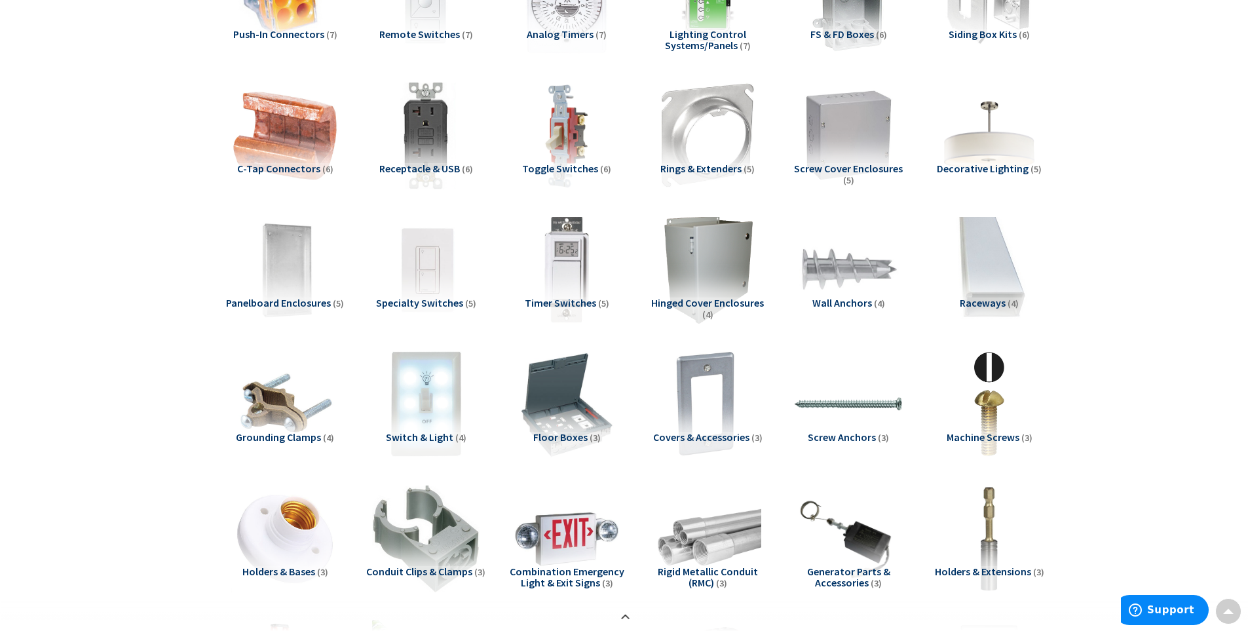
click at [303, 303] on span "Panelboard Enclosures" at bounding box center [278, 302] width 105 height 13
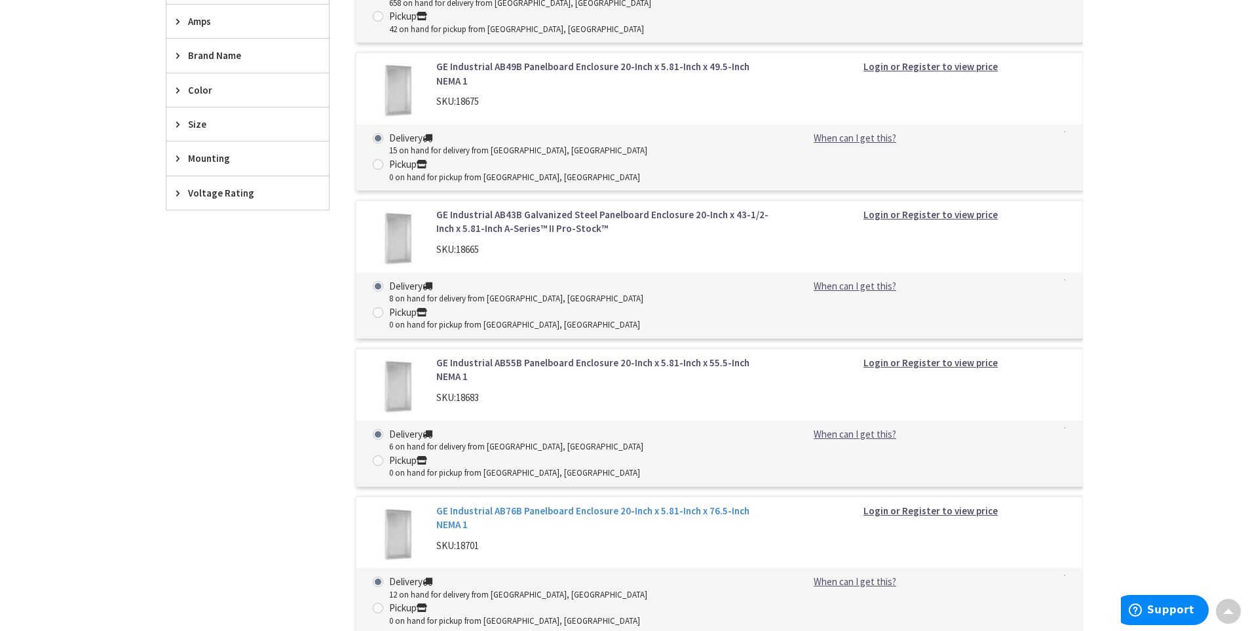
scroll to position [2639, 0]
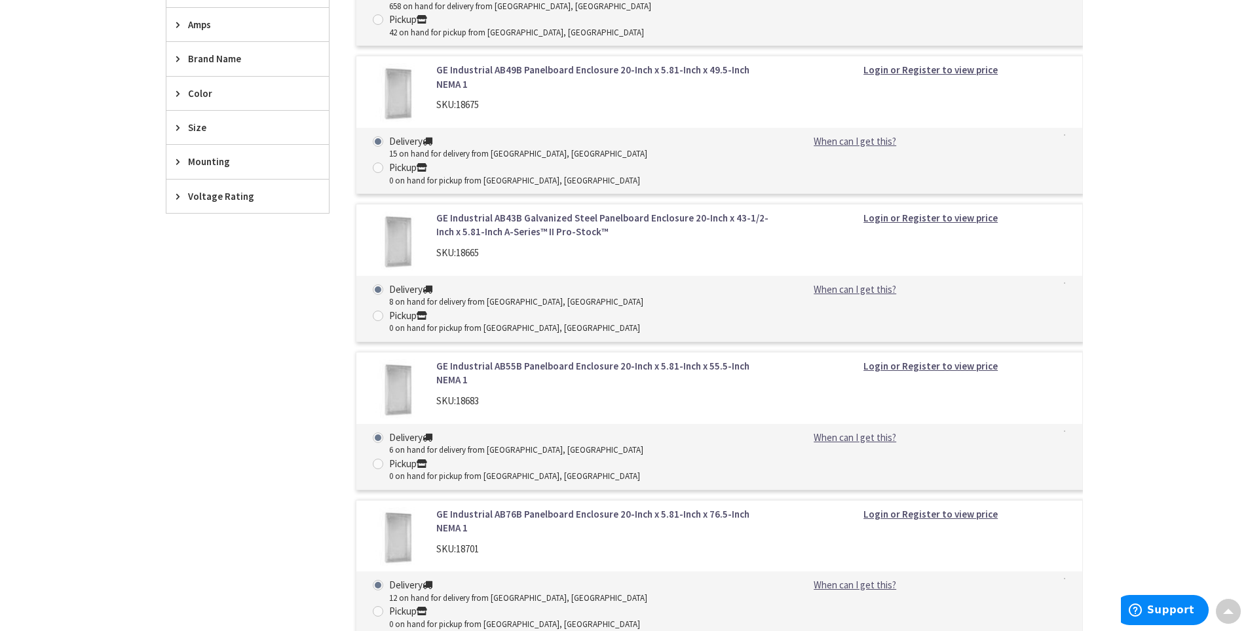
click at [544, 359] on link "GE Industrial AB55B Panelboard Enclosure 20-Inch x 5.81-Inch x 55.5-Inch NEMA 1" at bounding box center [602, 373] width 333 height 28
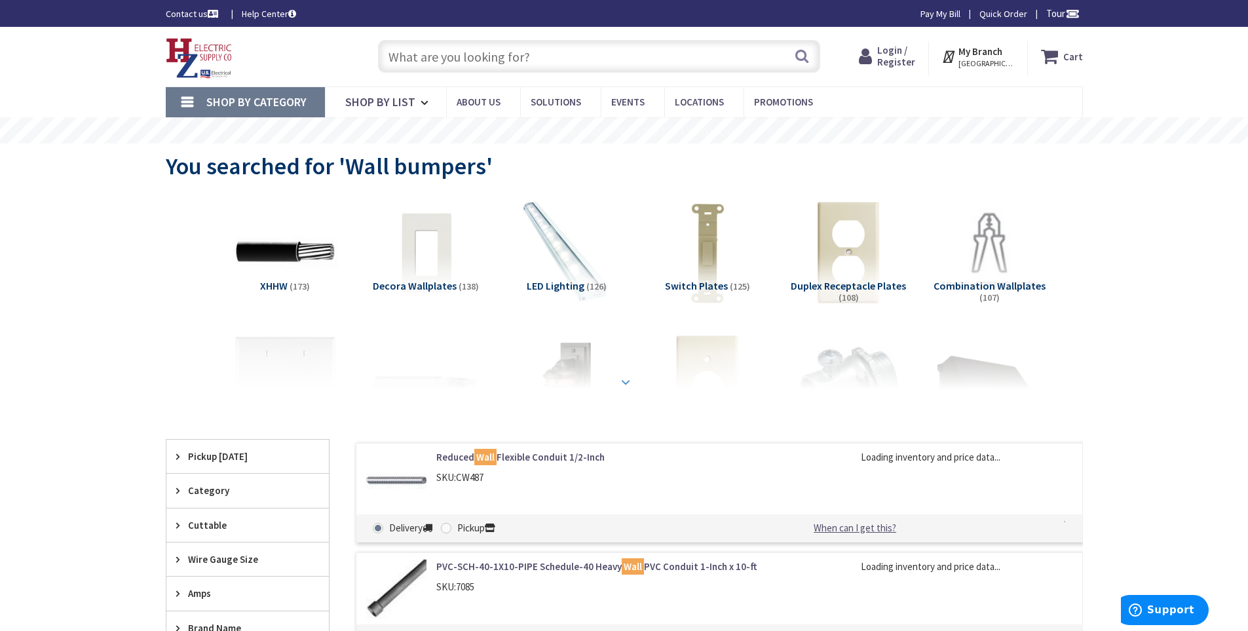
click at [622, 382] on strong at bounding box center [626, 382] width 16 height 14
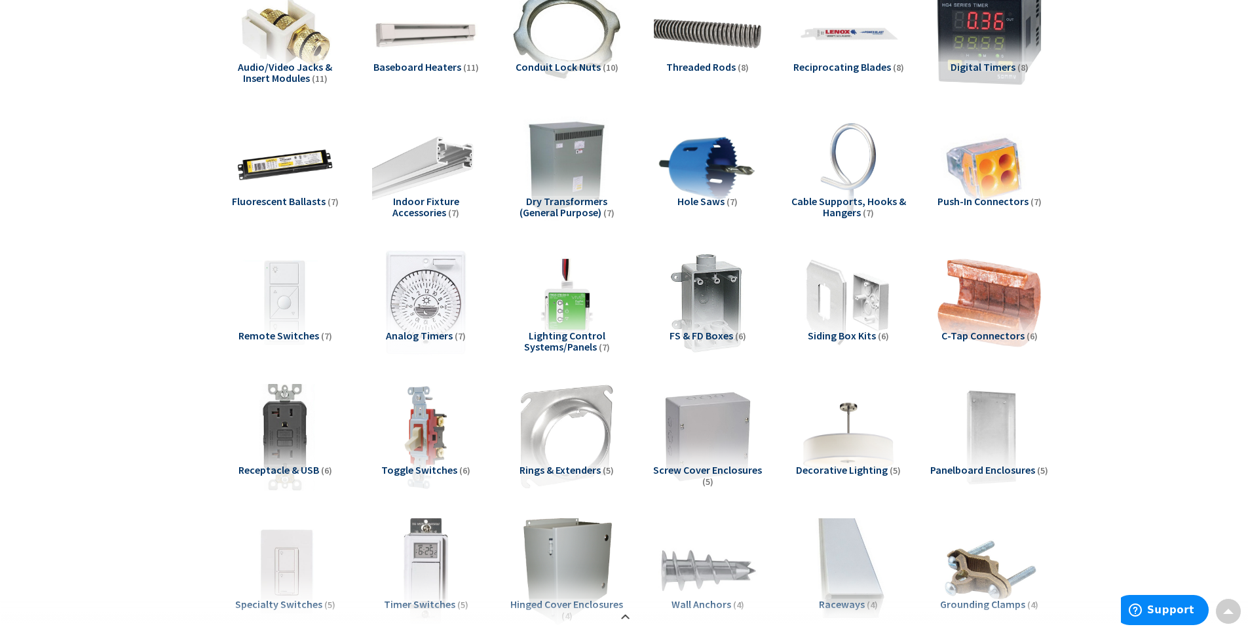
scroll to position [1114, 0]
